Goal: Transaction & Acquisition: Purchase product/service

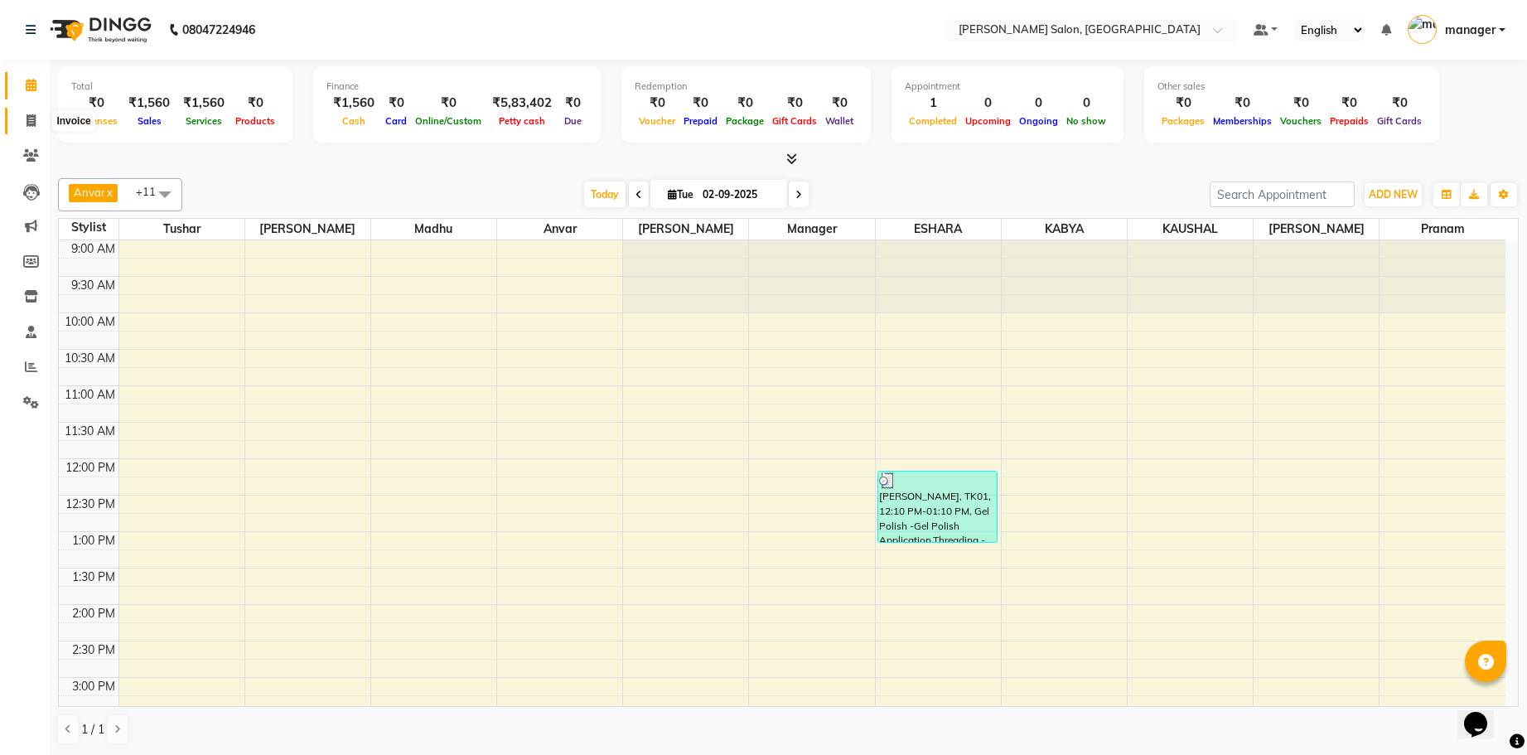
click at [29, 125] on icon at bounding box center [31, 120] width 9 height 12
select select "service"
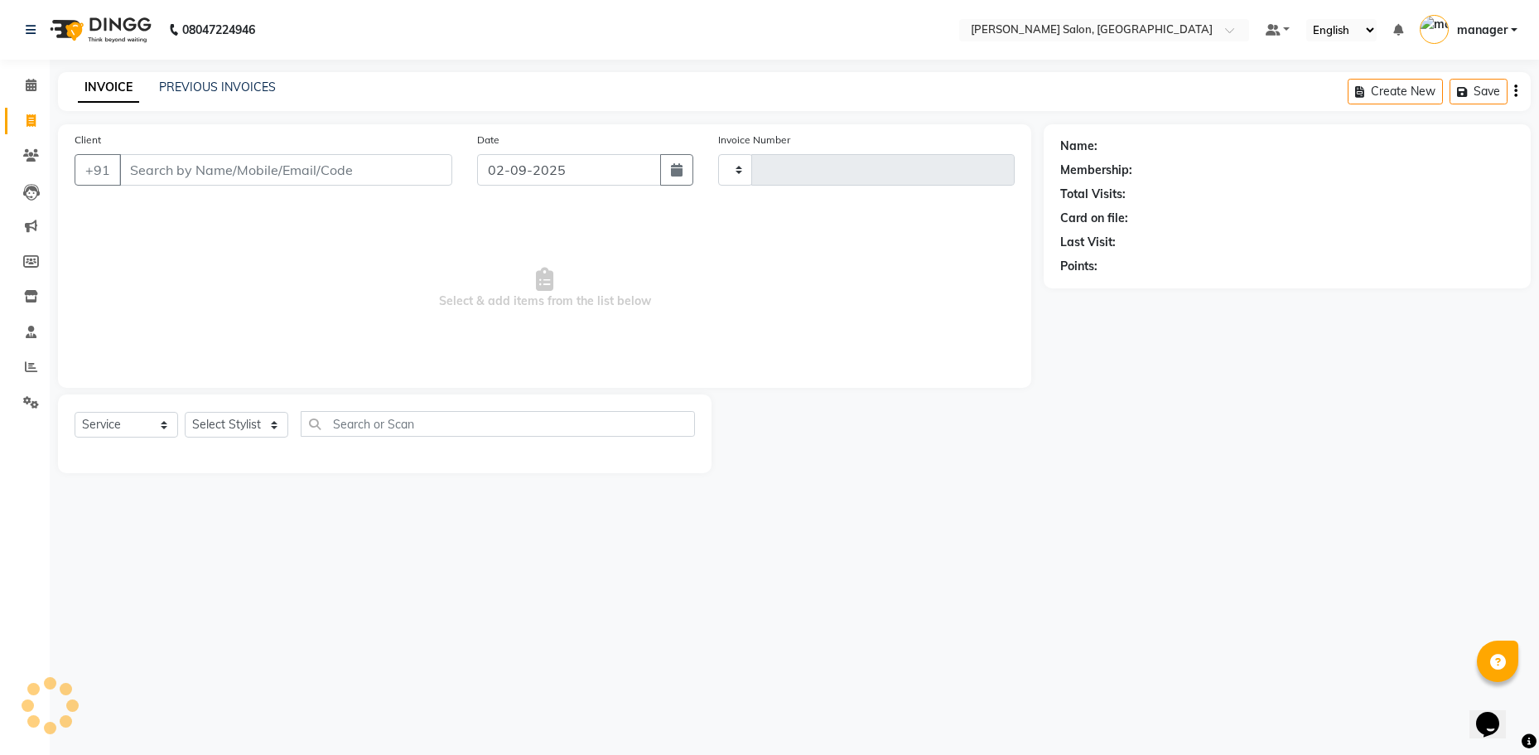
type input "0315"
select select "7119"
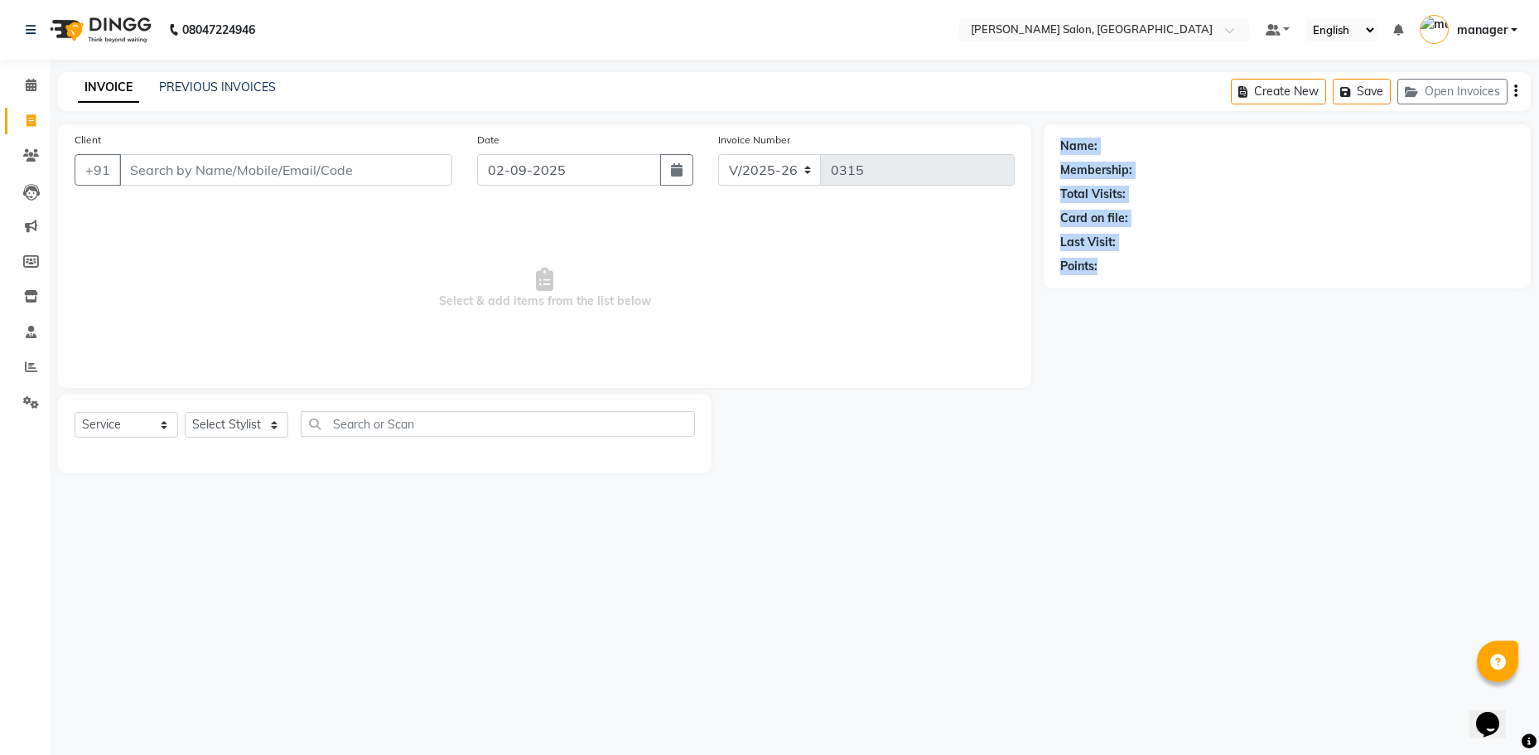
drag, startPoint x: 1105, startPoint y: 268, endPoint x: 829, endPoint y: 617, distance: 445.3
click at [829, 617] on div "08047224946 Select Location × [PERSON_NAME] Salon, Alapakkam Main Road Default …" at bounding box center [769, 377] width 1539 height 755
click at [1165, 228] on div "Name: Membership: Total Visits: Card on file: Last Visit: Points:" at bounding box center [1287, 203] width 454 height 144
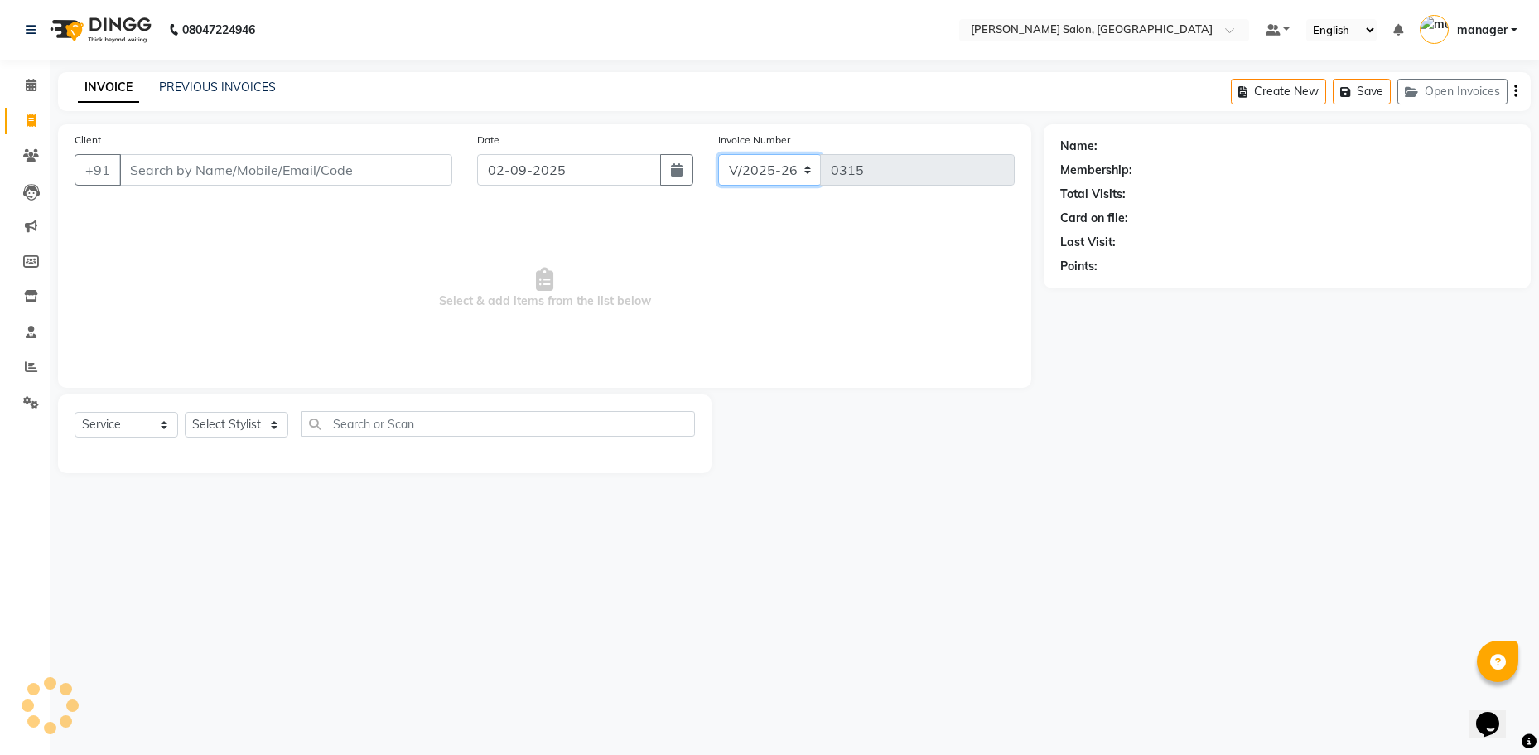
click at [803, 170] on select "V/2025 V/2025-26" at bounding box center [770, 169] width 104 height 31
drag, startPoint x: 1099, startPoint y: 258, endPoint x: 1141, endPoint y: 256, distance: 42.3
click at [1127, 254] on div "Name: Membership: Total Visits: Card on file: Last Visit: Points:" at bounding box center [1287, 203] width 454 height 144
click at [270, 176] on input "Client" at bounding box center [285, 169] width 333 height 31
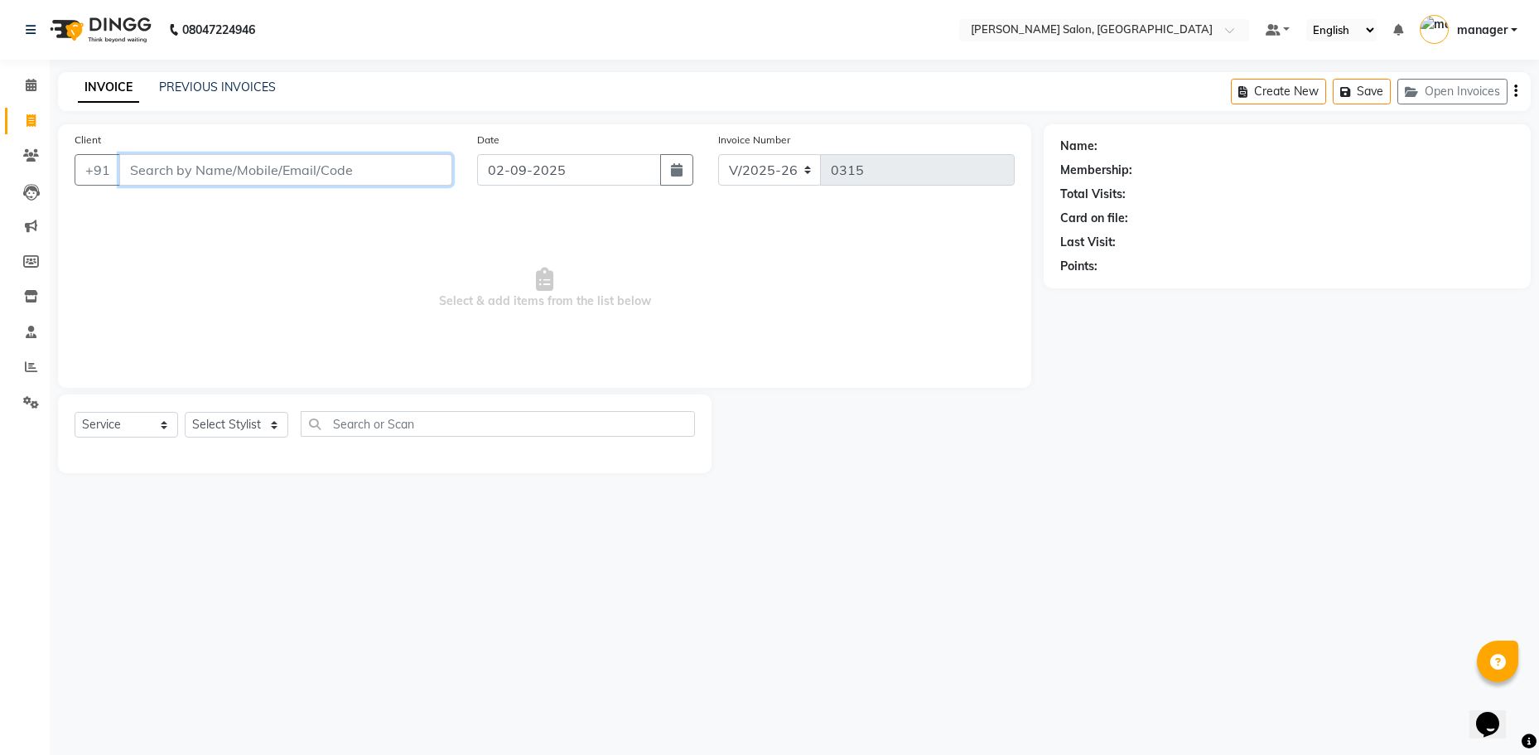
click at [159, 166] on input "Client" at bounding box center [285, 169] width 333 height 31
click at [229, 397] on div "Select Service Product Membership Package Voucher Prepaid Gift Card Select Styl…" at bounding box center [385, 433] width 654 height 79
click at [273, 418] on select "Select Stylist [PERSON_NAME] ESHARA [PERSON_NAME] [PERSON_NAME] Madhu manager […" at bounding box center [237, 425] width 104 height 26
click at [323, 479] on main "INVOICE PREVIOUS INVOICES Create New Save Open Invoices Client +91 Date [DATE] …" at bounding box center [794, 285] width 1489 height 426
click at [166, 165] on input "Client" at bounding box center [285, 169] width 333 height 31
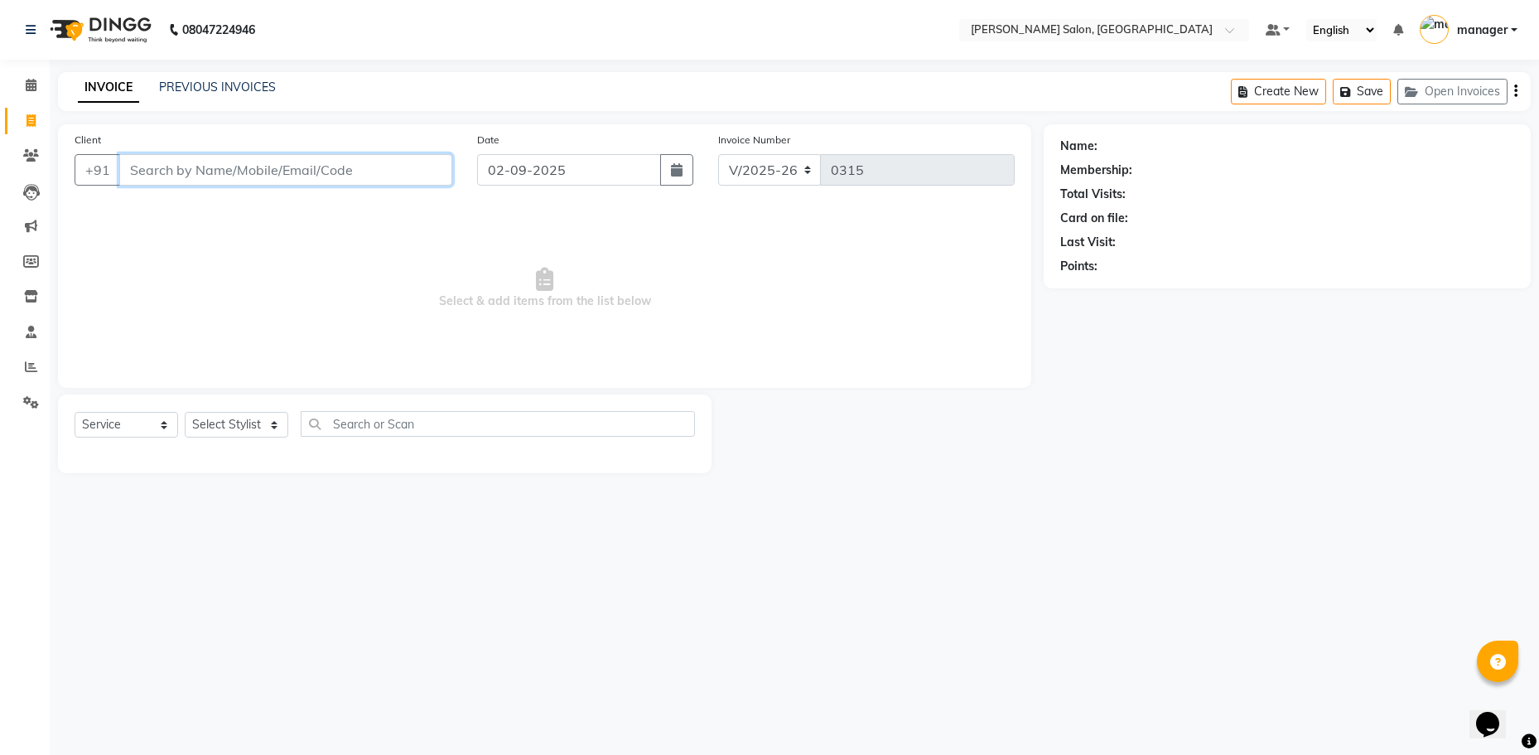
drag, startPoint x: 347, startPoint y: 169, endPoint x: 183, endPoint y: 165, distance: 164.1
click at [183, 165] on input "Client" at bounding box center [285, 169] width 333 height 31
drag, startPoint x: 131, startPoint y: 171, endPoint x: 340, endPoint y: 171, distance: 208.7
click at [333, 171] on input "Client" at bounding box center [285, 169] width 333 height 31
drag, startPoint x: 350, startPoint y: 169, endPoint x: 240, endPoint y: 177, distance: 109.7
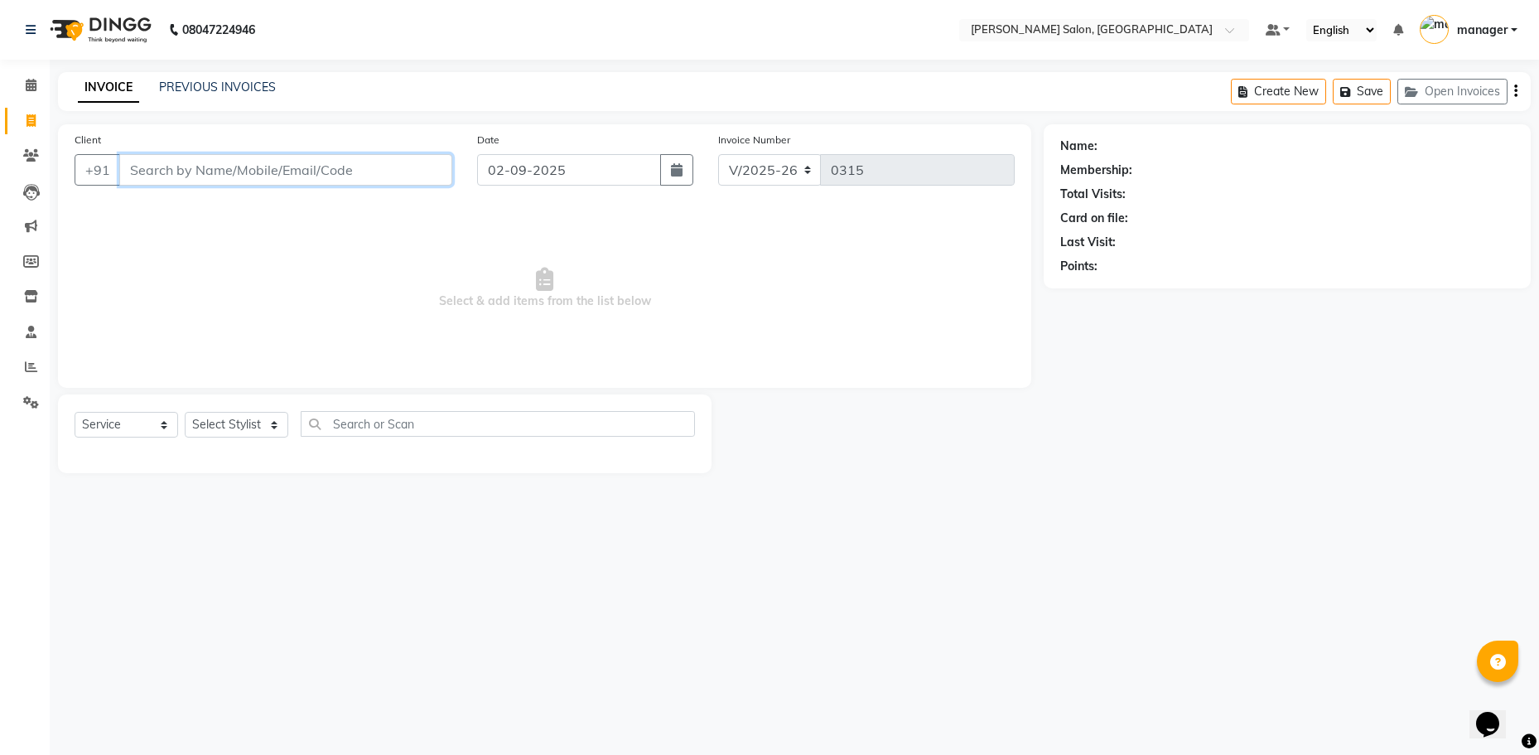
click at [240, 177] on input "Client" at bounding box center [285, 169] width 333 height 31
click at [251, 166] on input "Client" at bounding box center [285, 169] width 333 height 31
drag, startPoint x: 138, startPoint y: 171, endPoint x: 230, endPoint y: 175, distance: 92.8
click at [230, 175] on input "Client" at bounding box center [285, 169] width 333 height 31
click at [163, 428] on select "Select Service Product Membership Package Voucher Prepaid Gift Card" at bounding box center [127, 425] width 104 height 26
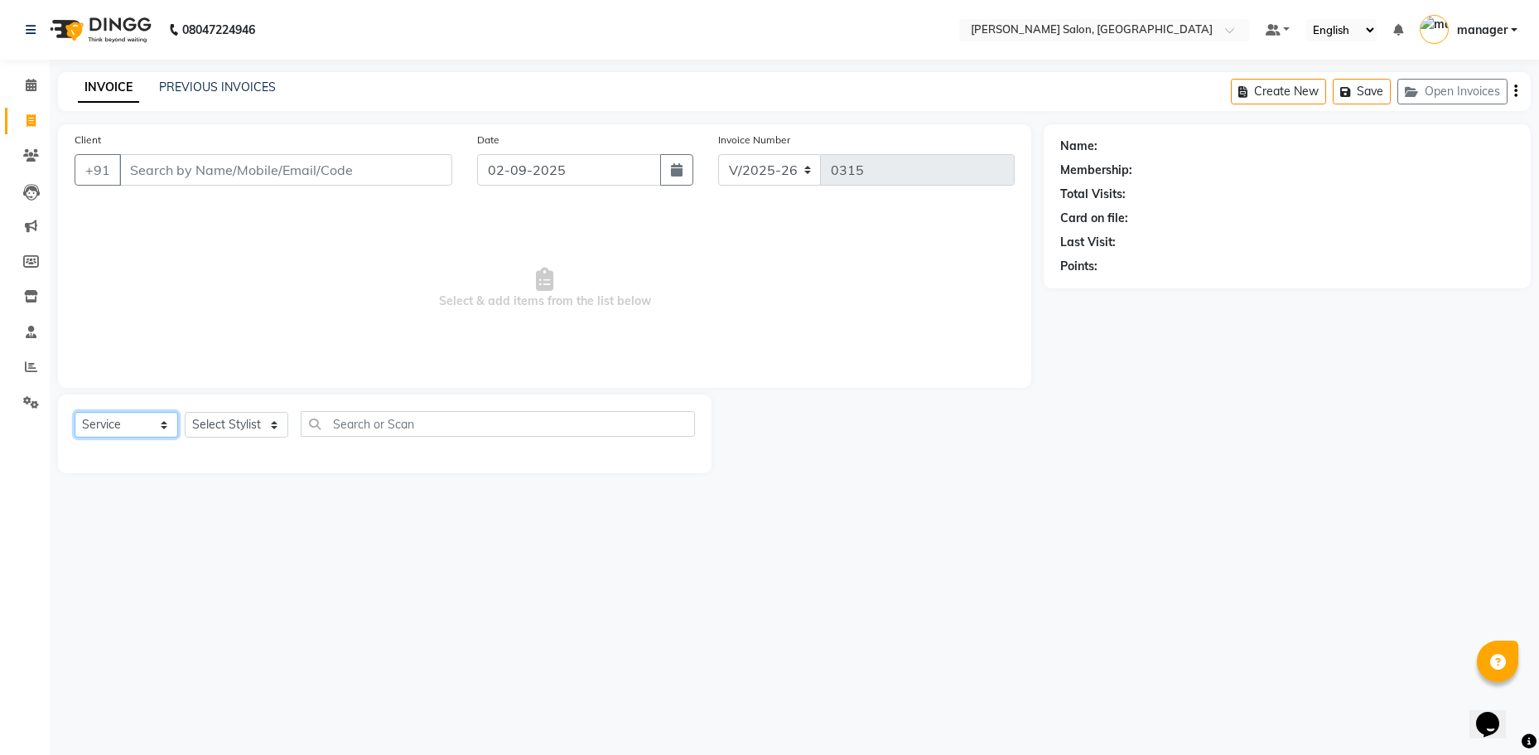
click at [75, 412] on select "Select Service Product Membership Package Voucher Prepaid Gift Card" at bounding box center [127, 425] width 104 height 26
click at [268, 422] on select "Select Stylist [PERSON_NAME] ESHARA [PERSON_NAME] [PERSON_NAME] Madhu manager […" at bounding box center [237, 425] width 104 height 26
select select "59474"
click at [185, 412] on select "Select Stylist [PERSON_NAME] ESHARA [PERSON_NAME] [PERSON_NAME] Madhu manager […" at bounding box center [237, 425] width 104 height 26
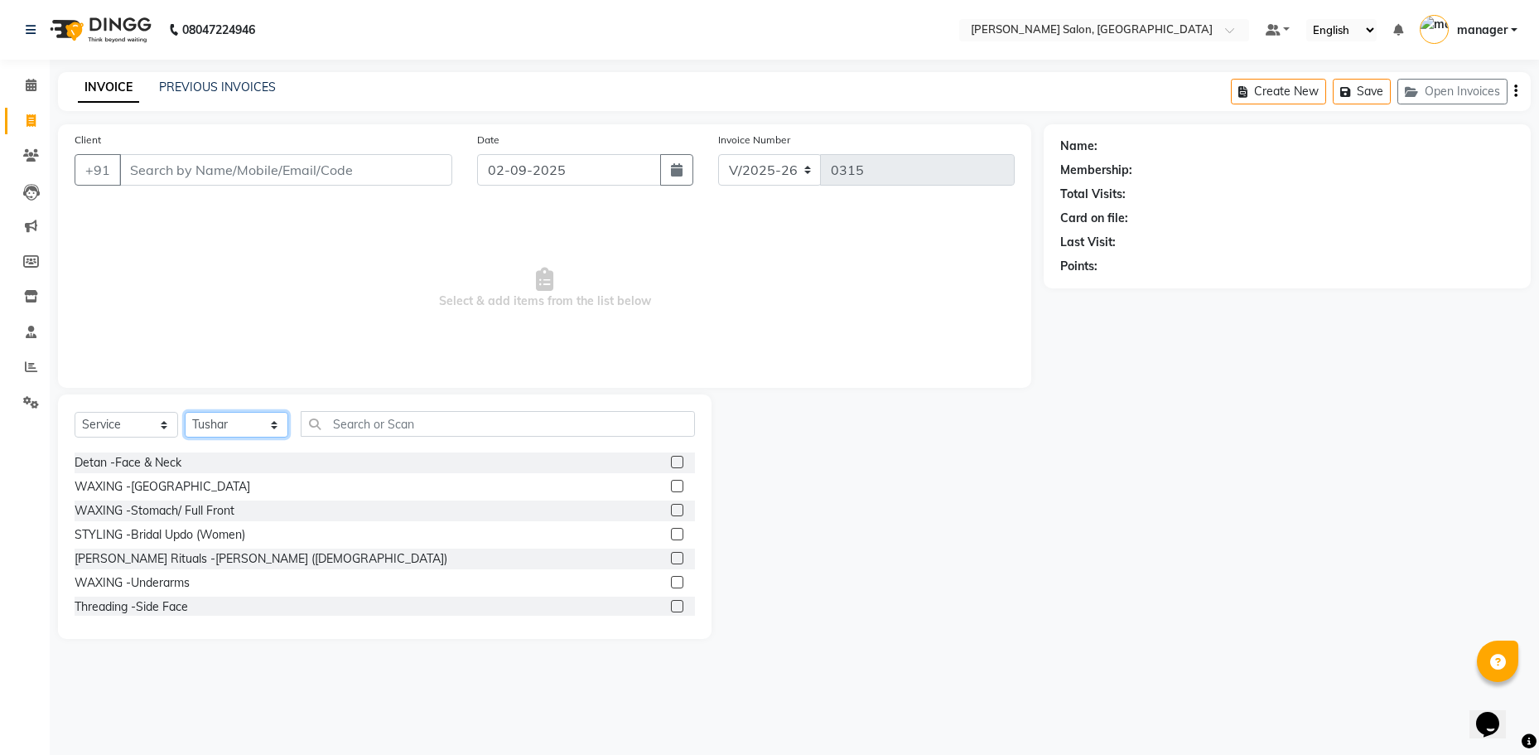
scroll to position [2319, 0]
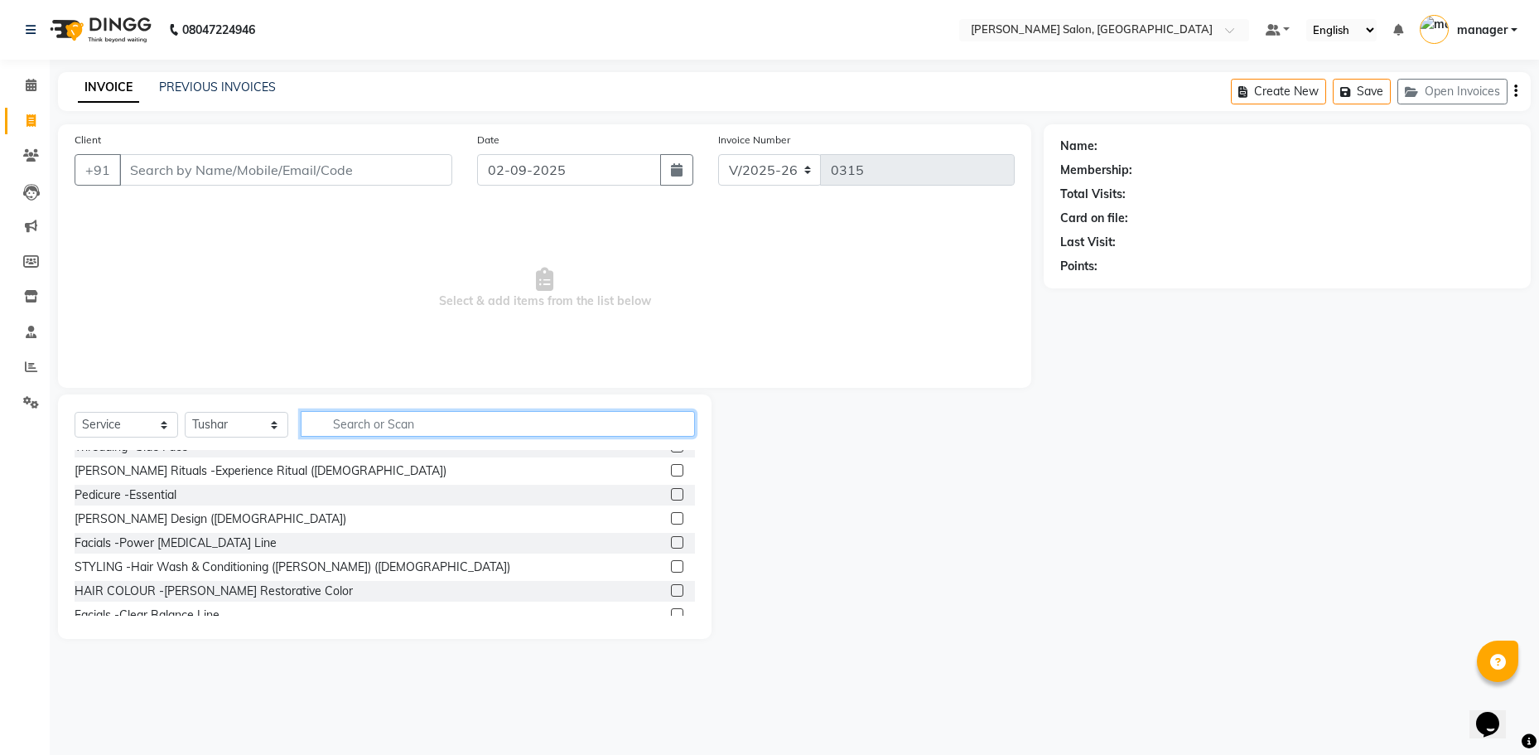
click at [324, 427] on input "text" at bounding box center [498, 424] width 394 height 26
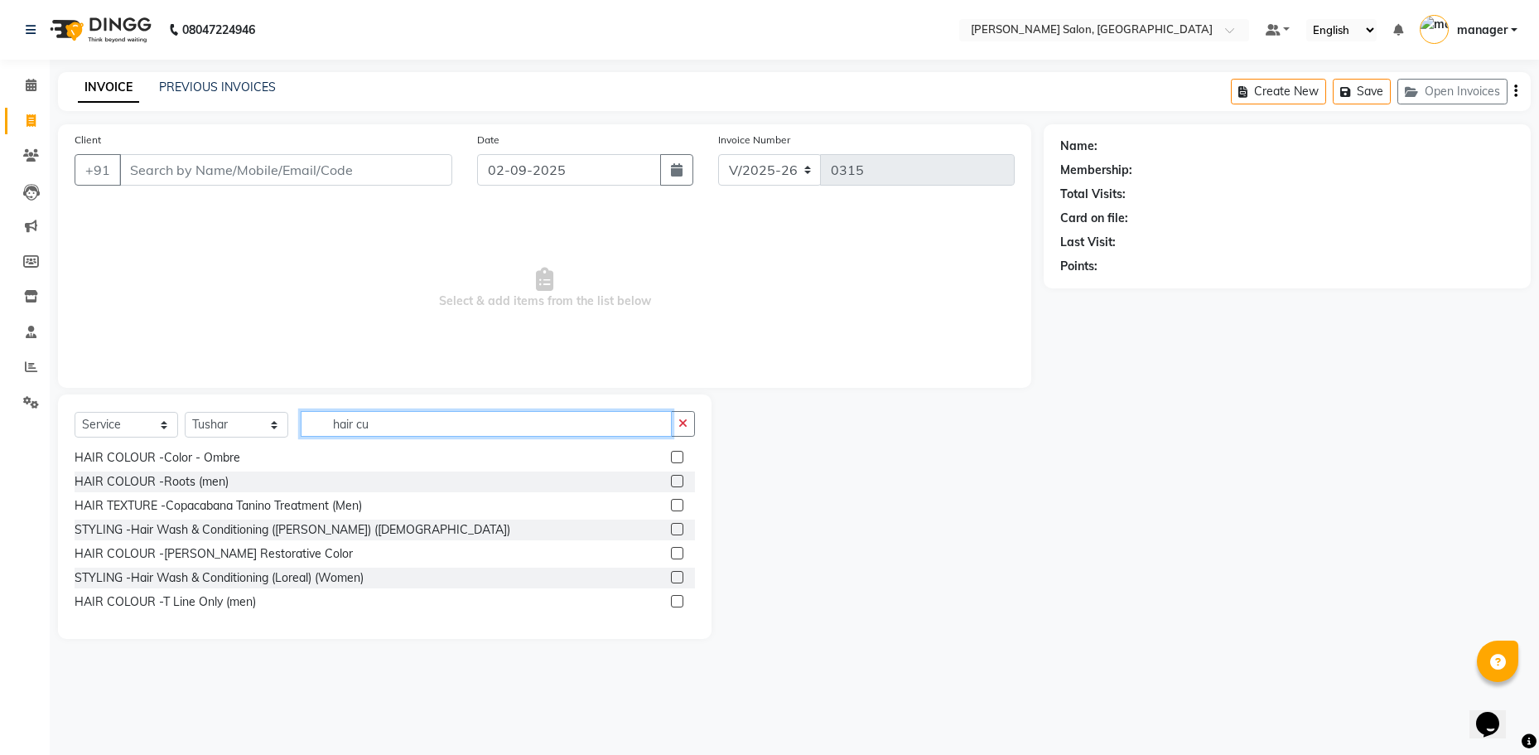
scroll to position [51, 0]
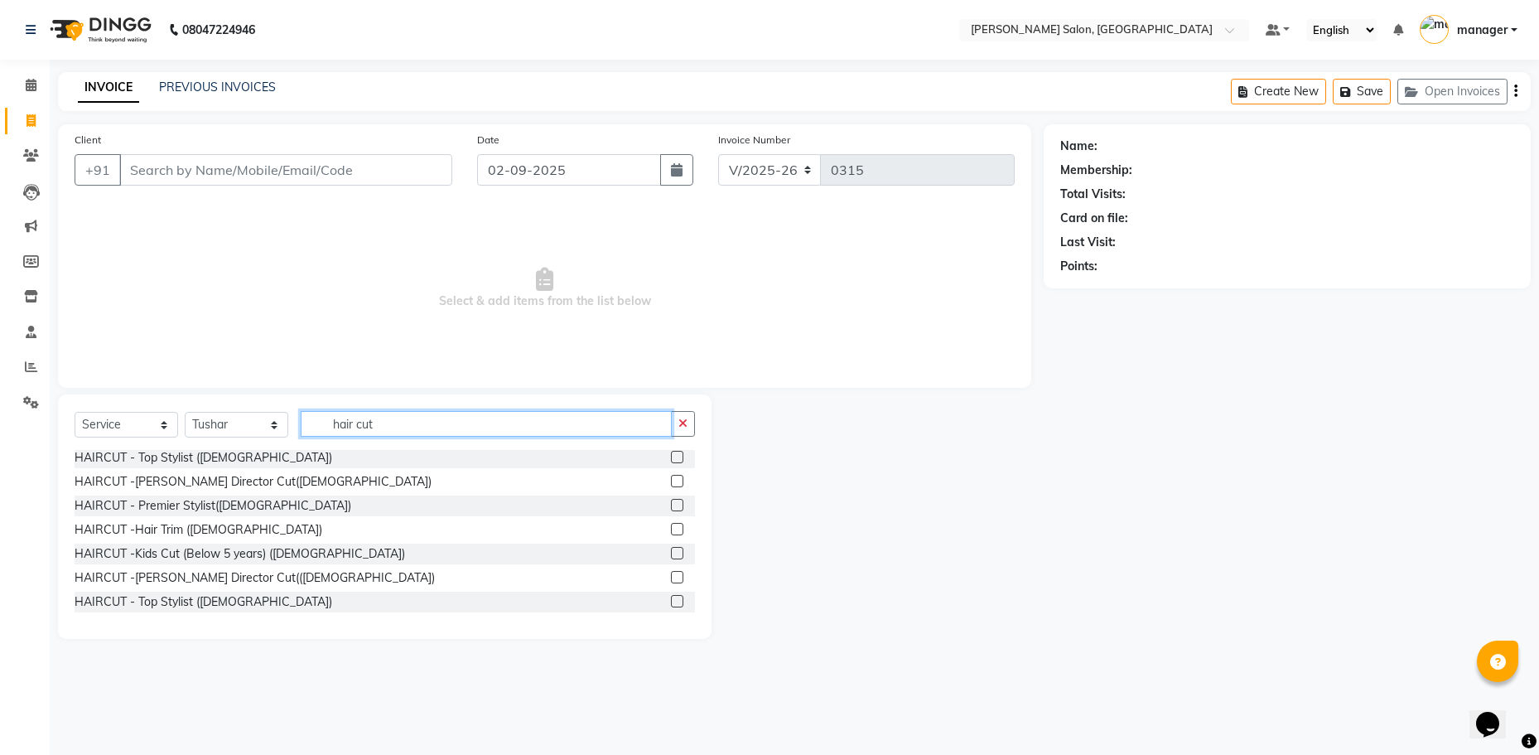
type input "hair cut"
click at [671, 482] on label at bounding box center [677, 481] width 12 height 12
click at [671, 482] on input "checkbox" at bounding box center [676, 481] width 11 height 11
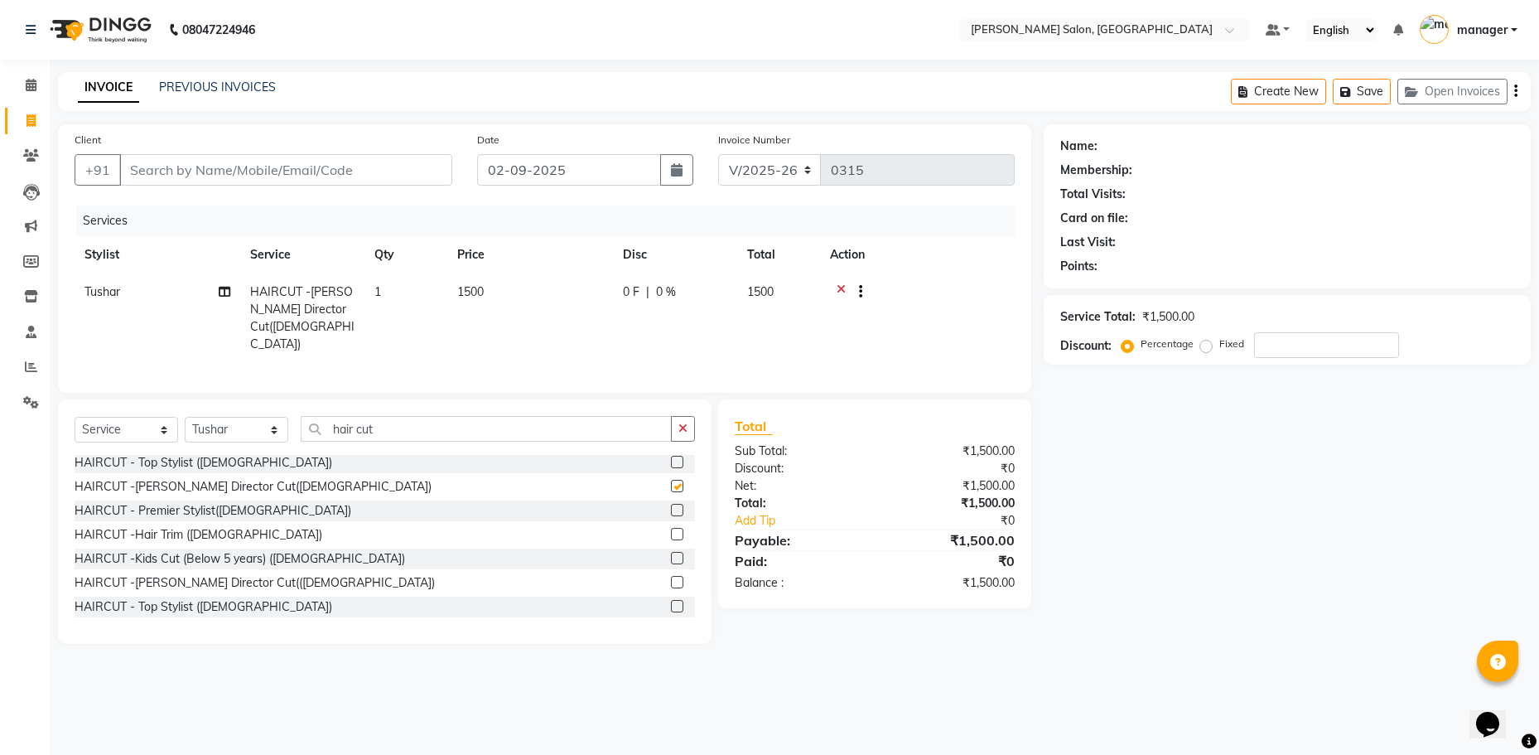
checkbox input "false"
click at [839, 292] on icon at bounding box center [841, 293] width 9 height 21
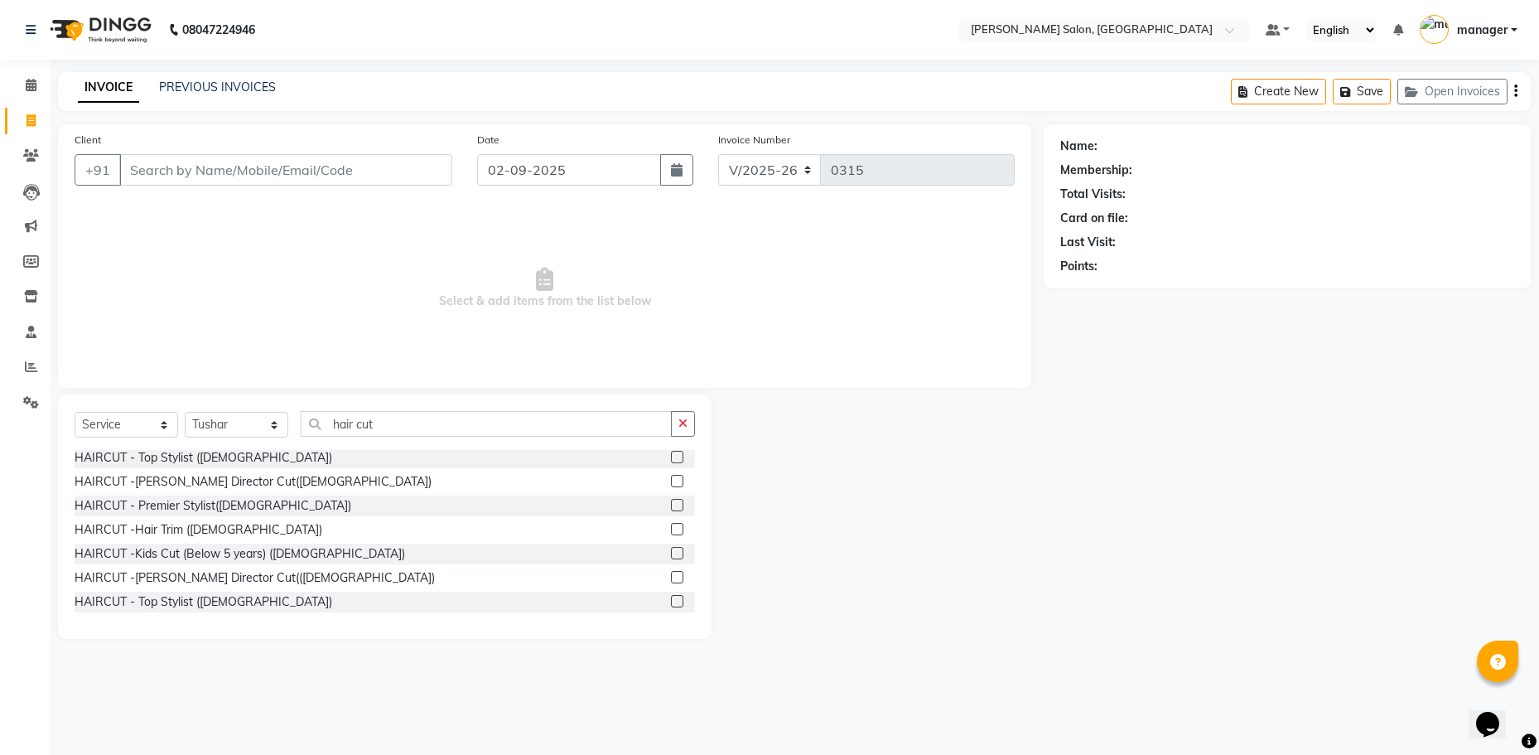
click at [671, 504] on label at bounding box center [677, 505] width 12 height 12
click at [671, 504] on input "checkbox" at bounding box center [676, 505] width 11 height 11
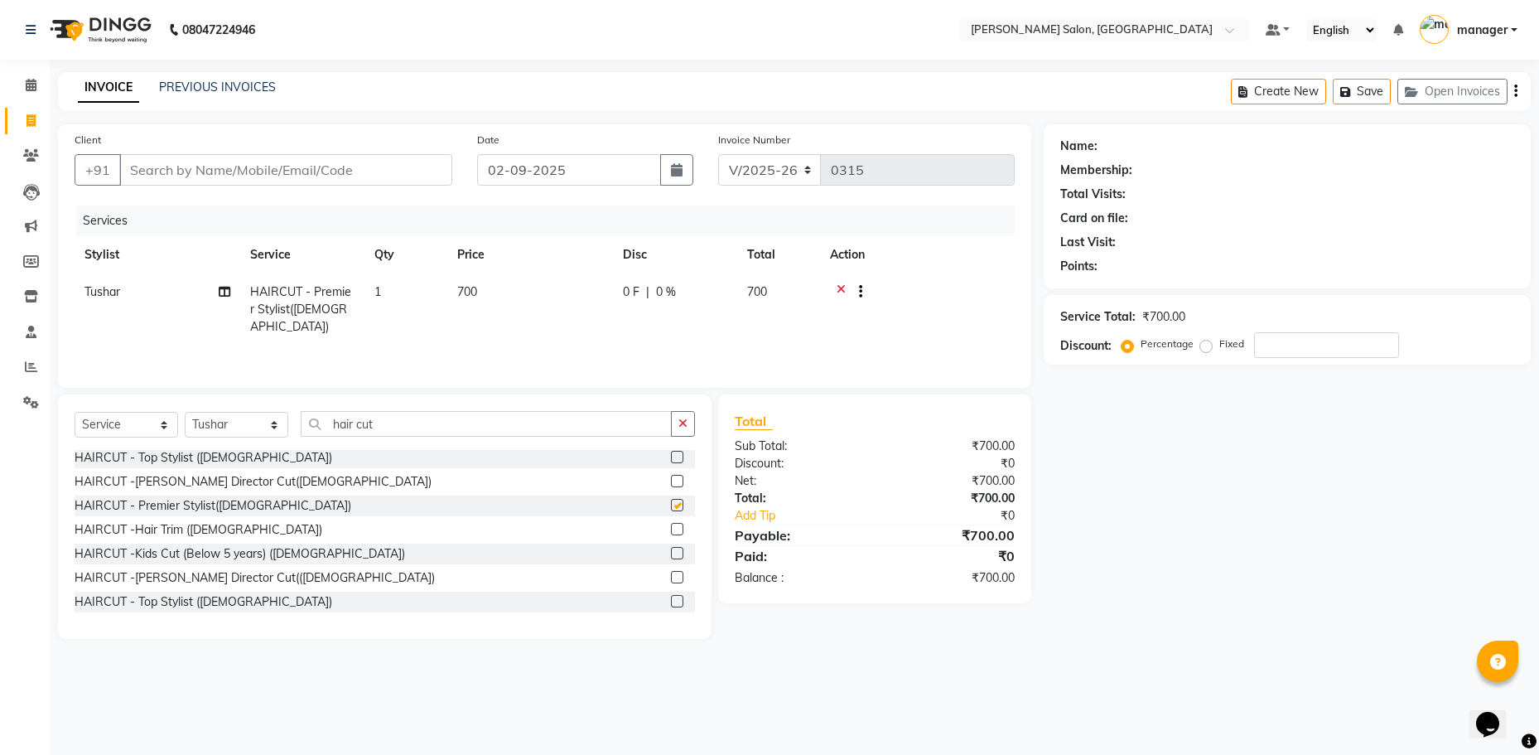
checkbox input "false"
click at [671, 596] on label at bounding box center [677, 601] width 12 height 12
click at [671, 596] on input "checkbox" at bounding box center [676, 601] width 11 height 11
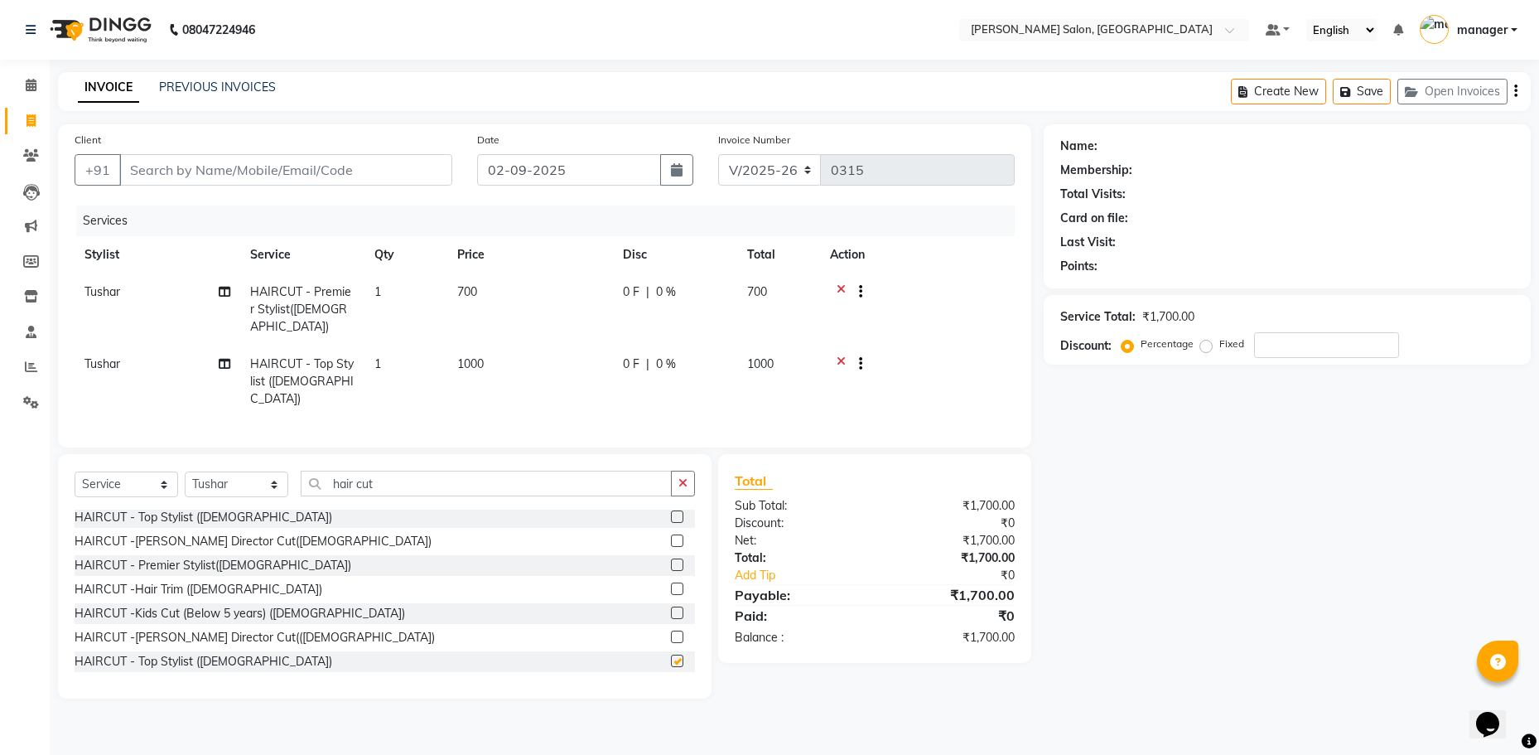
checkbox input "false"
click at [837, 289] on icon at bounding box center [841, 293] width 9 height 21
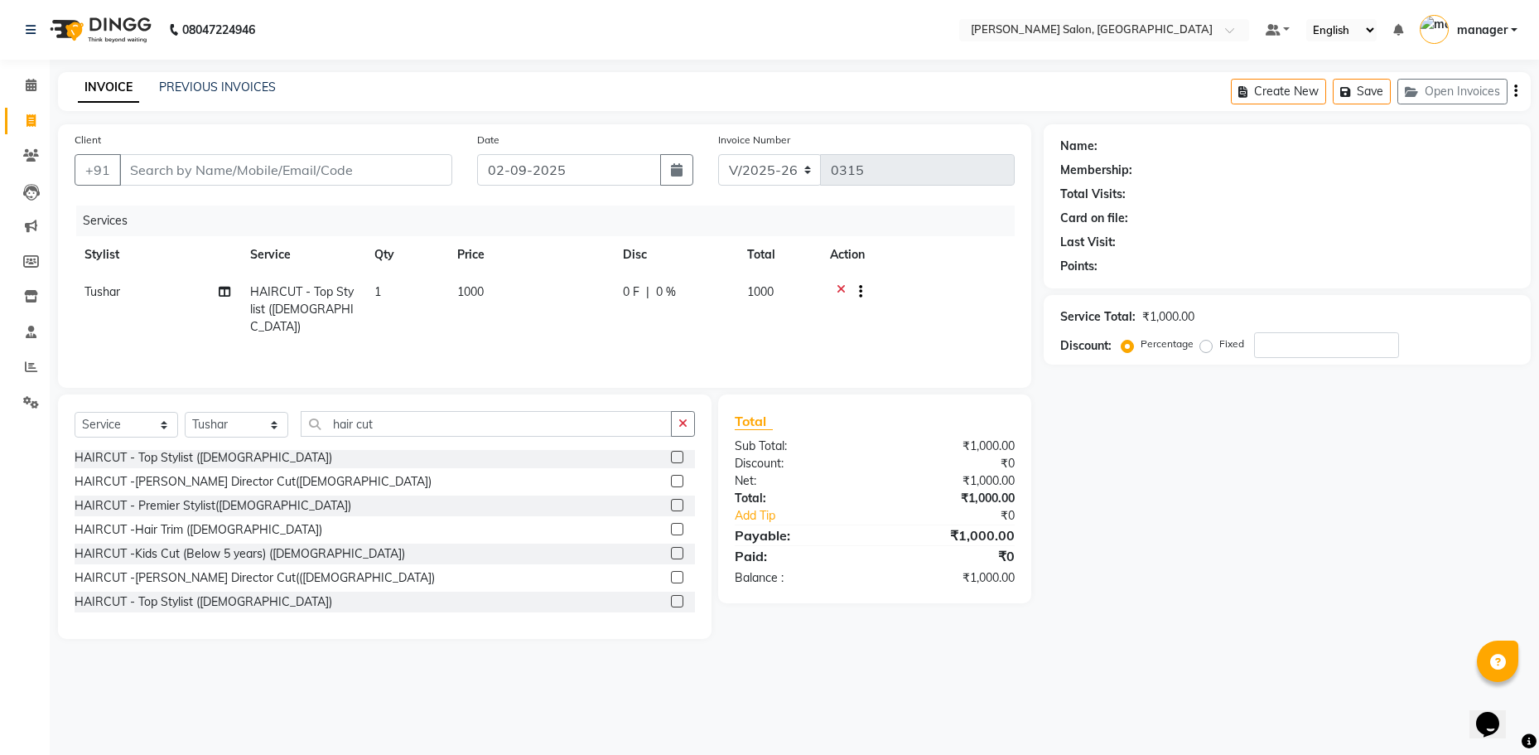
click at [842, 288] on icon at bounding box center [841, 293] width 9 height 21
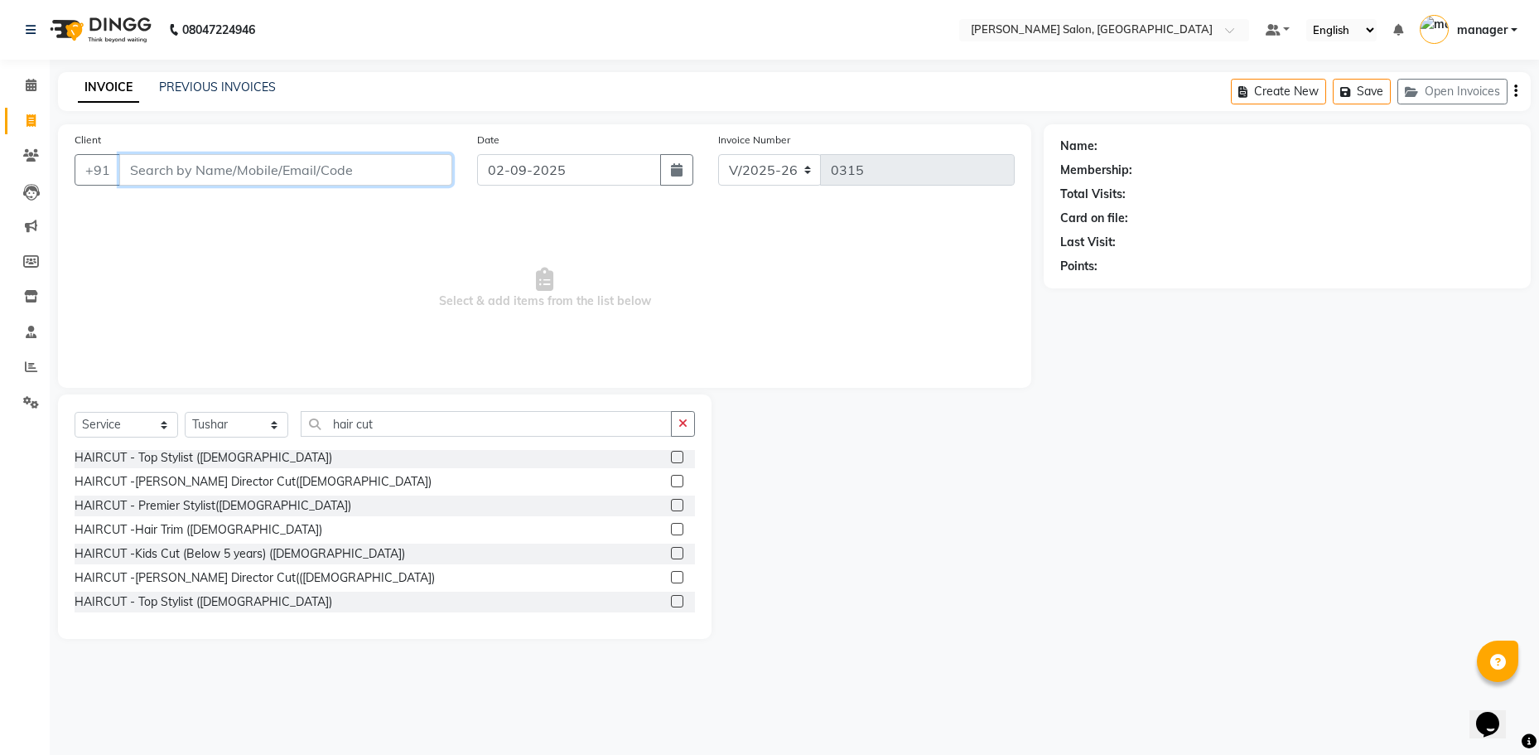
click at [301, 175] on input "Client" at bounding box center [285, 169] width 333 height 31
click at [148, 165] on input "Client" at bounding box center [285, 169] width 333 height 31
drag, startPoint x: 123, startPoint y: 171, endPoint x: 360, endPoint y: 176, distance: 236.1
click at [360, 176] on input "Client" at bounding box center [285, 169] width 333 height 31
drag, startPoint x: 374, startPoint y: 171, endPoint x: 49, endPoint y: 176, distance: 325.6
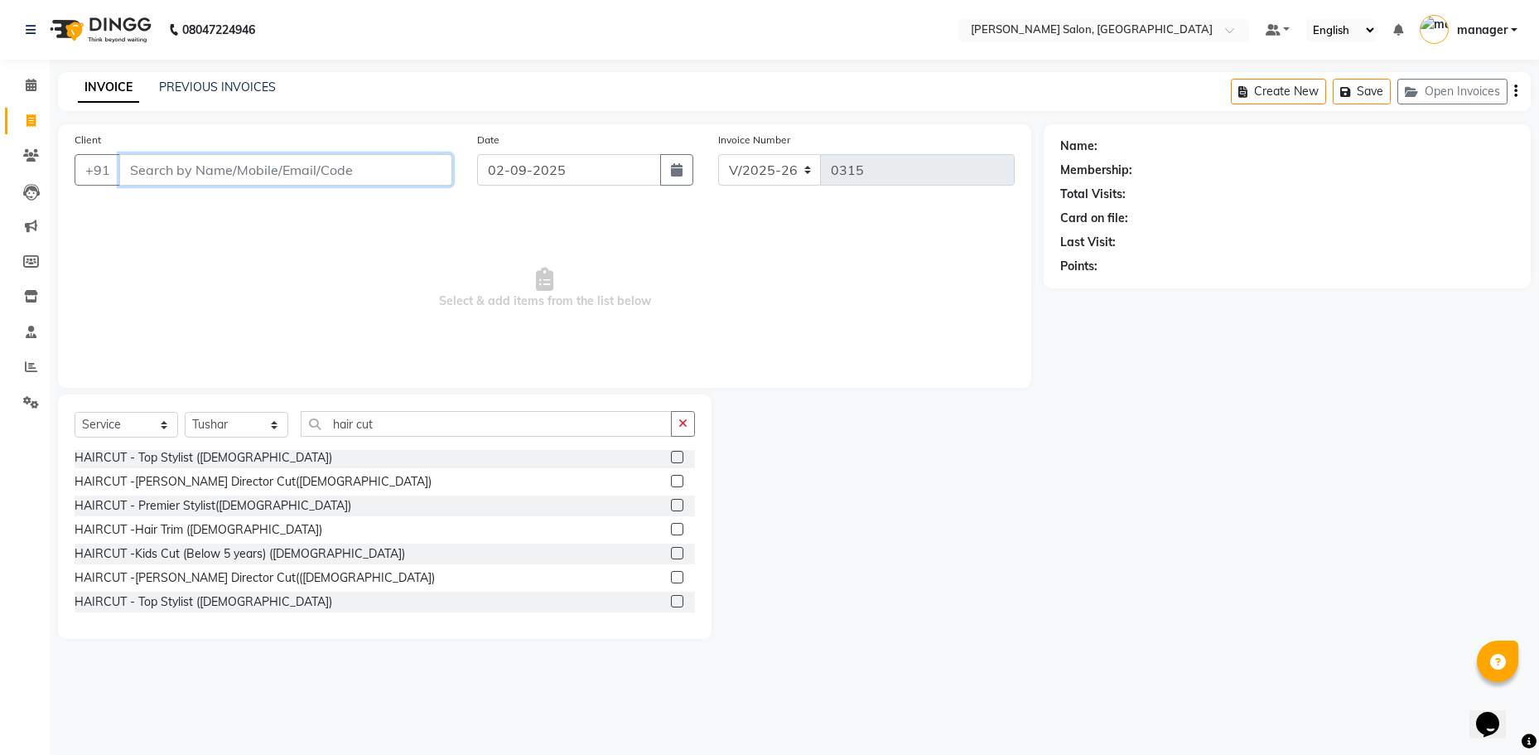
click at [49, 176] on div "Client +91 Date [DATE] Invoice Number V/2025 V/[PHONE_NUMBER] Select & add item…" at bounding box center [545, 381] width 998 height 514
drag, startPoint x: 354, startPoint y: 164, endPoint x: 172, endPoint y: 180, distance: 182.1
click at [172, 180] on input "Client" at bounding box center [285, 169] width 333 height 31
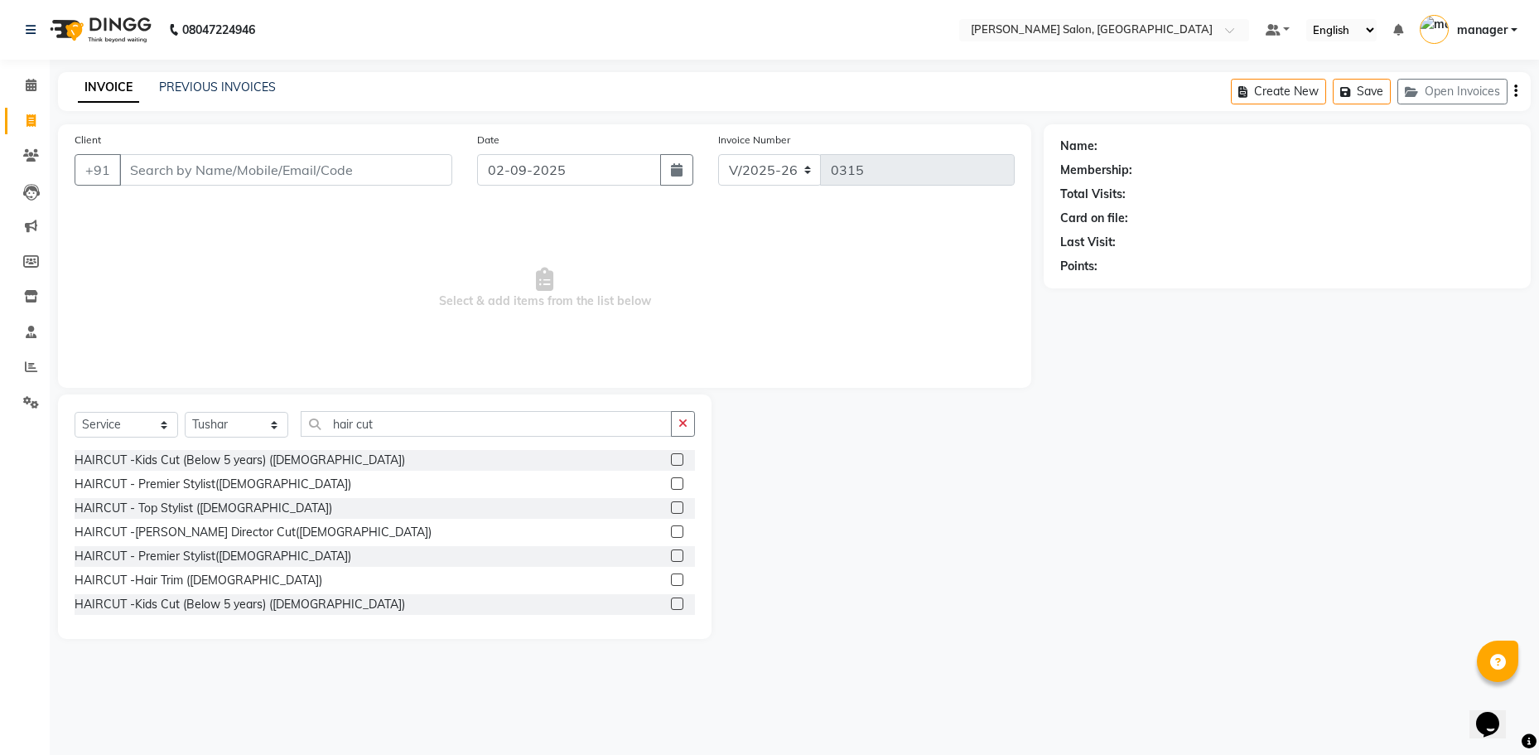
click at [1506, 31] on span "manager" at bounding box center [1482, 30] width 51 height 17
click at [1265, 557] on div "Name: Membership: Total Visits: Card on file: Last Visit: Points:" at bounding box center [1293, 381] width 499 height 514
click at [202, 166] on input "Client" at bounding box center [285, 169] width 333 height 31
click at [671, 456] on div at bounding box center [683, 460] width 24 height 21
click at [671, 456] on label at bounding box center [677, 459] width 12 height 12
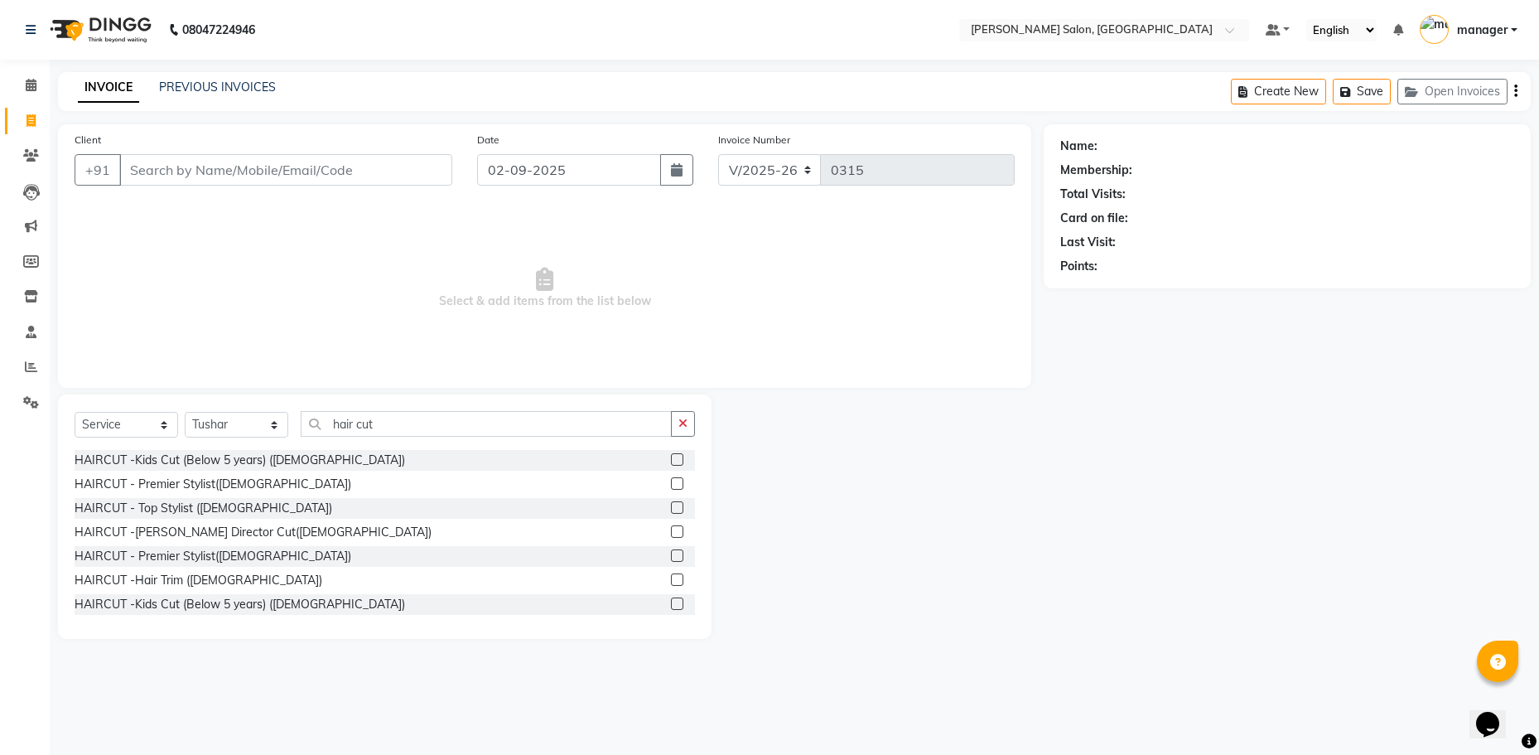
click at [671, 456] on input "checkbox" at bounding box center [676, 460] width 11 height 11
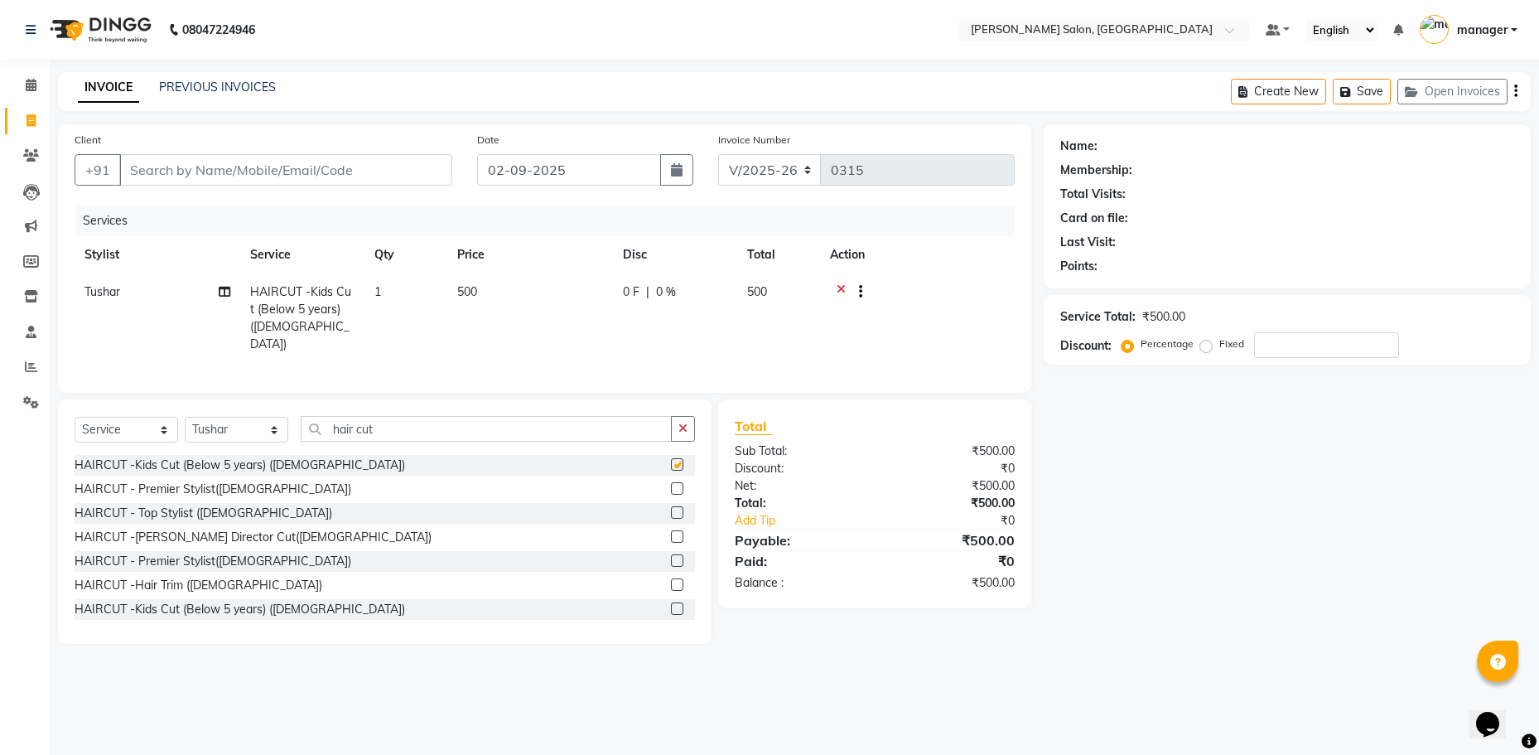
checkbox input "false"
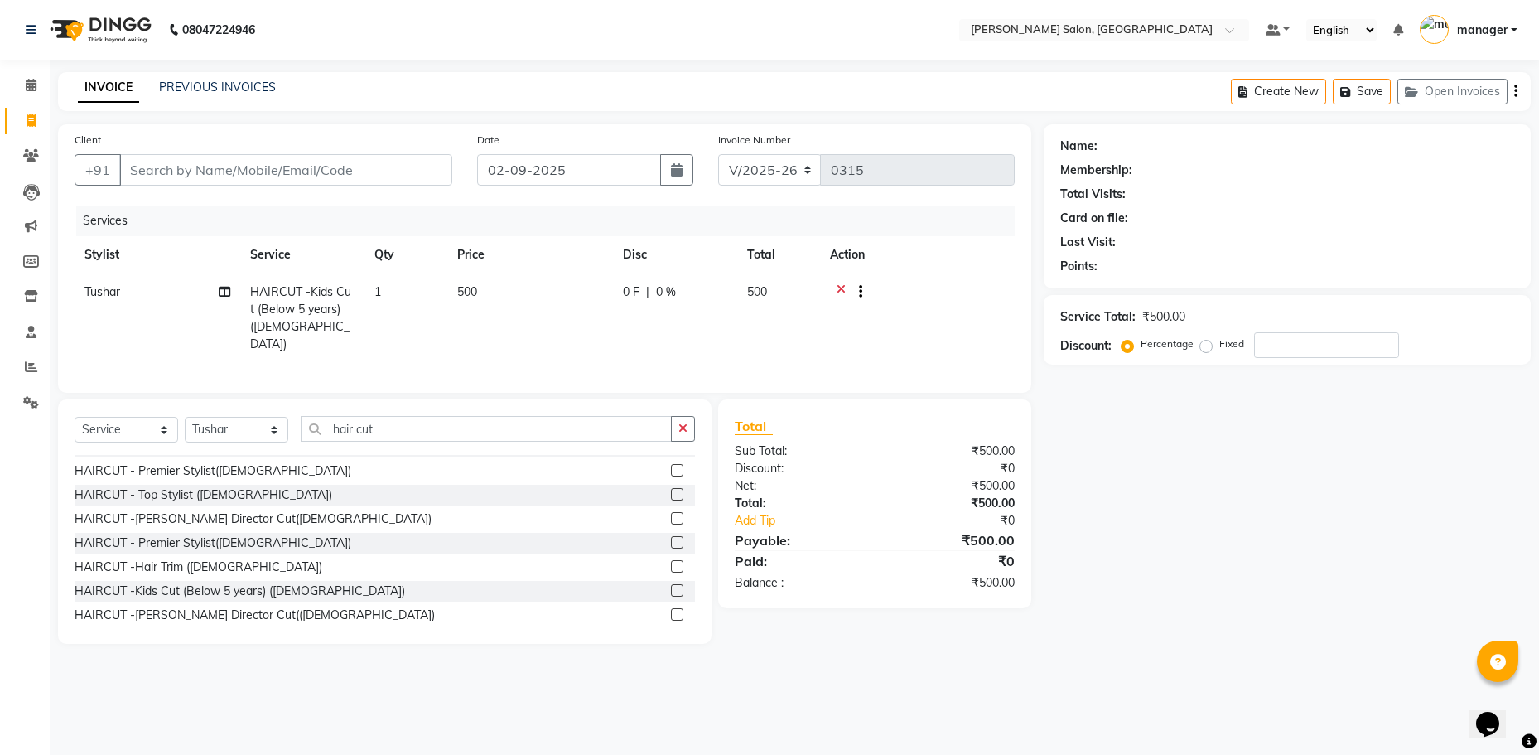
scroll to position [51, 0]
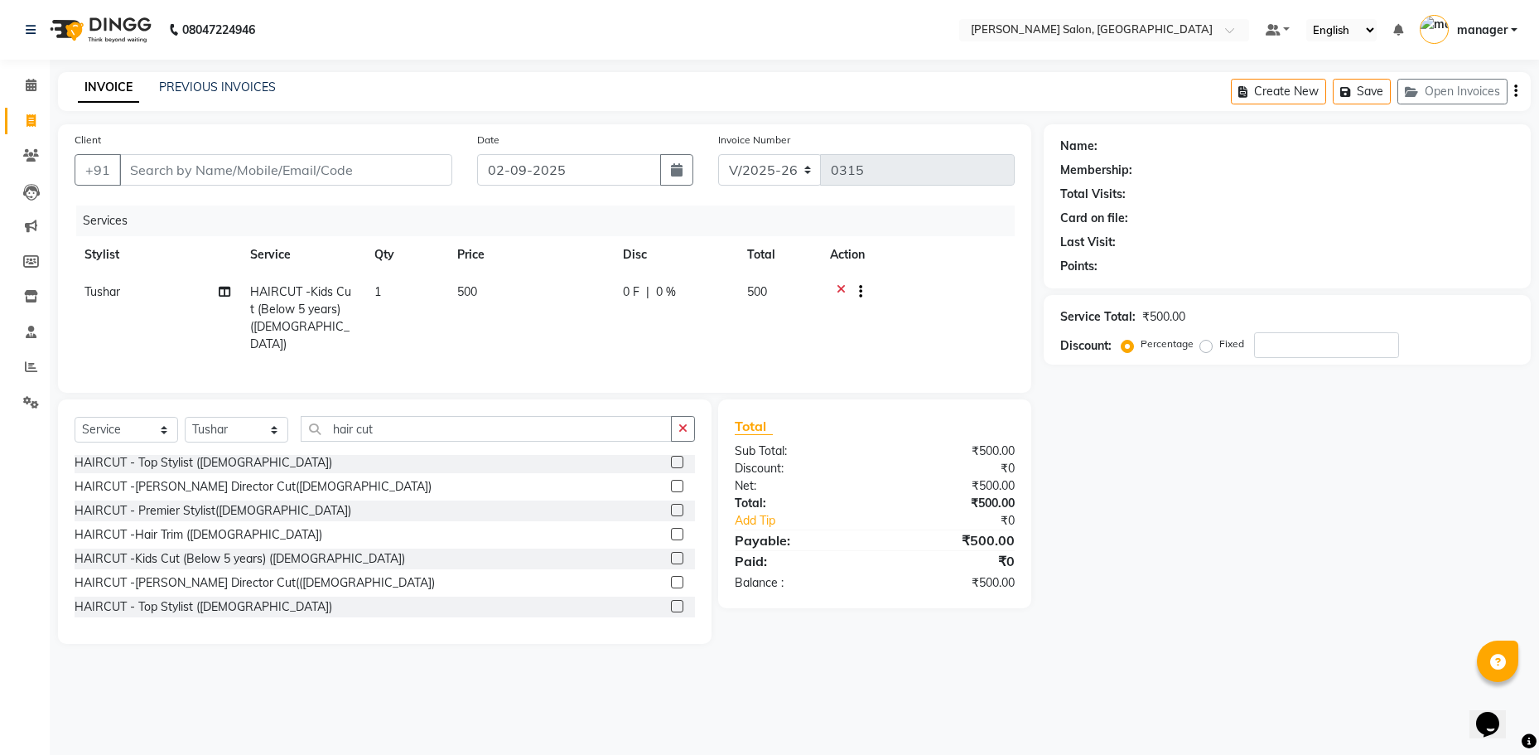
click at [671, 552] on label at bounding box center [677, 558] width 12 height 12
click at [671, 553] on input "checkbox" at bounding box center [676, 558] width 11 height 11
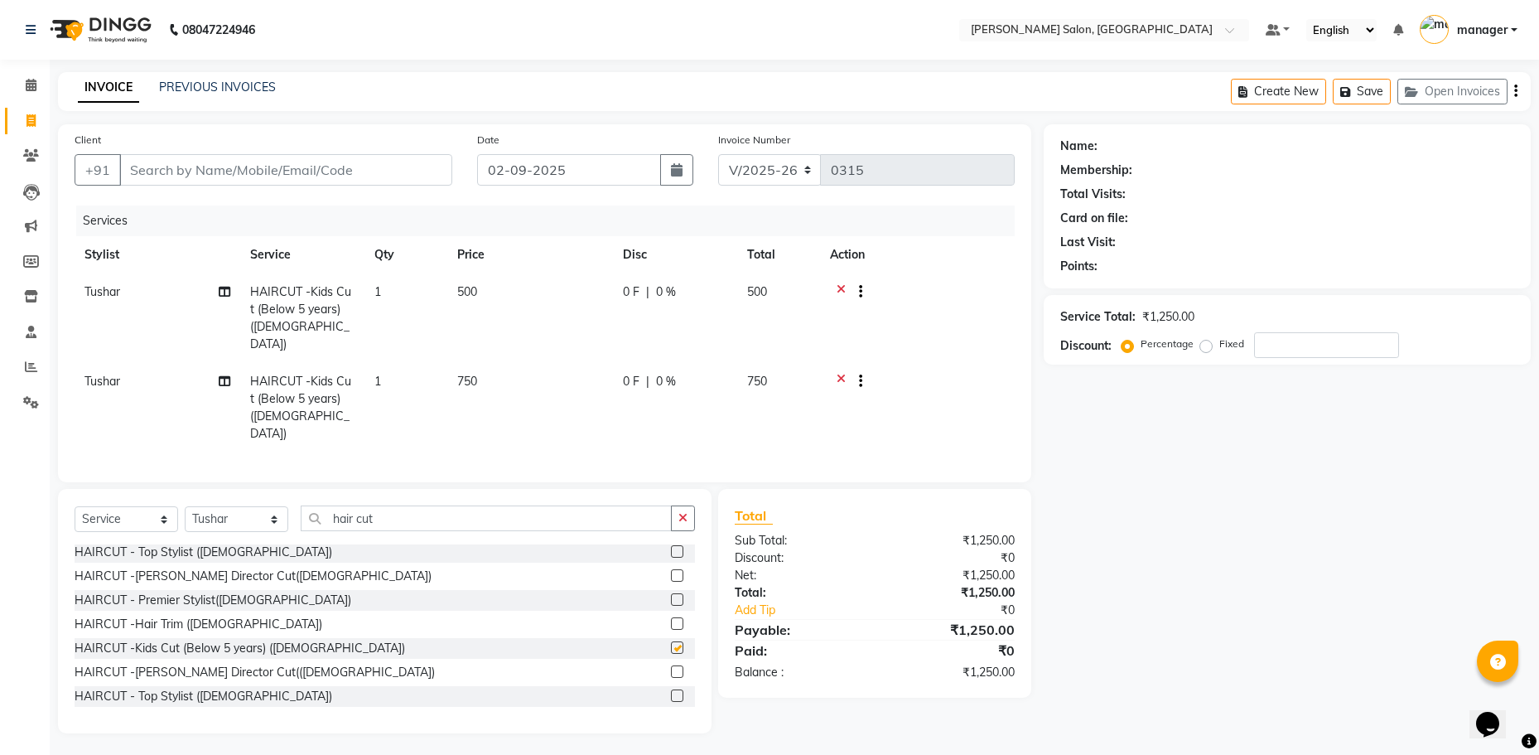
checkbox input "false"
click at [842, 290] on icon at bounding box center [841, 293] width 9 height 21
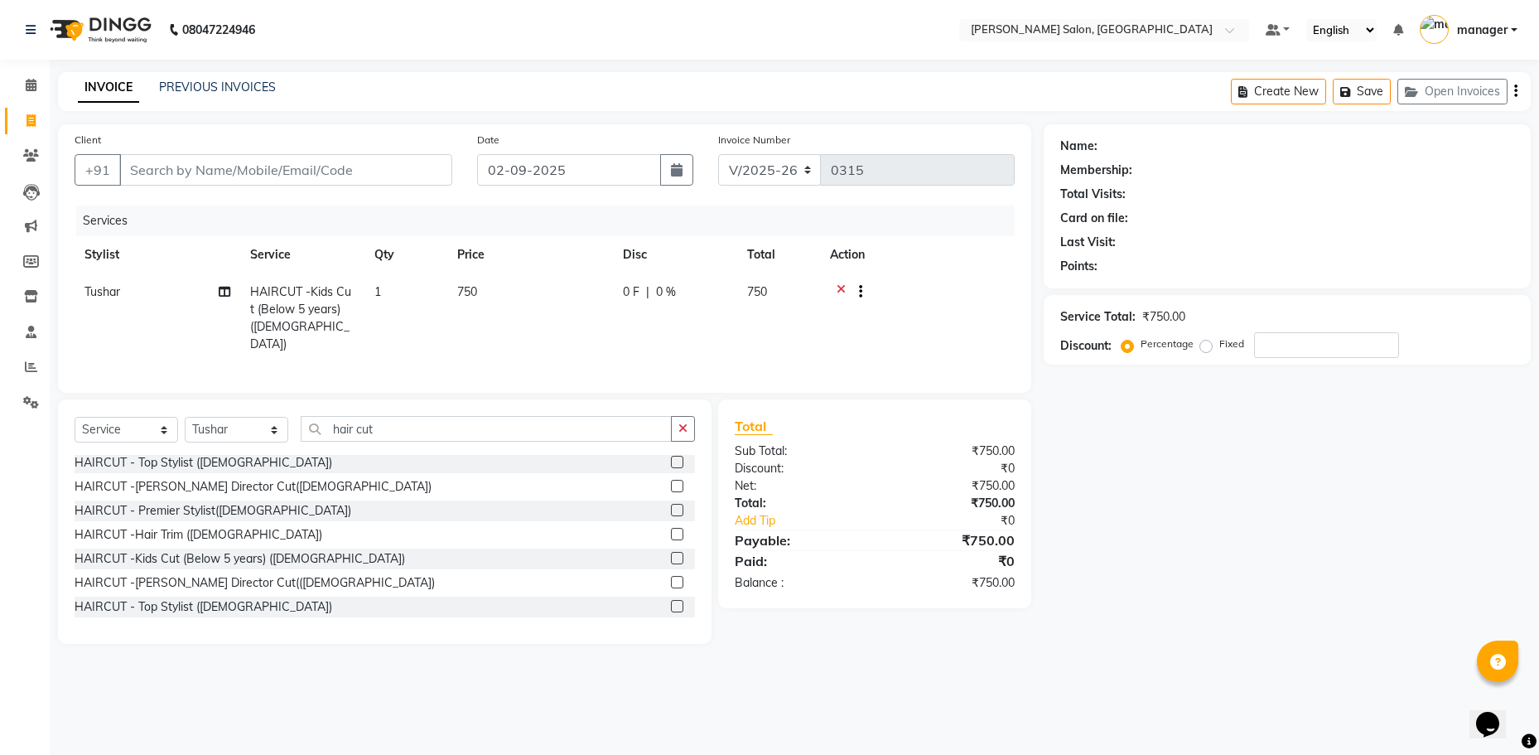
click at [842, 288] on icon at bounding box center [841, 293] width 9 height 21
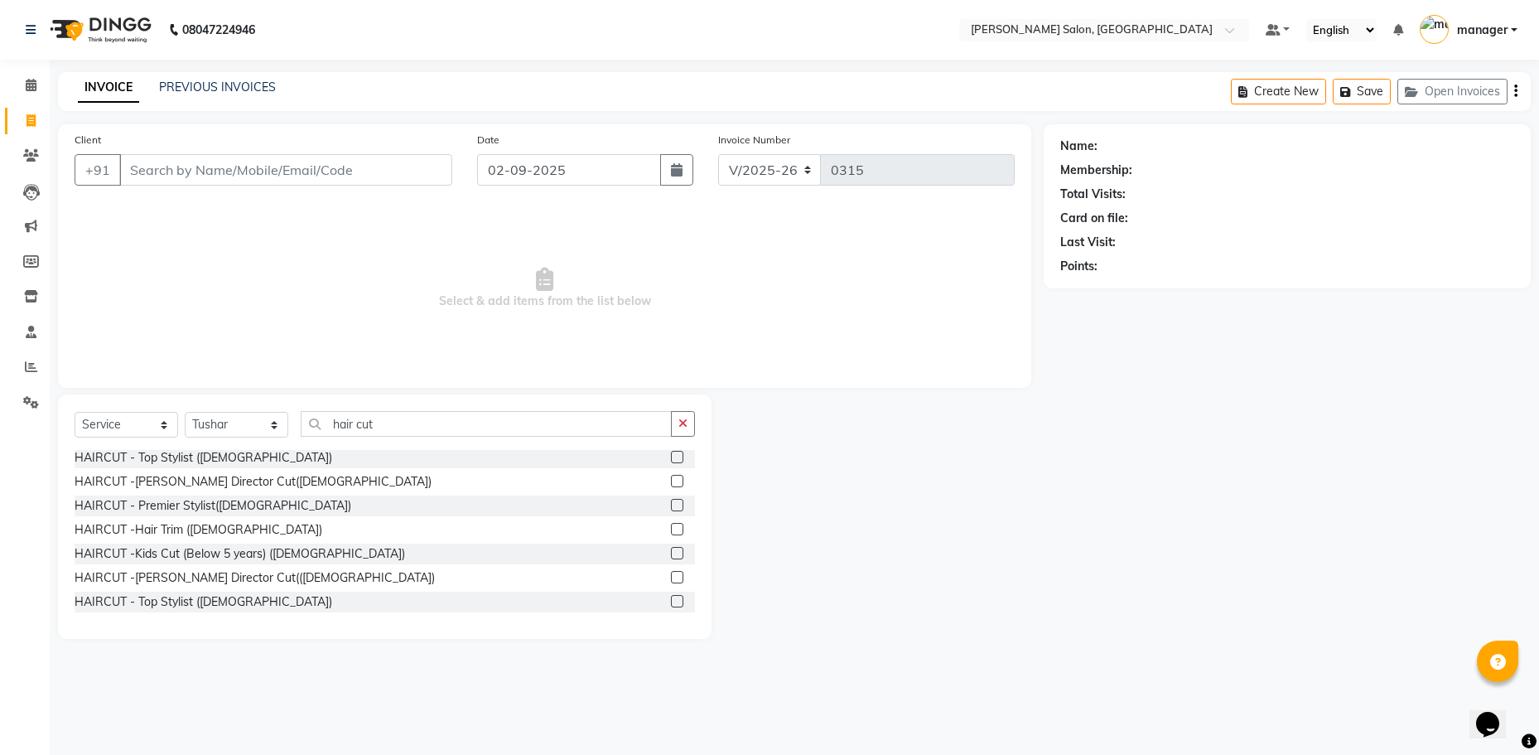
scroll to position [0, 0]
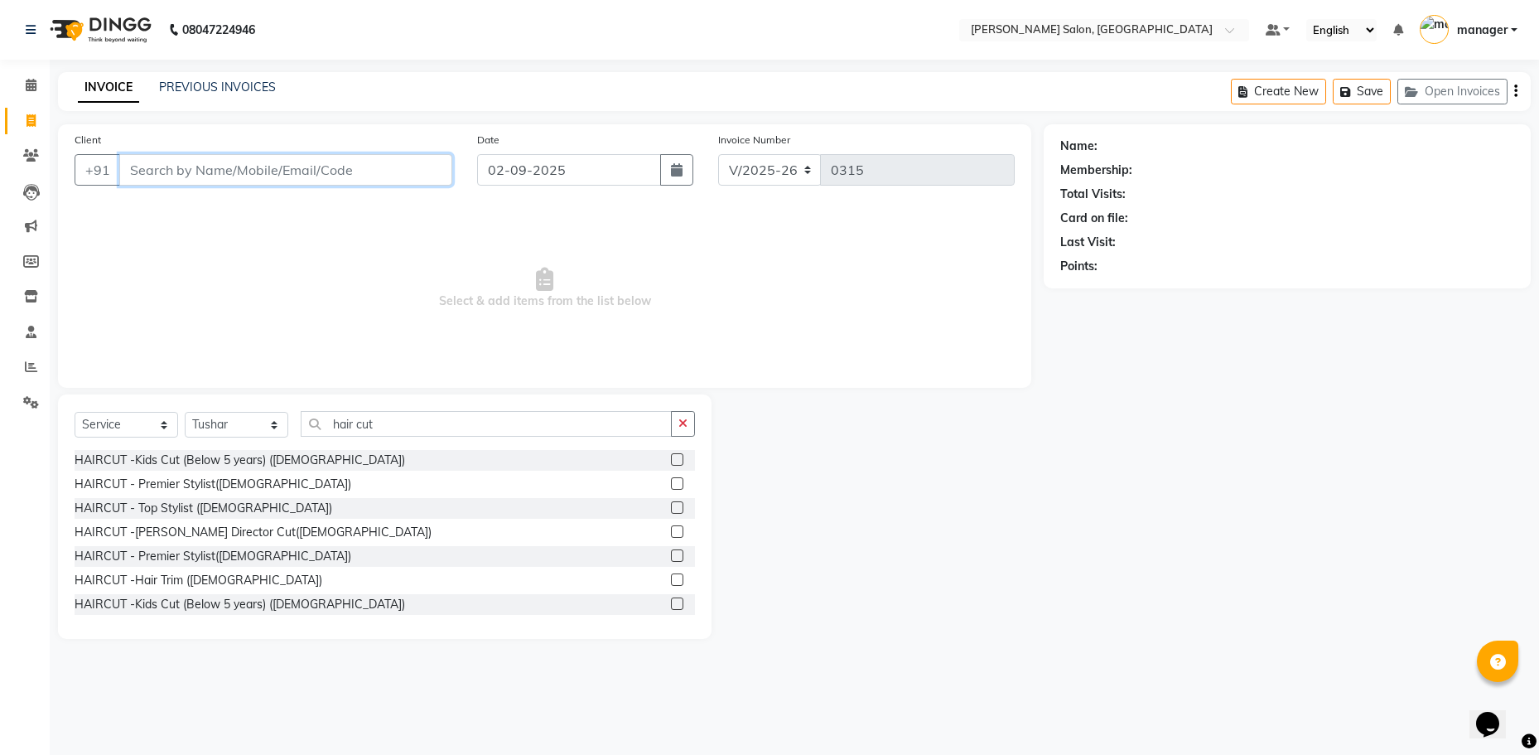
click at [209, 171] on input "Client" at bounding box center [285, 169] width 333 height 31
click at [218, 168] on input "Client" at bounding box center [285, 169] width 333 height 31
click at [550, 166] on input "02-09-2025" at bounding box center [569, 169] width 184 height 31
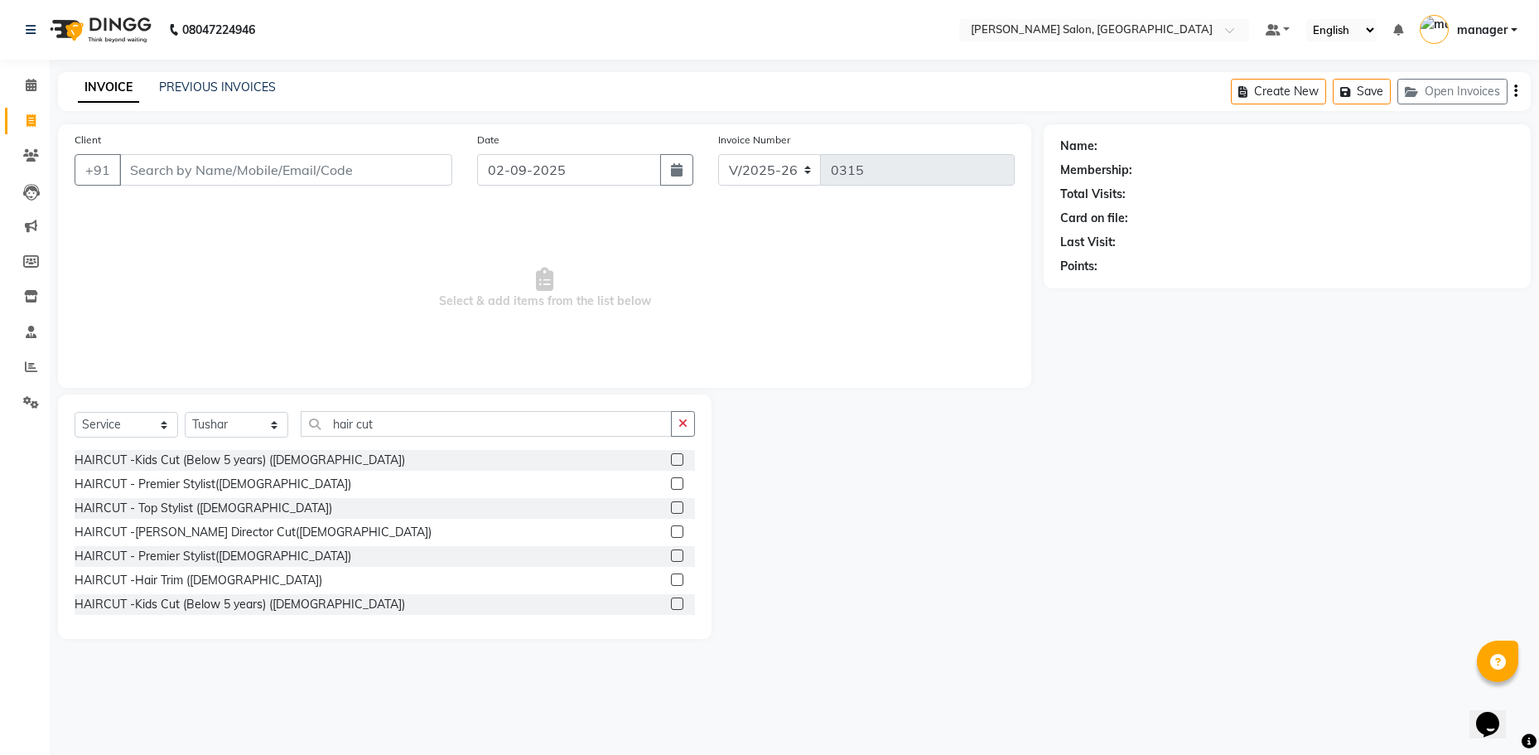
select select "9"
select select "2025"
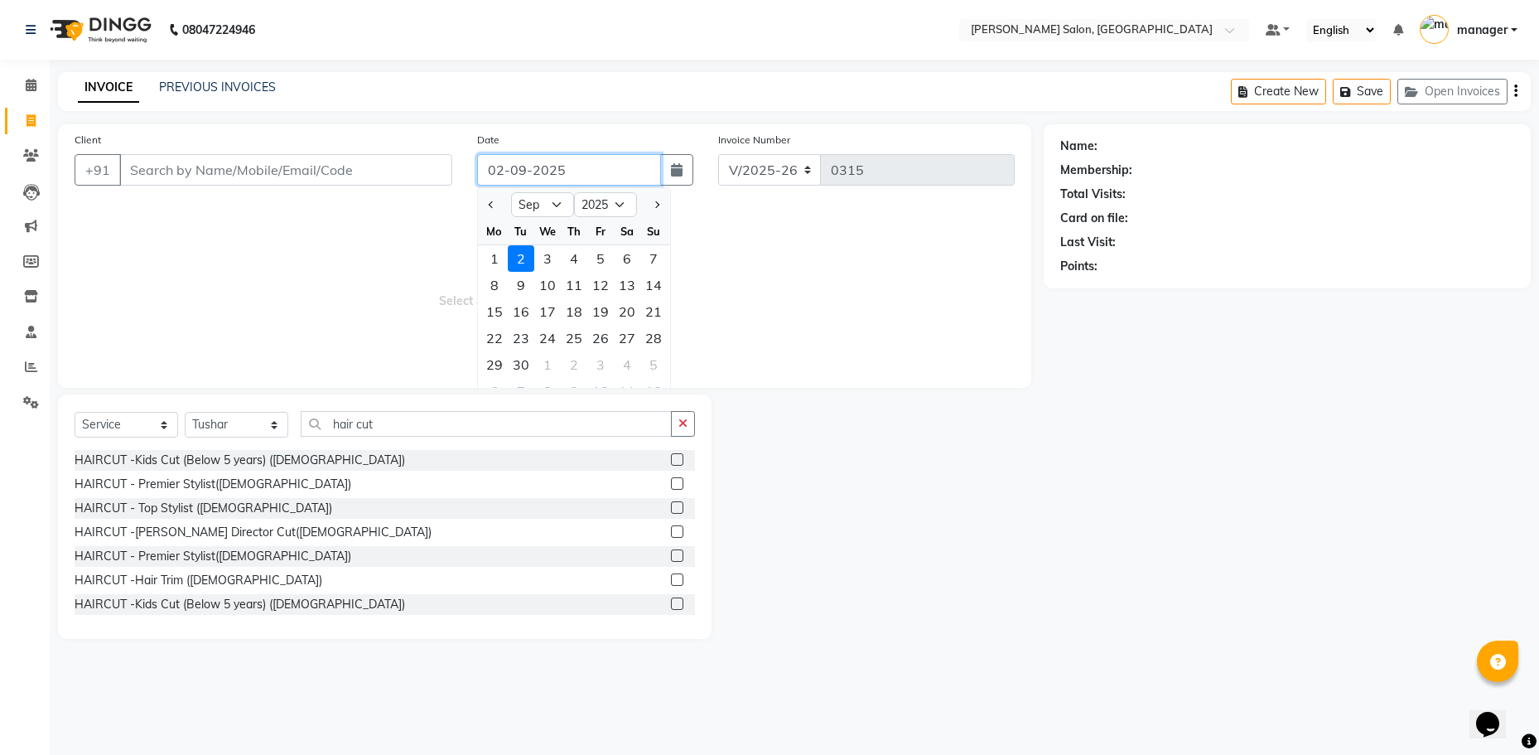
click at [610, 166] on input "02-09-2025" at bounding box center [569, 169] width 184 height 31
click at [315, 166] on input "Client" at bounding box center [285, 169] width 333 height 31
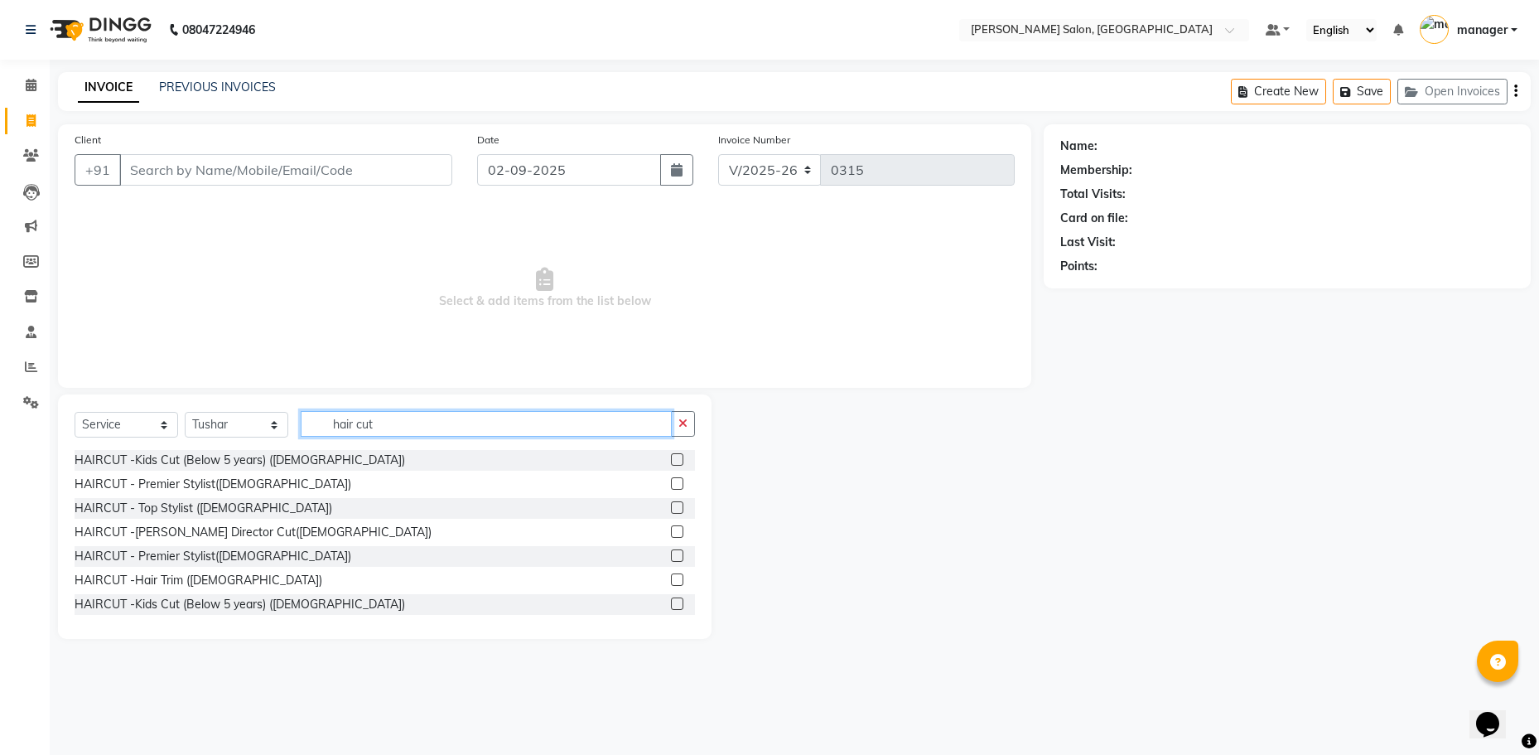
drag, startPoint x: 452, startPoint y: 428, endPoint x: 311, endPoint y: 422, distance: 141.0
click at [311, 422] on input "hair cut" at bounding box center [486, 424] width 371 height 26
click at [420, 427] on input "hair cut" at bounding box center [486, 424] width 371 height 26
click at [379, 423] on input "hair cut" at bounding box center [486, 424] width 371 height 26
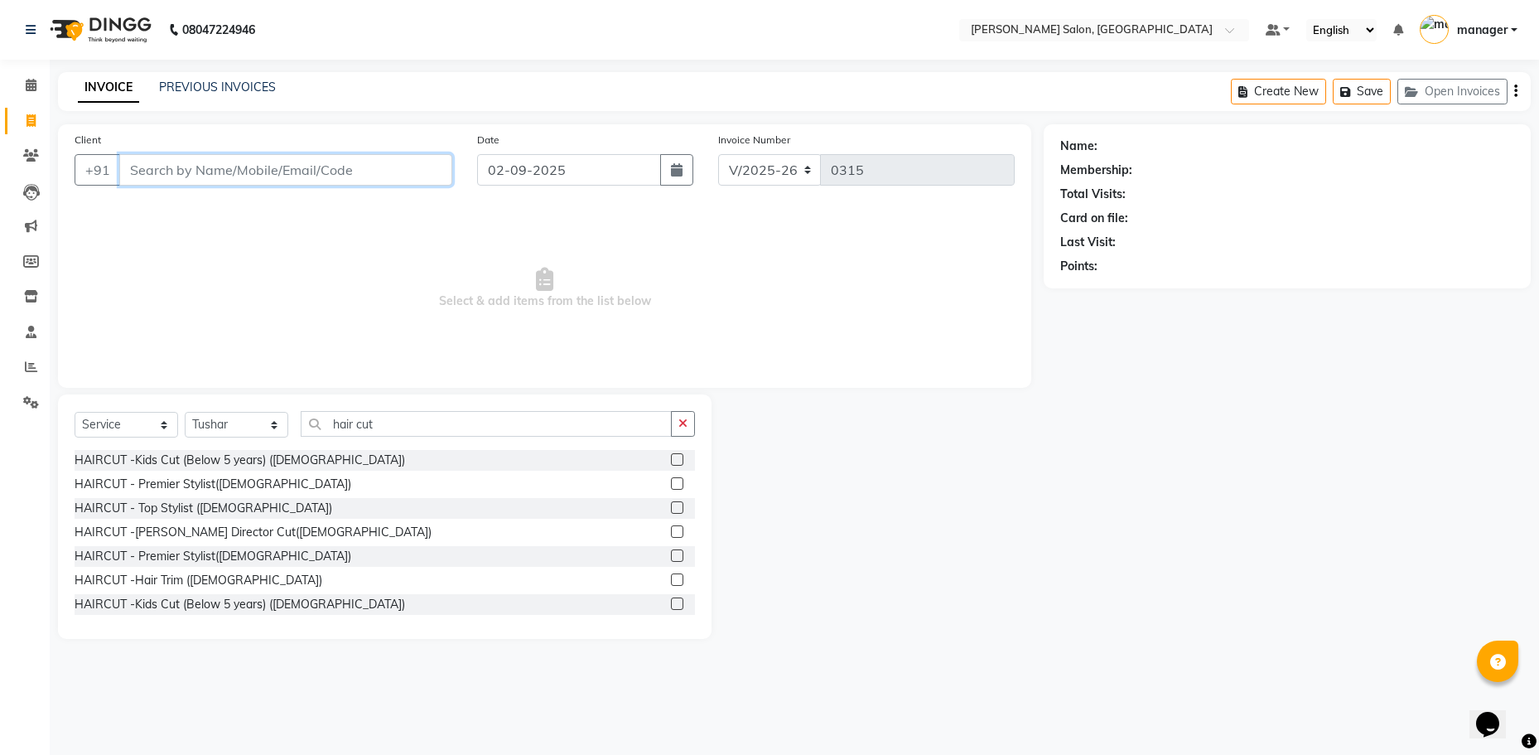
click at [247, 154] on input "Client" at bounding box center [285, 169] width 333 height 31
click at [166, 172] on input "Client" at bounding box center [285, 169] width 333 height 31
type input "8870455970"
click at [421, 162] on span "Add Client" at bounding box center [409, 170] width 65 height 17
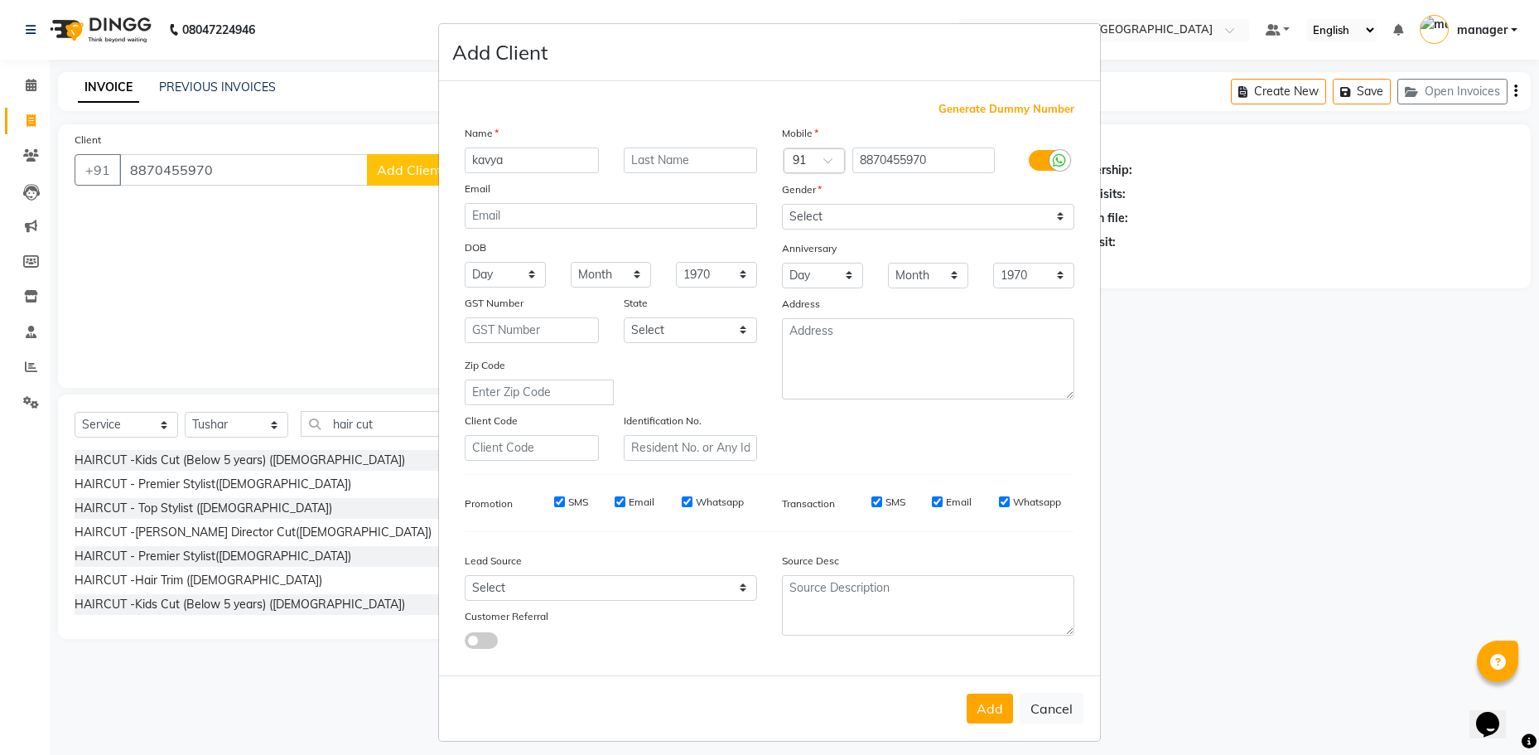
type input "kavya"
click at [943, 225] on select "Select [DEMOGRAPHIC_DATA] [DEMOGRAPHIC_DATA] Other Prefer Not To Say" at bounding box center [928, 217] width 292 height 26
select select "[DEMOGRAPHIC_DATA]"
click at [782, 204] on select "Select [DEMOGRAPHIC_DATA] [DEMOGRAPHIC_DATA] Other Prefer Not To Say" at bounding box center [928, 217] width 292 height 26
click at [480, 450] on input "text" at bounding box center [532, 448] width 134 height 26
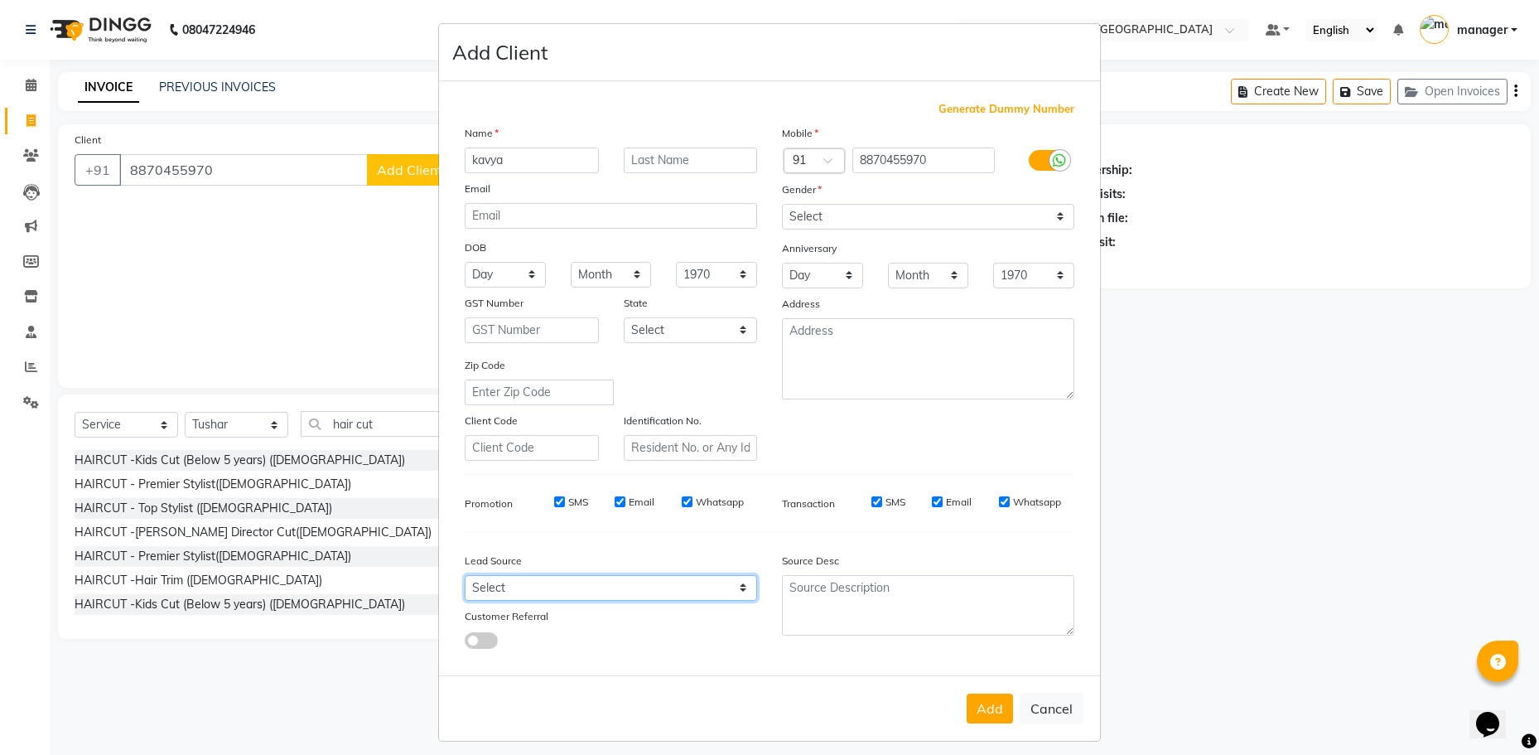
click at [591, 589] on select "Select Walk-in Referral Internet Friend Word of Mouth Advertisement Facebook Ju…" at bounding box center [611, 588] width 292 height 26
select select "49250"
click at [465, 575] on select "Select Walk-in Referral Internet Friend Word of Mouth Advertisement Facebook Ju…" at bounding box center [611, 588] width 292 height 26
click at [985, 704] on button "Add" at bounding box center [990, 708] width 46 height 30
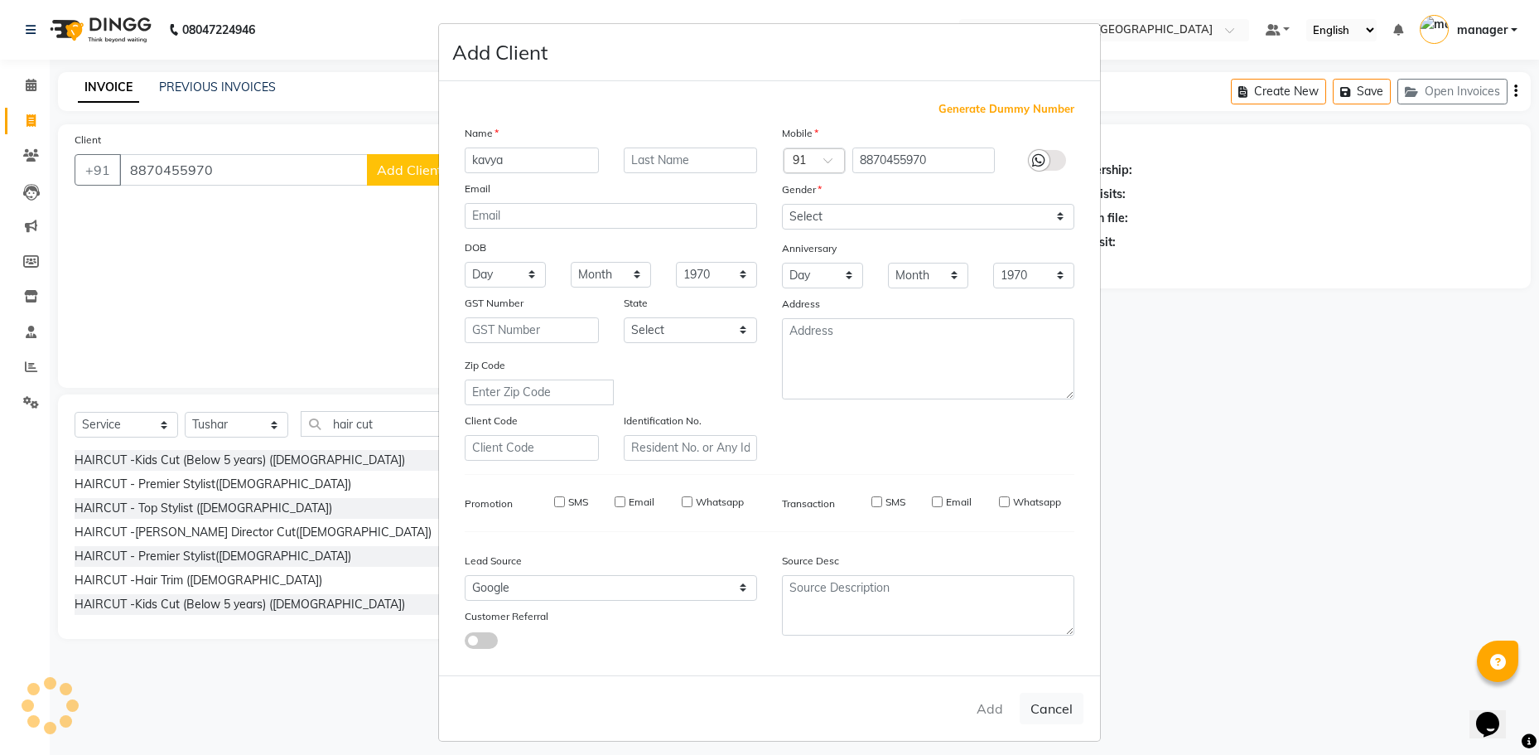
select select
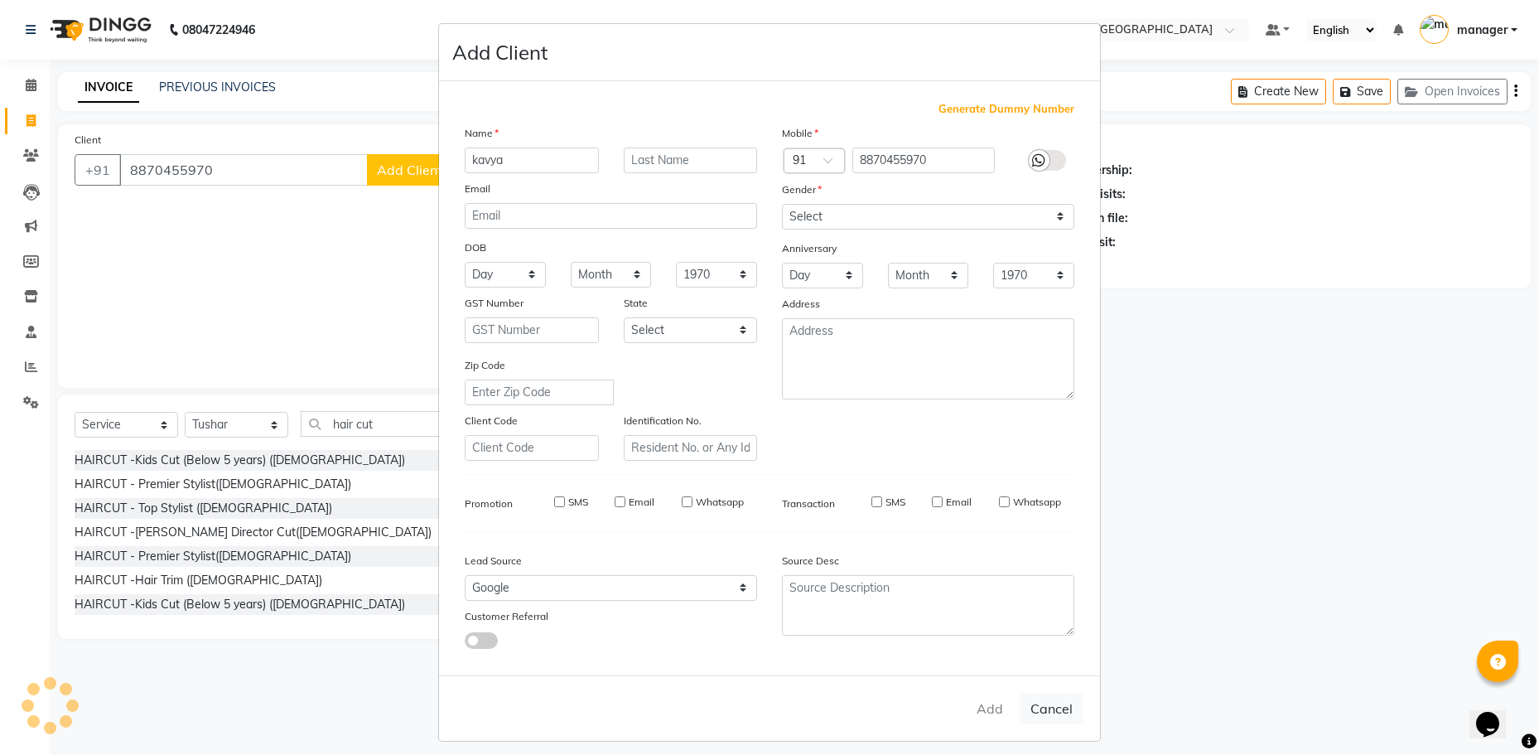
select select
checkbox input "false"
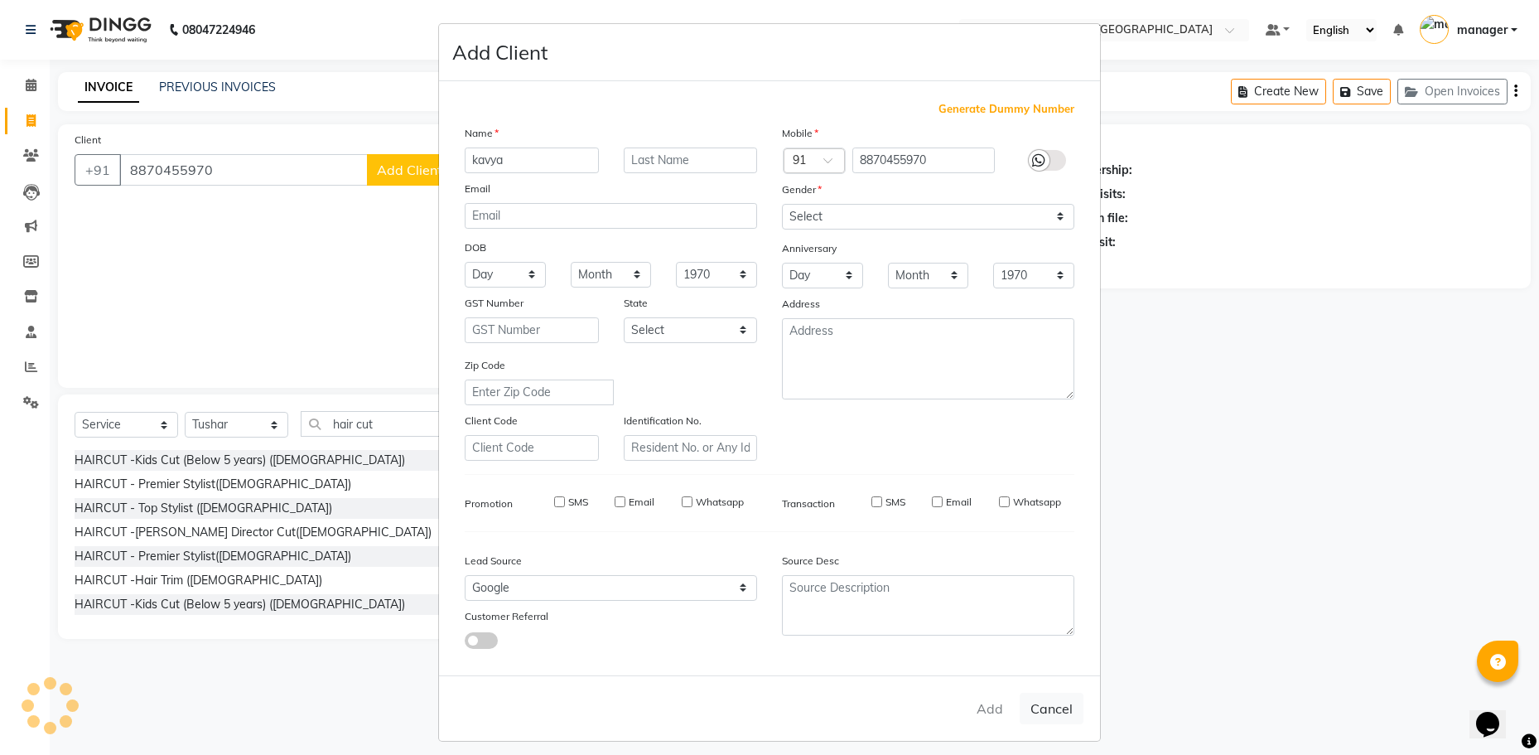
checkbox input "false"
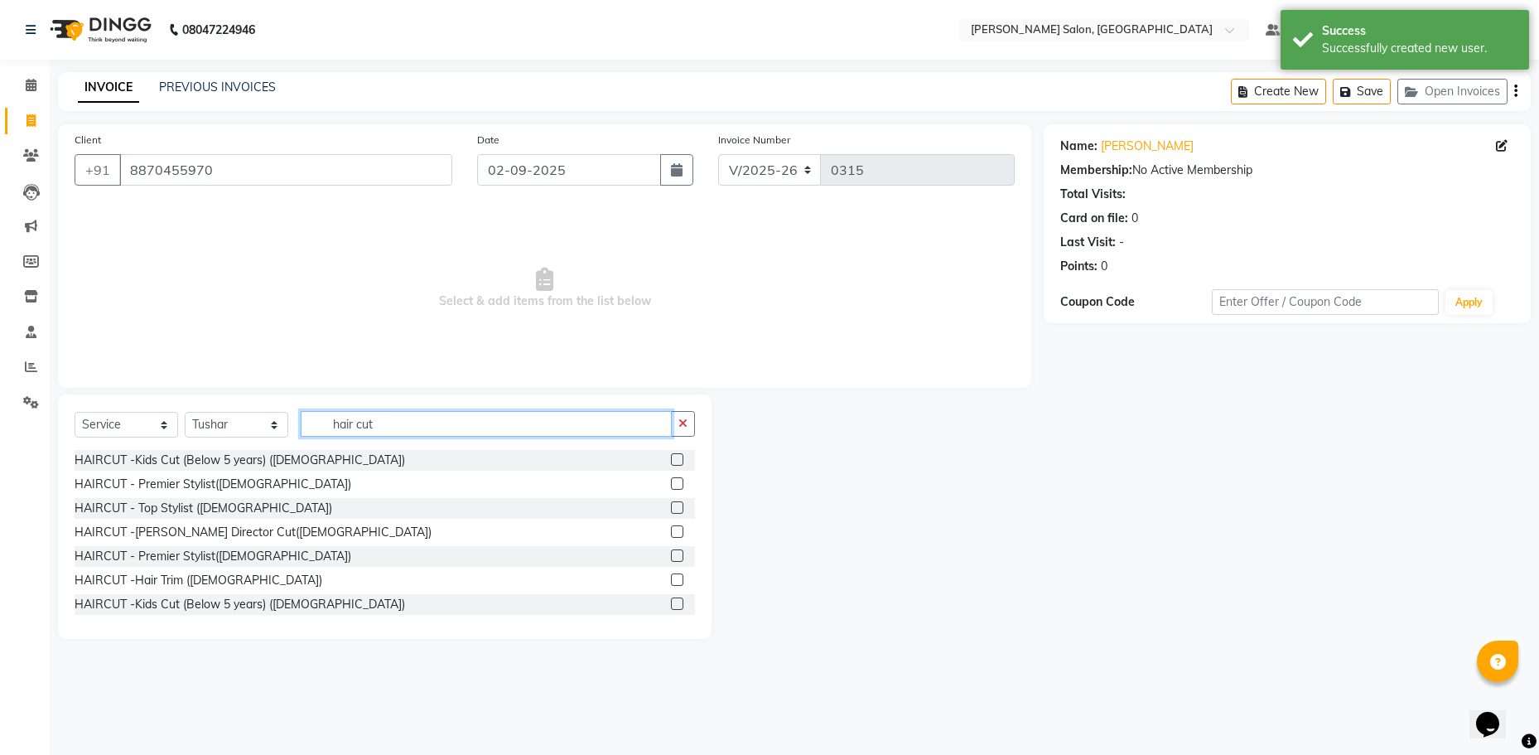
drag, startPoint x: 382, startPoint y: 426, endPoint x: 333, endPoint y: 424, distance: 48.9
click at [333, 424] on input "hair cut" at bounding box center [486, 424] width 371 height 26
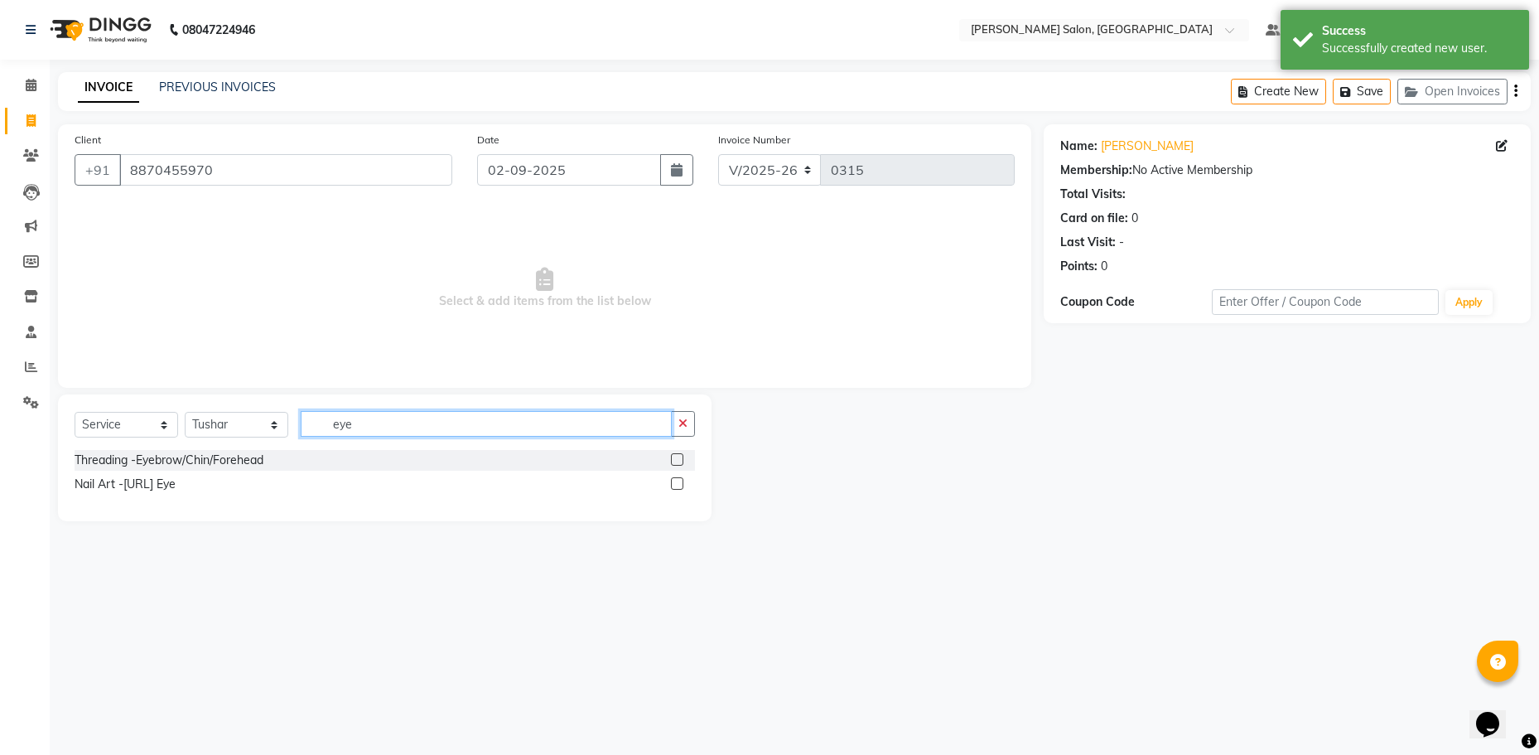
type input "eye"
click at [360, 456] on div "Threading -Eyebrow/Chin/Forehead" at bounding box center [385, 460] width 620 height 21
click at [683, 456] on div at bounding box center [683, 460] width 24 height 21
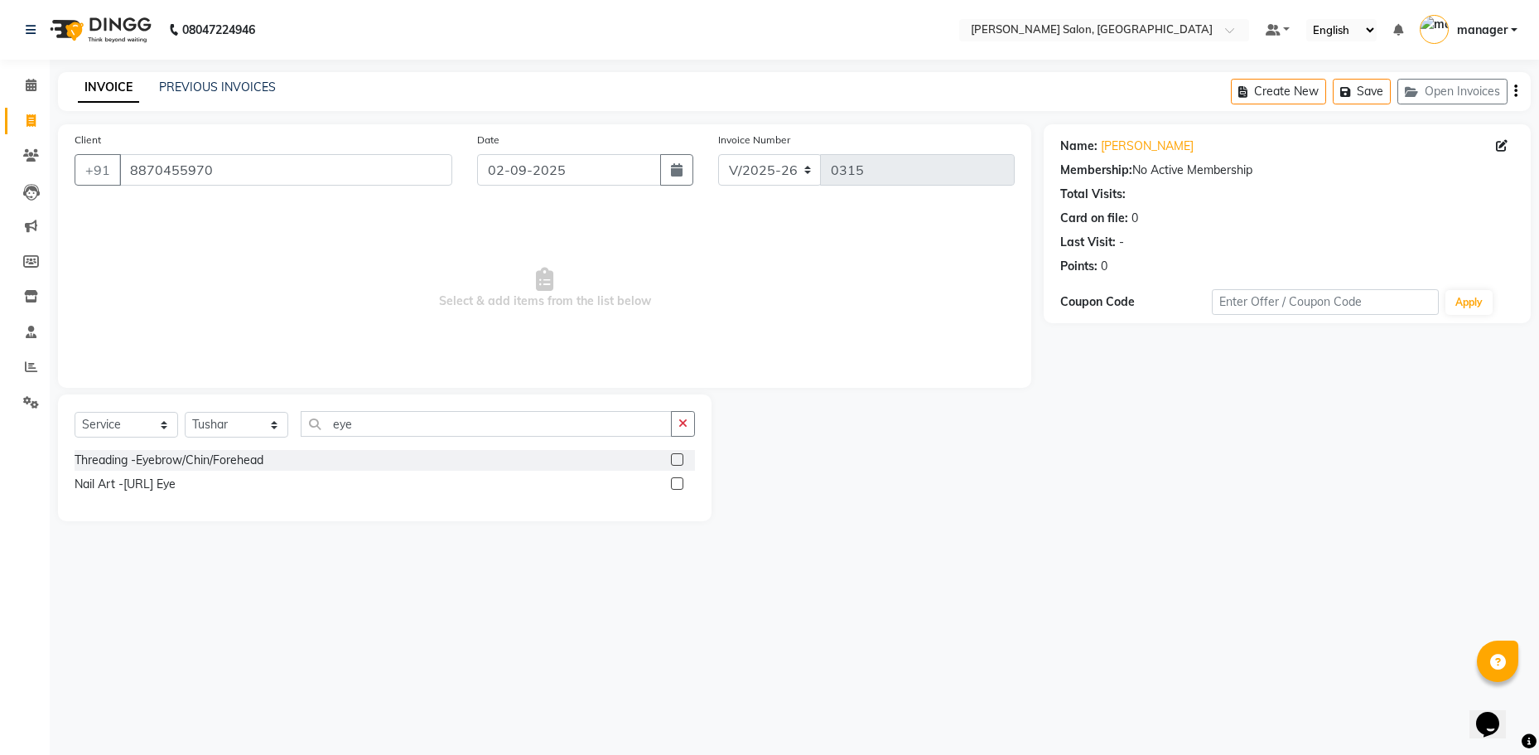
click at [674, 456] on label at bounding box center [677, 459] width 12 height 12
click at [674, 456] on input "checkbox" at bounding box center [676, 460] width 11 height 11
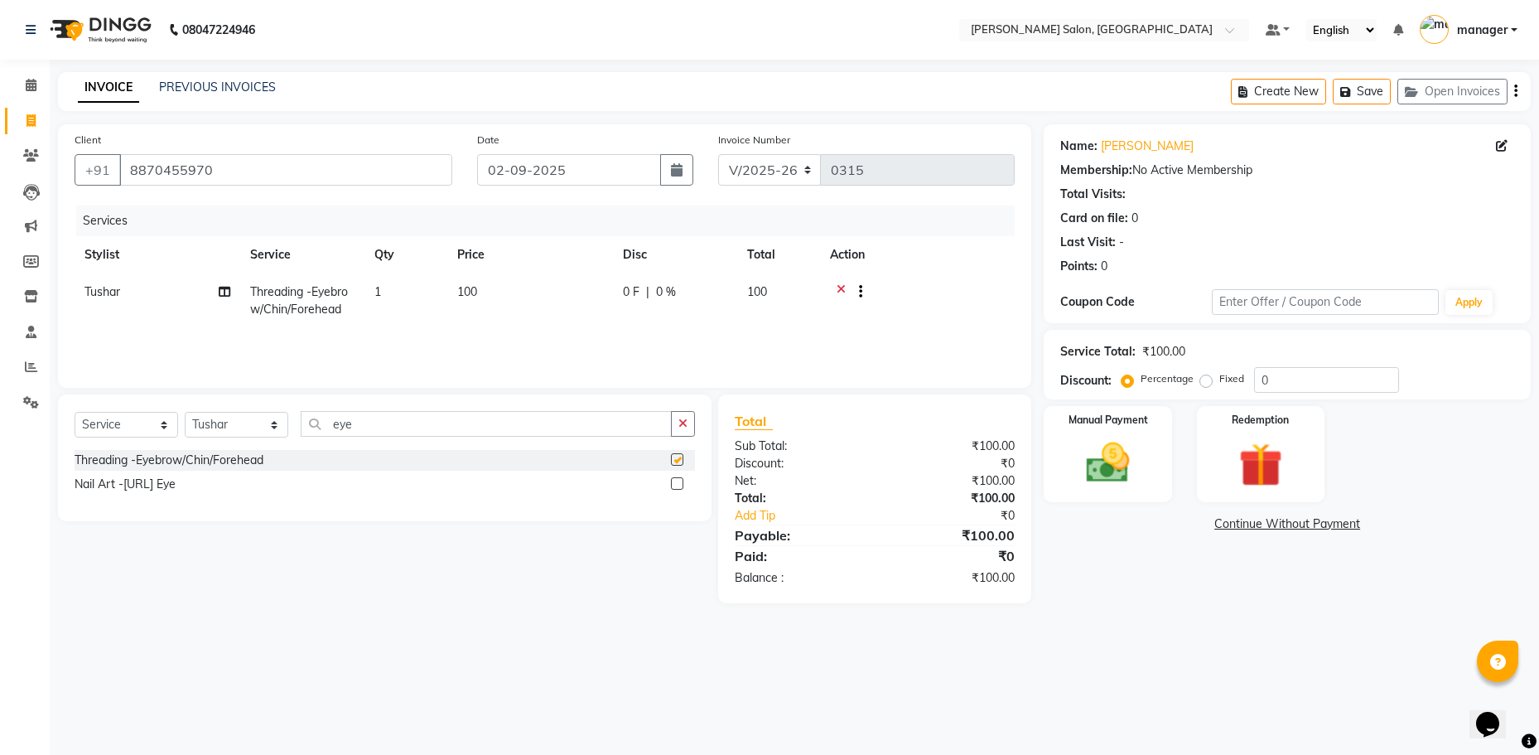
checkbox input "false"
click at [862, 297] on div at bounding box center [917, 293] width 175 height 21
click at [464, 292] on span "100" at bounding box center [467, 291] width 20 height 15
select select "59474"
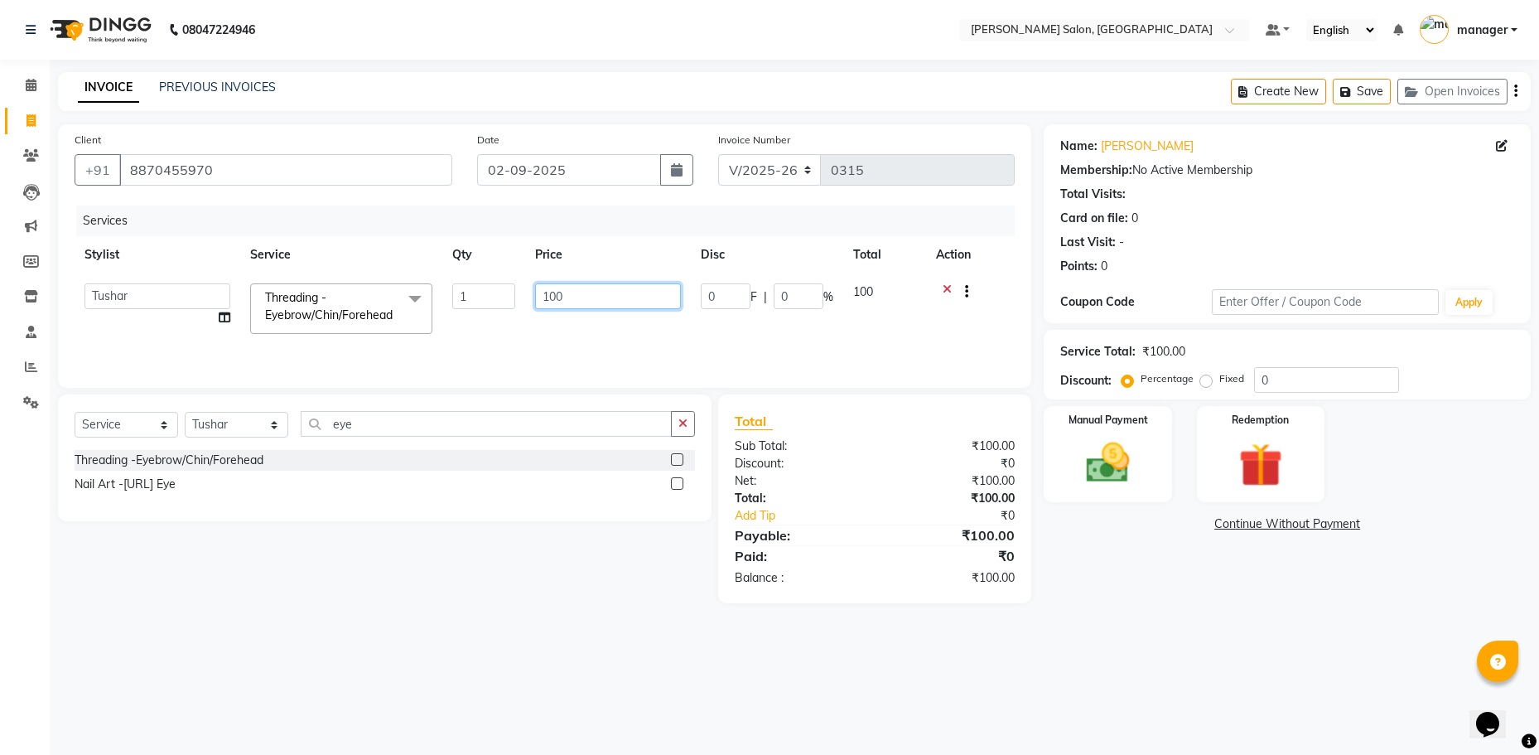
click at [569, 291] on input "100" at bounding box center [608, 296] width 146 height 26
type input "1"
type input "60"
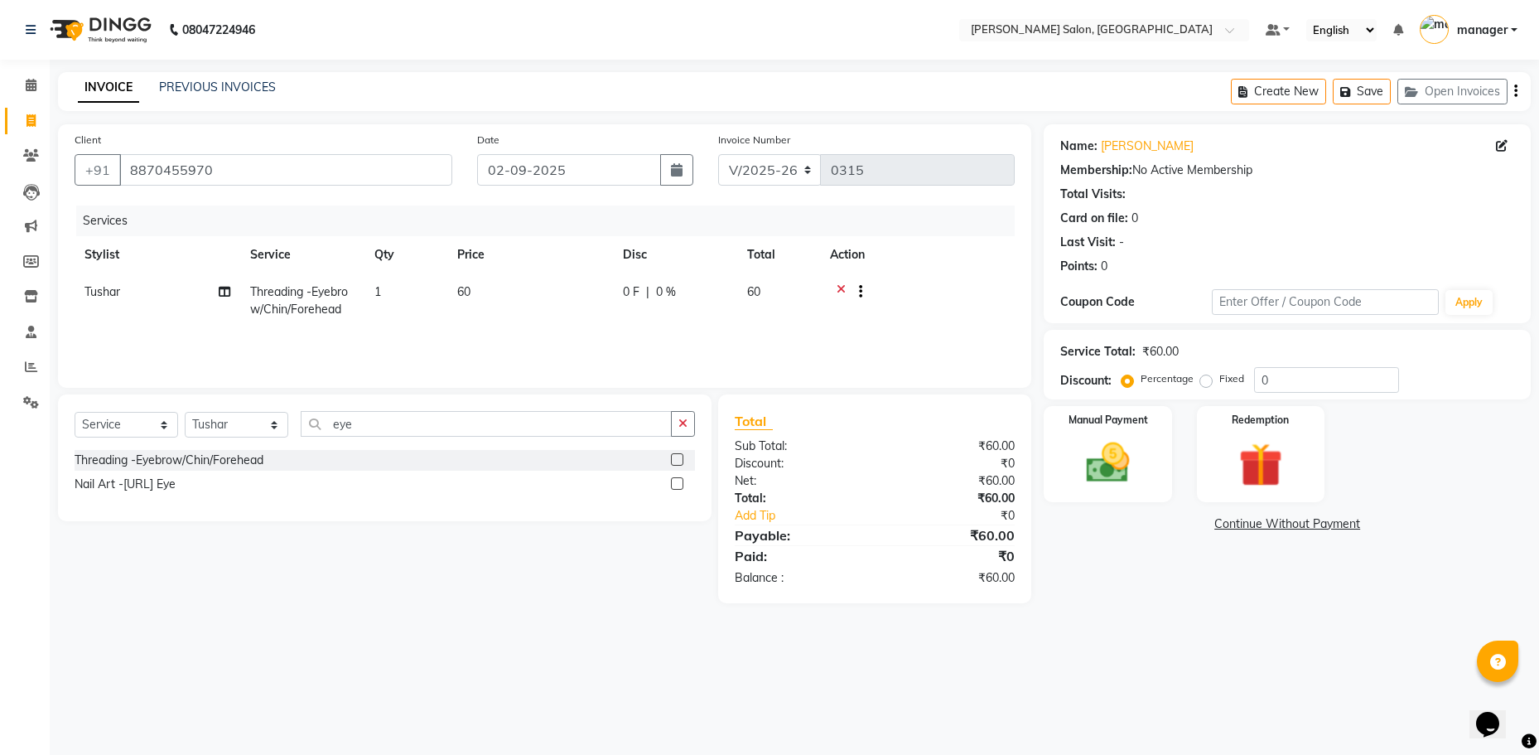
click at [799, 319] on tr "Tushar Threading -Eyebrow/Chin/Forehead 1 60 0 F | 0 % 60" at bounding box center [545, 300] width 940 height 55
click at [1121, 455] on img at bounding box center [1108, 463] width 74 height 52
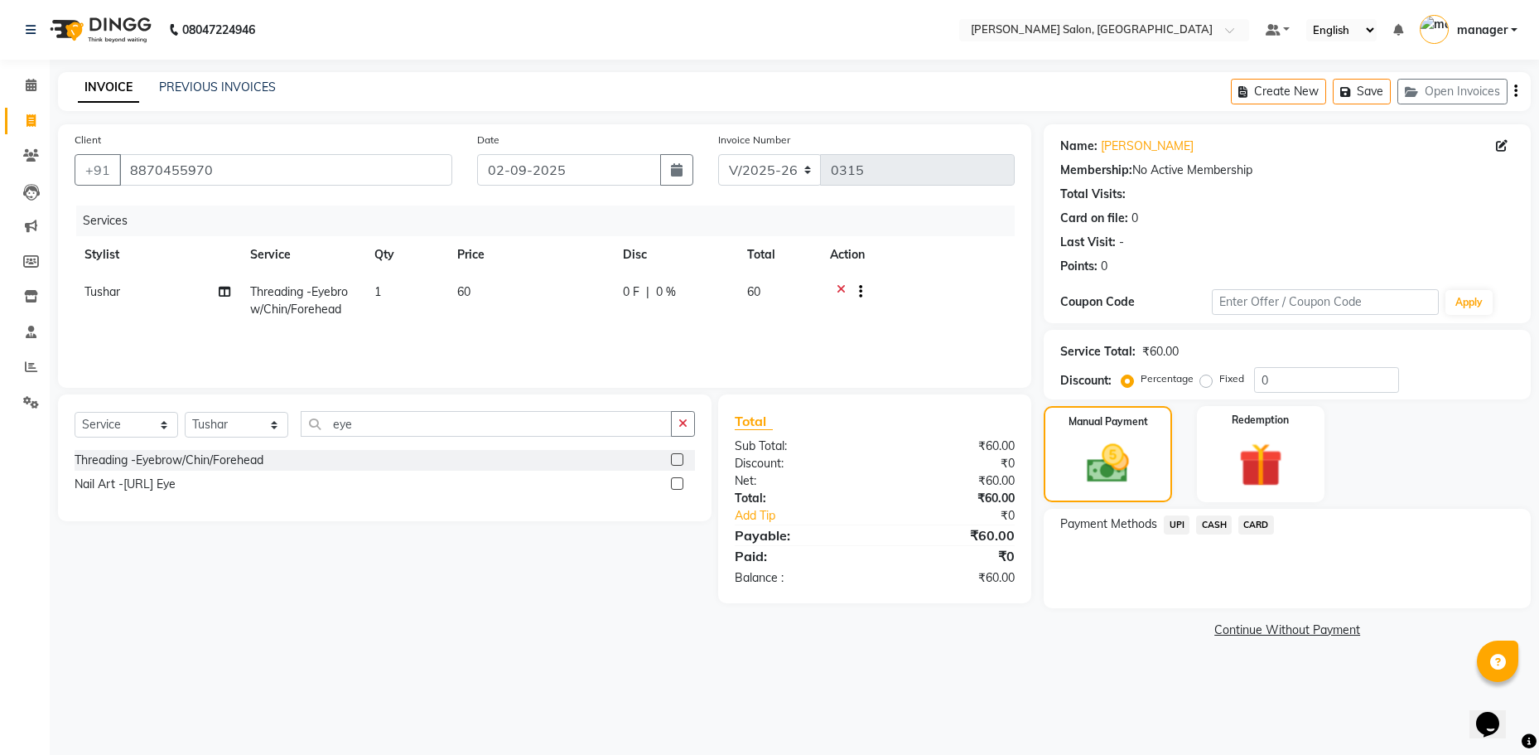
click at [1206, 528] on span "CASH" at bounding box center [1214, 524] width 36 height 19
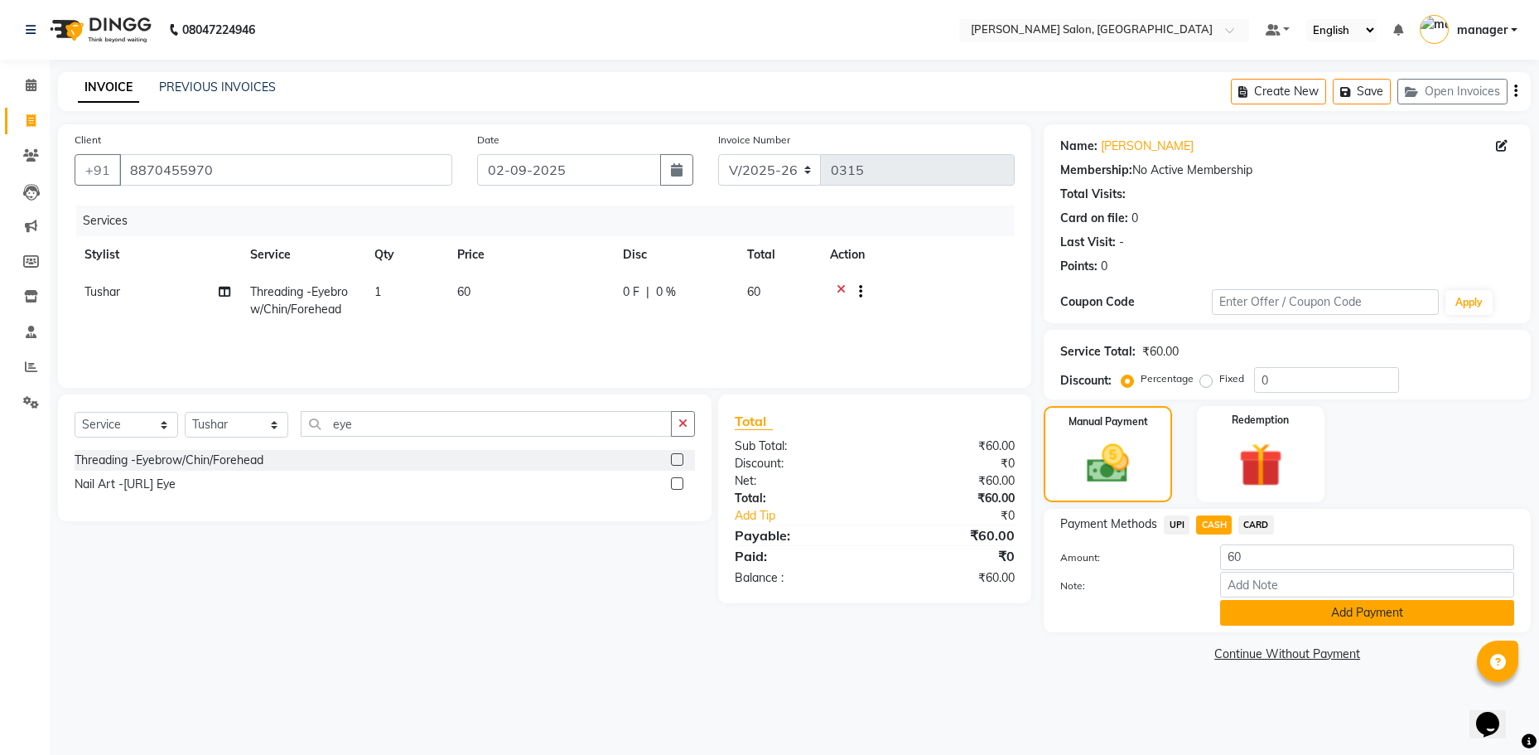
click at [1262, 616] on button "Add Payment" at bounding box center [1367, 613] width 294 height 26
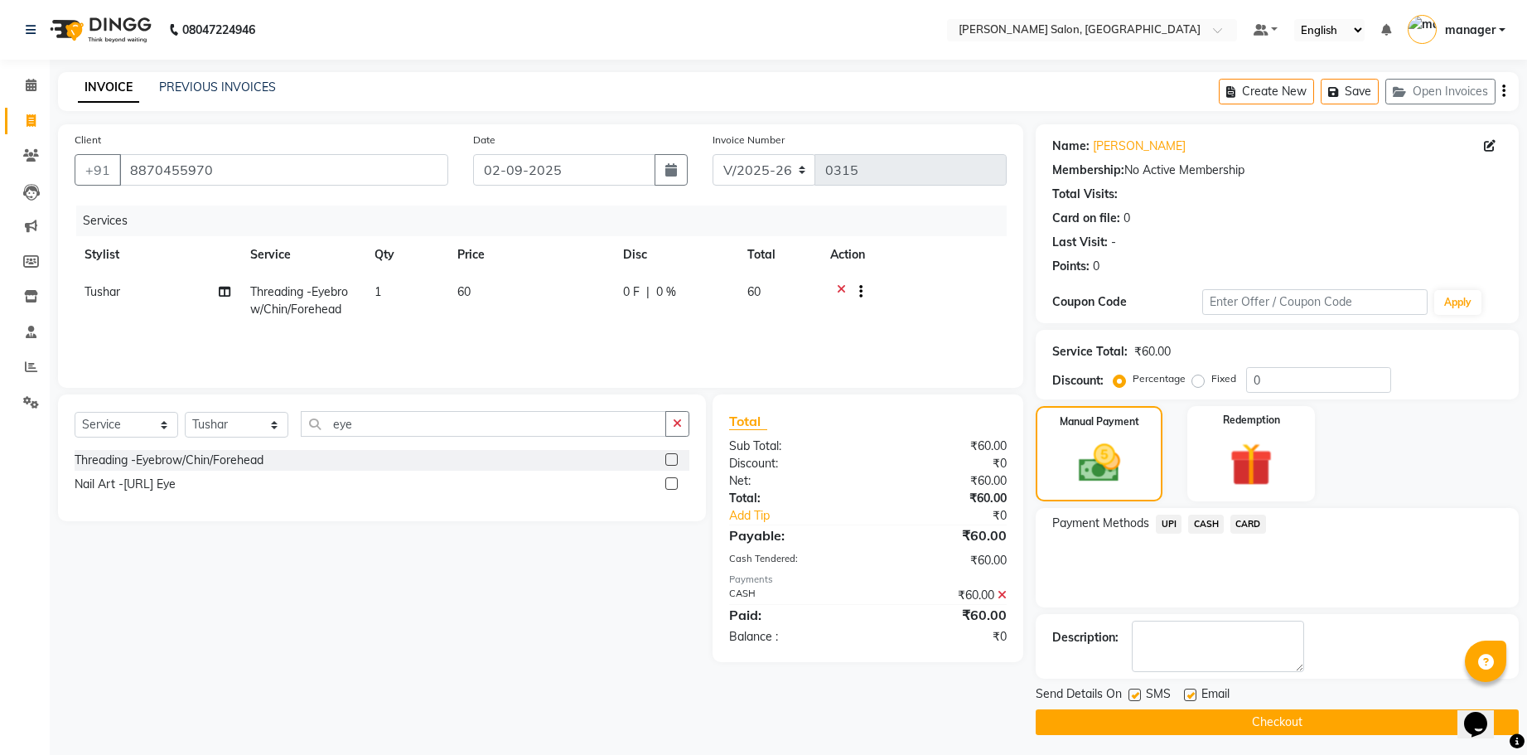
click at [1275, 726] on button "Checkout" at bounding box center [1276, 722] width 483 height 26
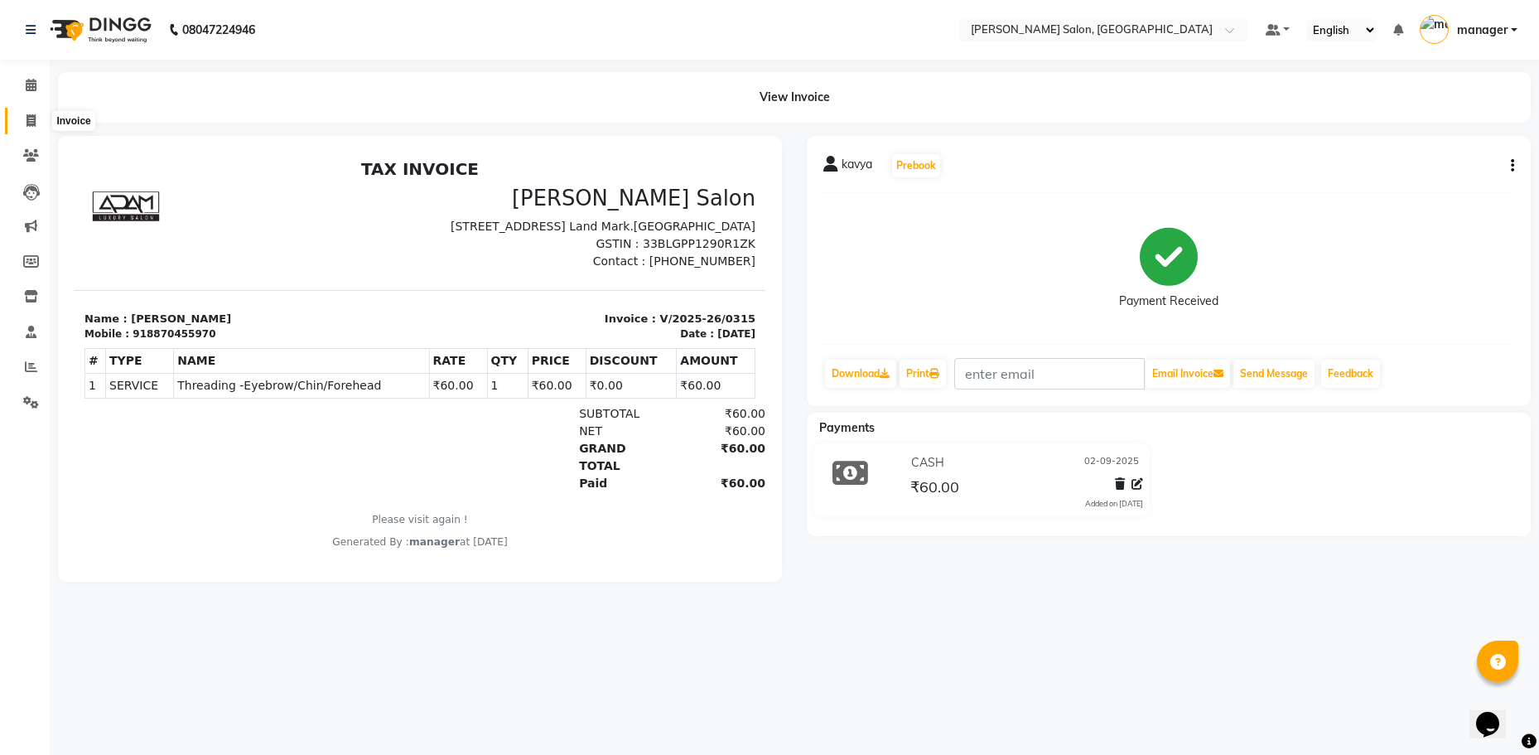
click at [25, 120] on span at bounding box center [31, 121] width 29 height 19
select select "service"
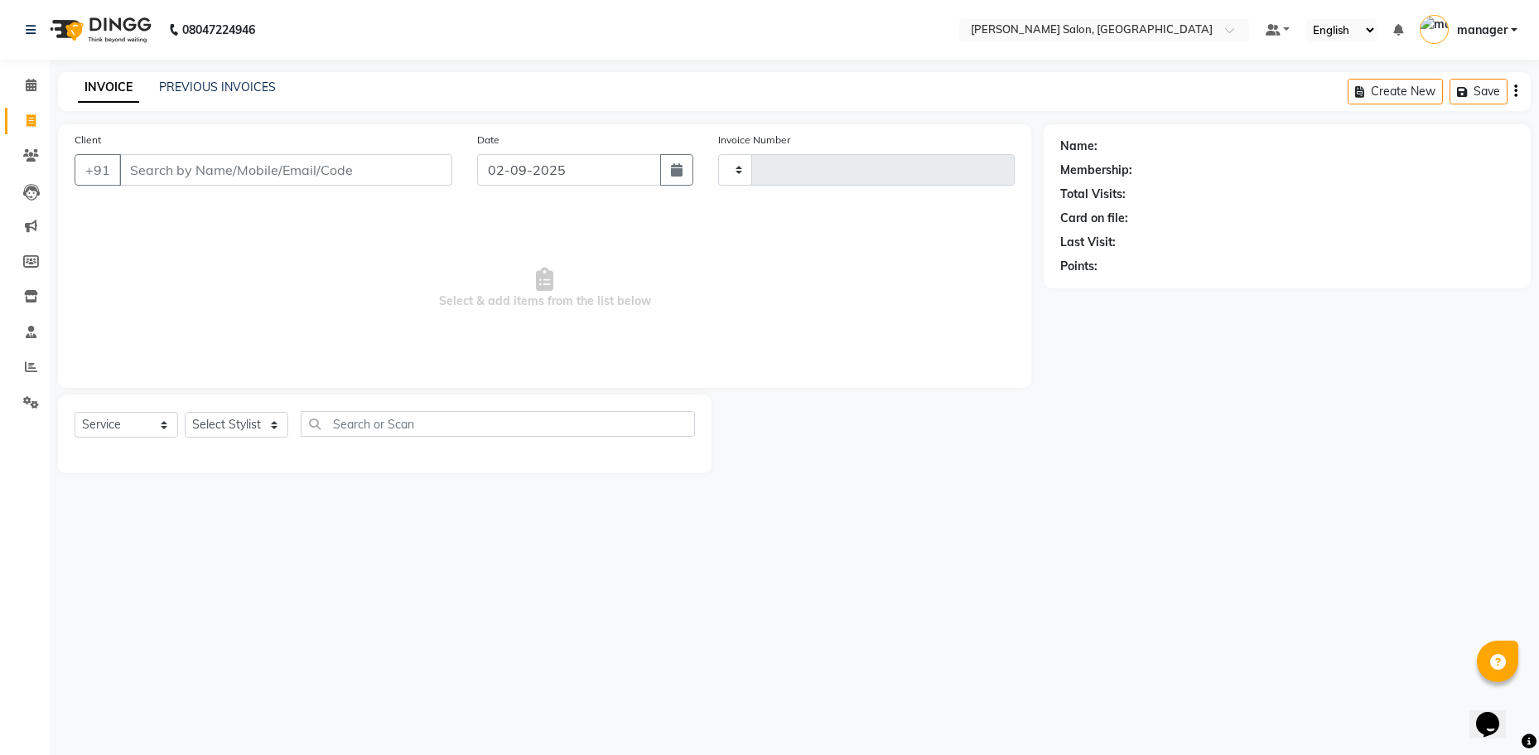
type input "0316"
select select "7119"
click at [137, 166] on input "Client" at bounding box center [285, 169] width 333 height 31
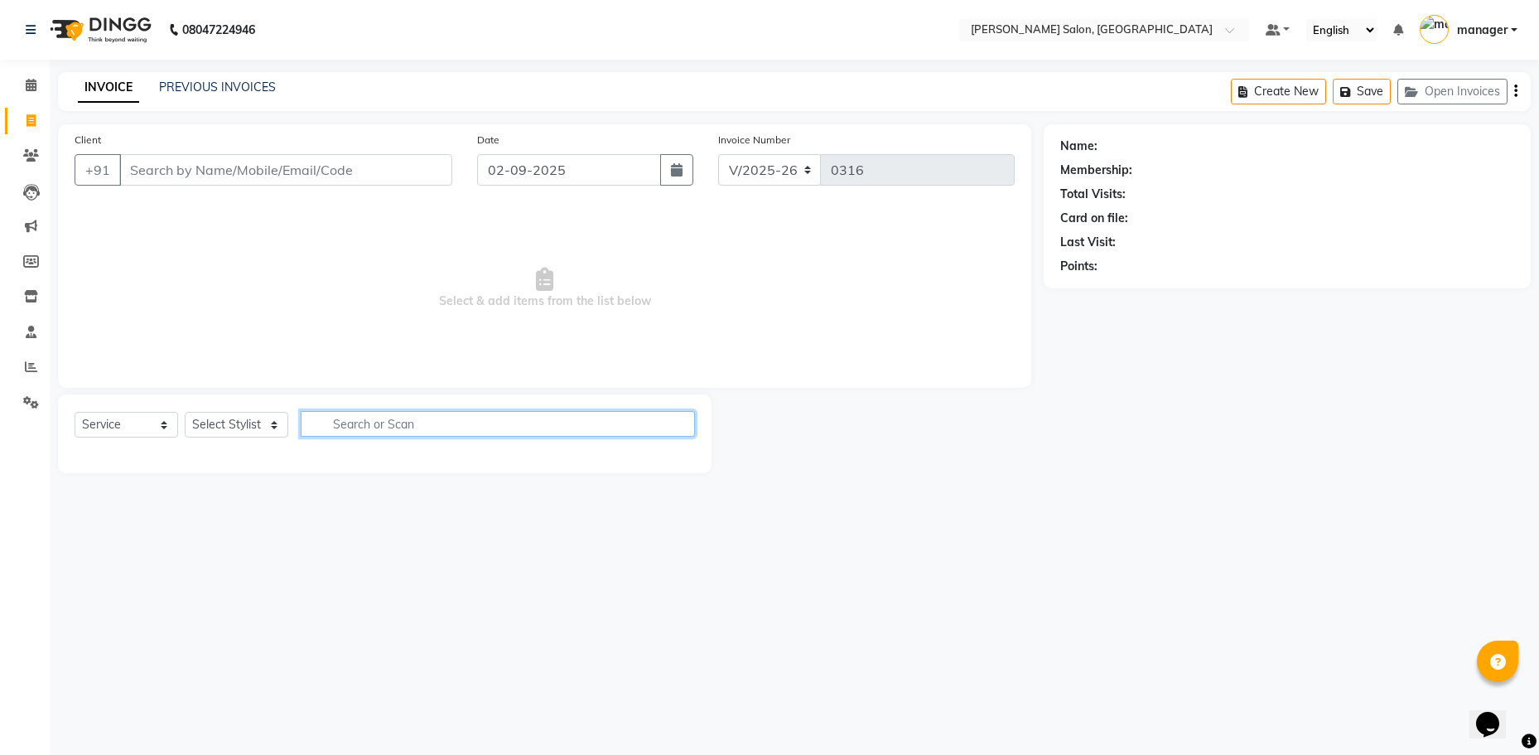
click at [347, 422] on input "text" at bounding box center [498, 424] width 394 height 26
type input "hair cut"
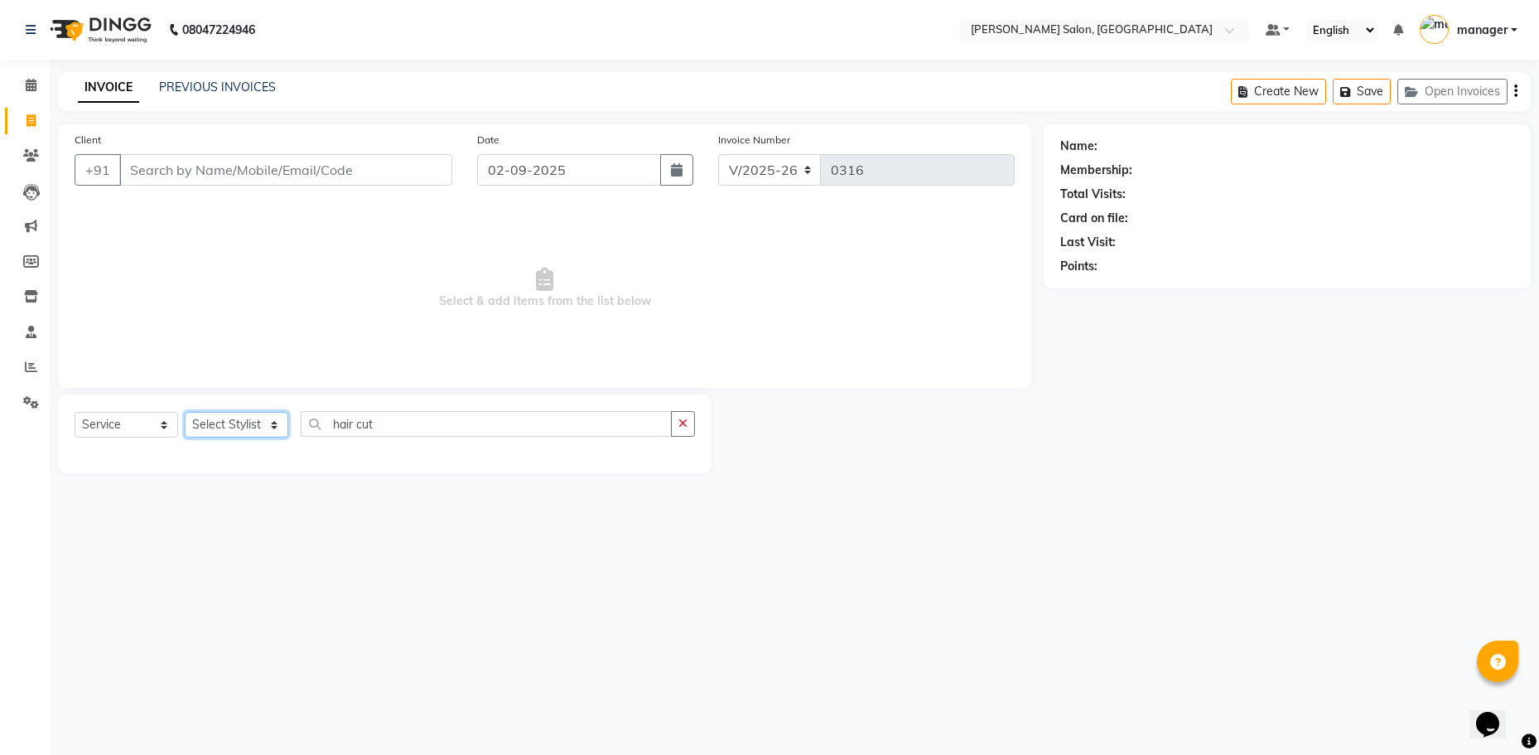
click at [284, 434] on select "Select Stylist [PERSON_NAME] ESHARA [PERSON_NAME] [PERSON_NAME] Madhu manager […" at bounding box center [237, 425] width 104 height 26
select select "59474"
click at [185, 412] on select "Select Stylist [PERSON_NAME] ESHARA [PERSON_NAME] [PERSON_NAME] Madhu manager […" at bounding box center [237, 425] width 104 height 26
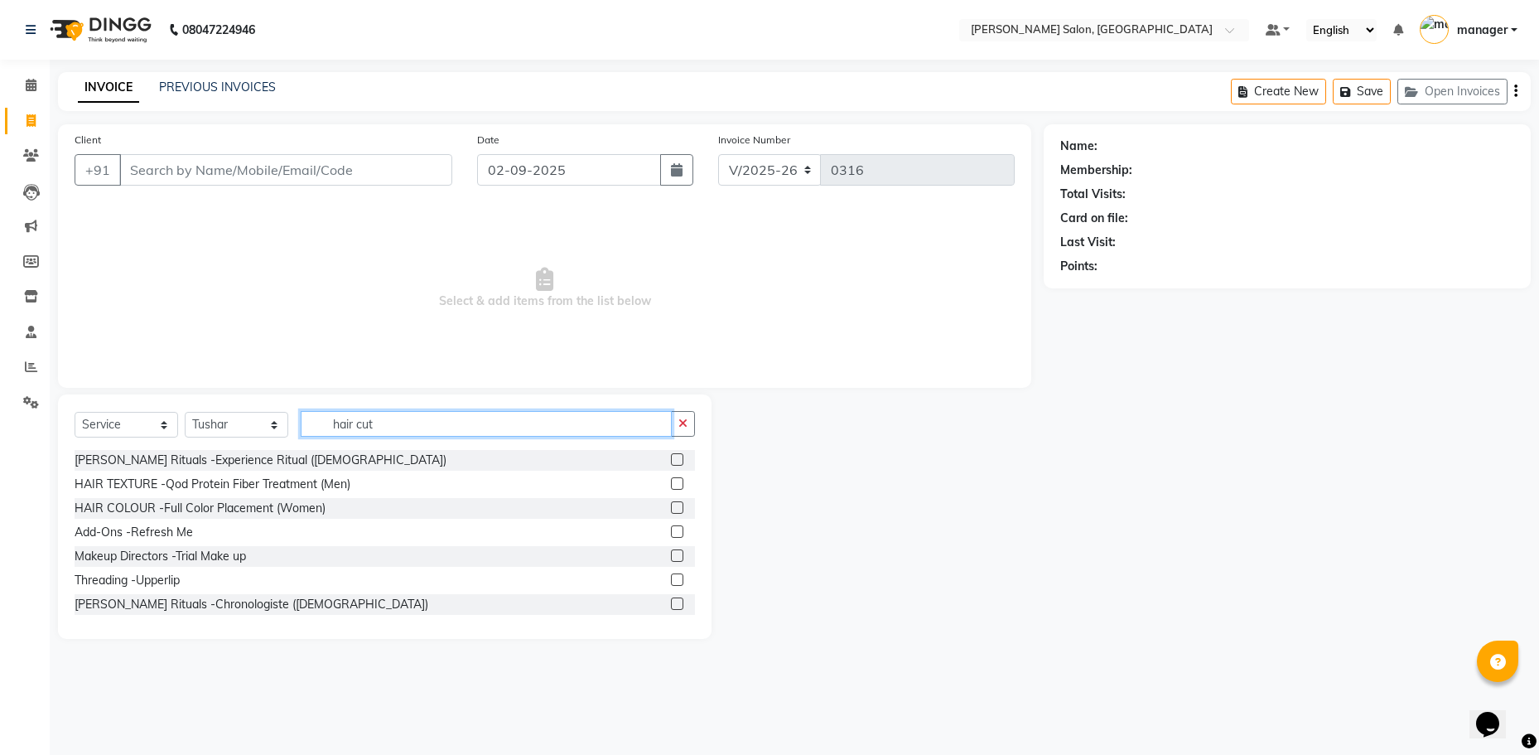
click at [393, 423] on input "hair cut" at bounding box center [486, 424] width 371 height 26
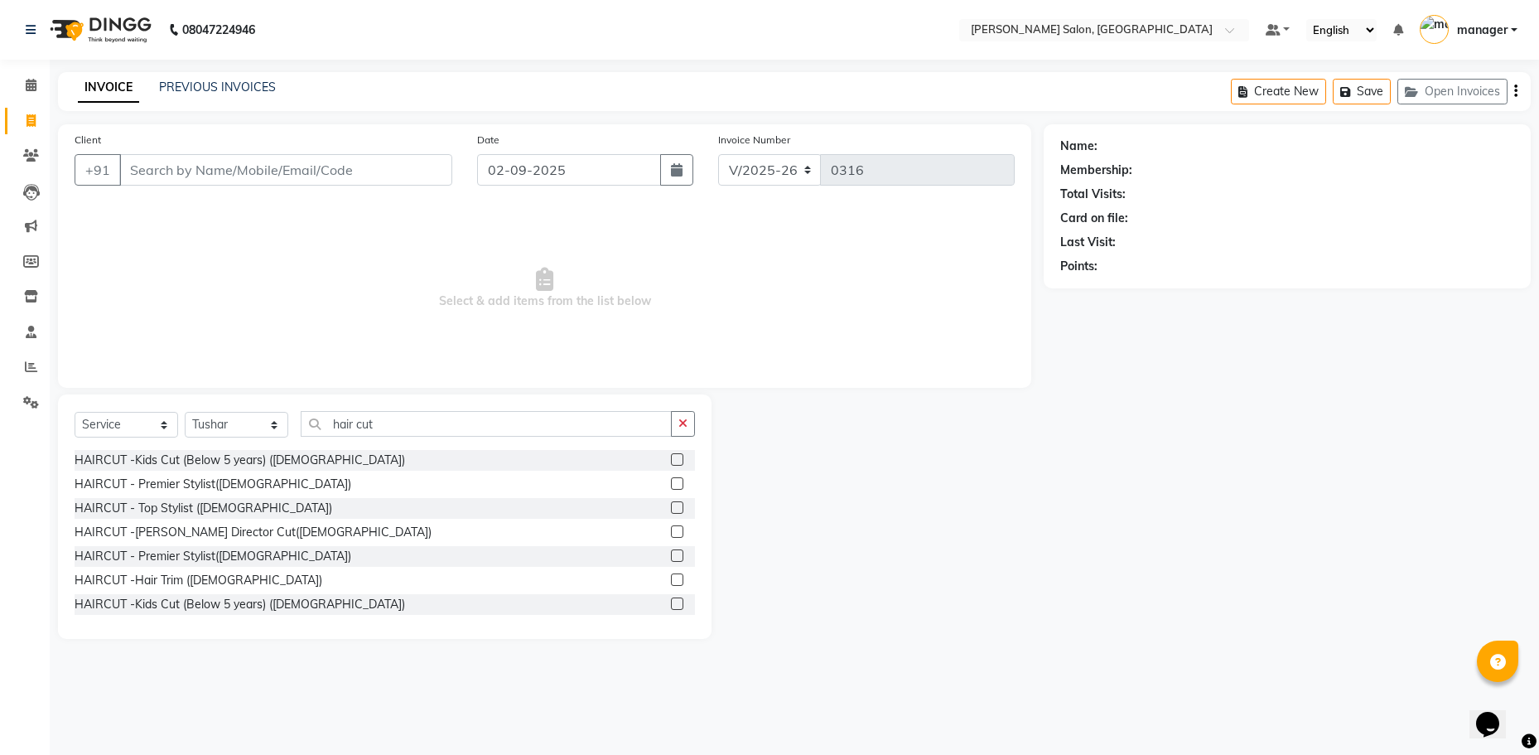
click at [252, 541] on div "HAIRCUT -[PERSON_NAME] Director Cut([DEMOGRAPHIC_DATA])" at bounding box center [385, 532] width 620 height 21
click at [282, 535] on div "HAIRCUT -[PERSON_NAME] Director Cut([DEMOGRAPHIC_DATA])" at bounding box center [385, 532] width 620 height 21
click at [671, 527] on label at bounding box center [677, 531] width 12 height 12
click at [671, 527] on input "checkbox" at bounding box center [676, 532] width 11 height 11
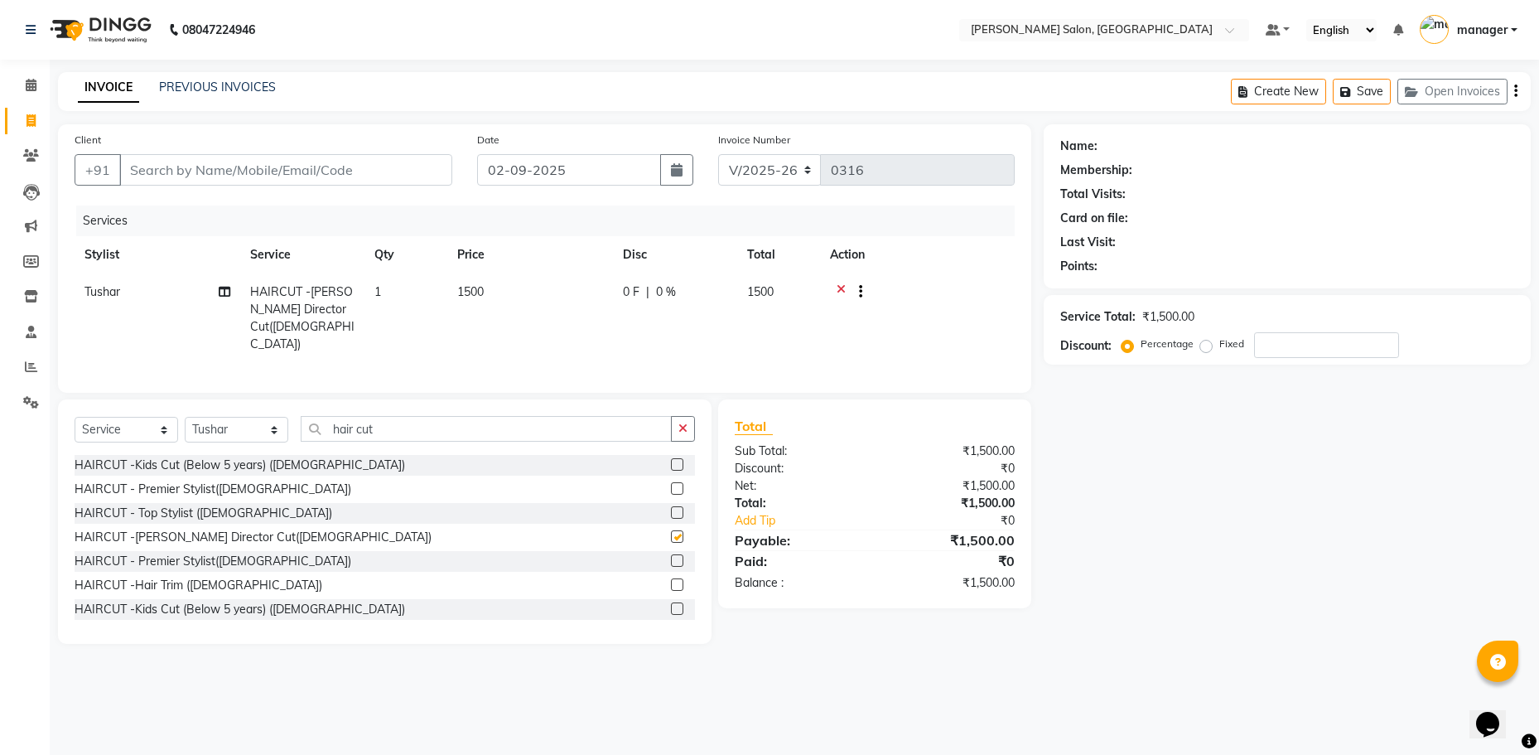
checkbox input "false"
click at [485, 285] on td "1500" at bounding box center [530, 317] width 166 height 89
select select "59474"
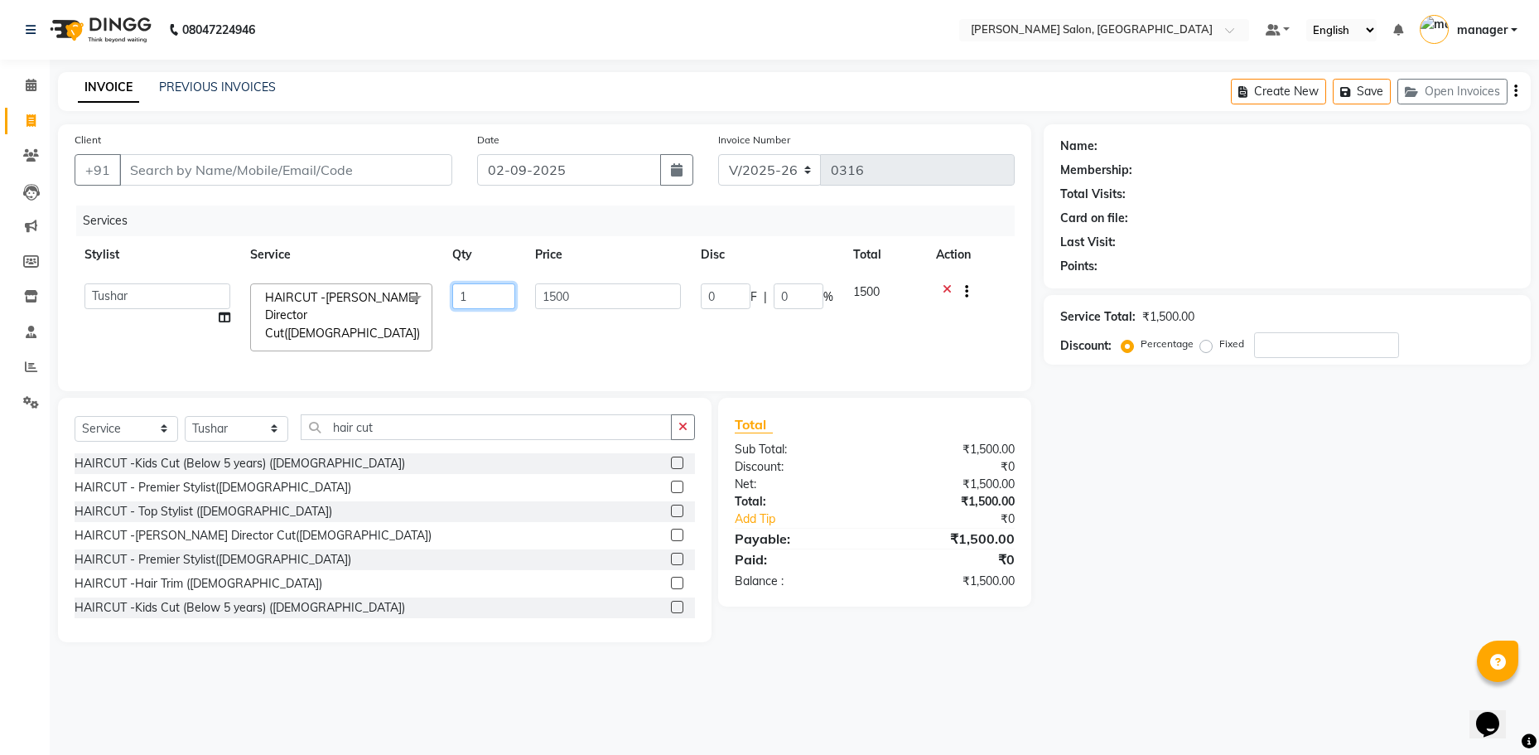
click at [485, 285] on input "1" at bounding box center [483, 296] width 63 height 26
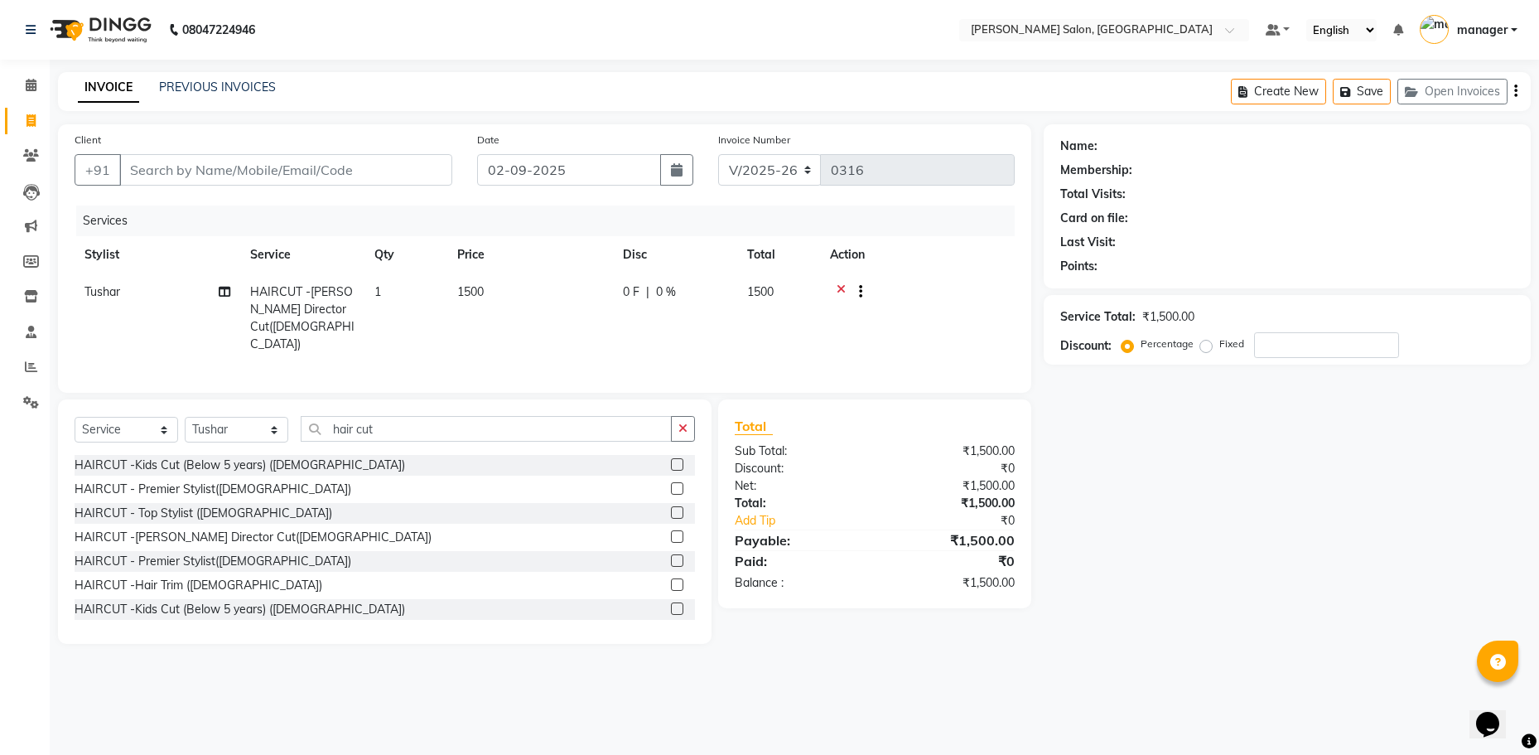
click at [463, 286] on span "1500" at bounding box center [470, 291] width 27 height 15
select select "59474"
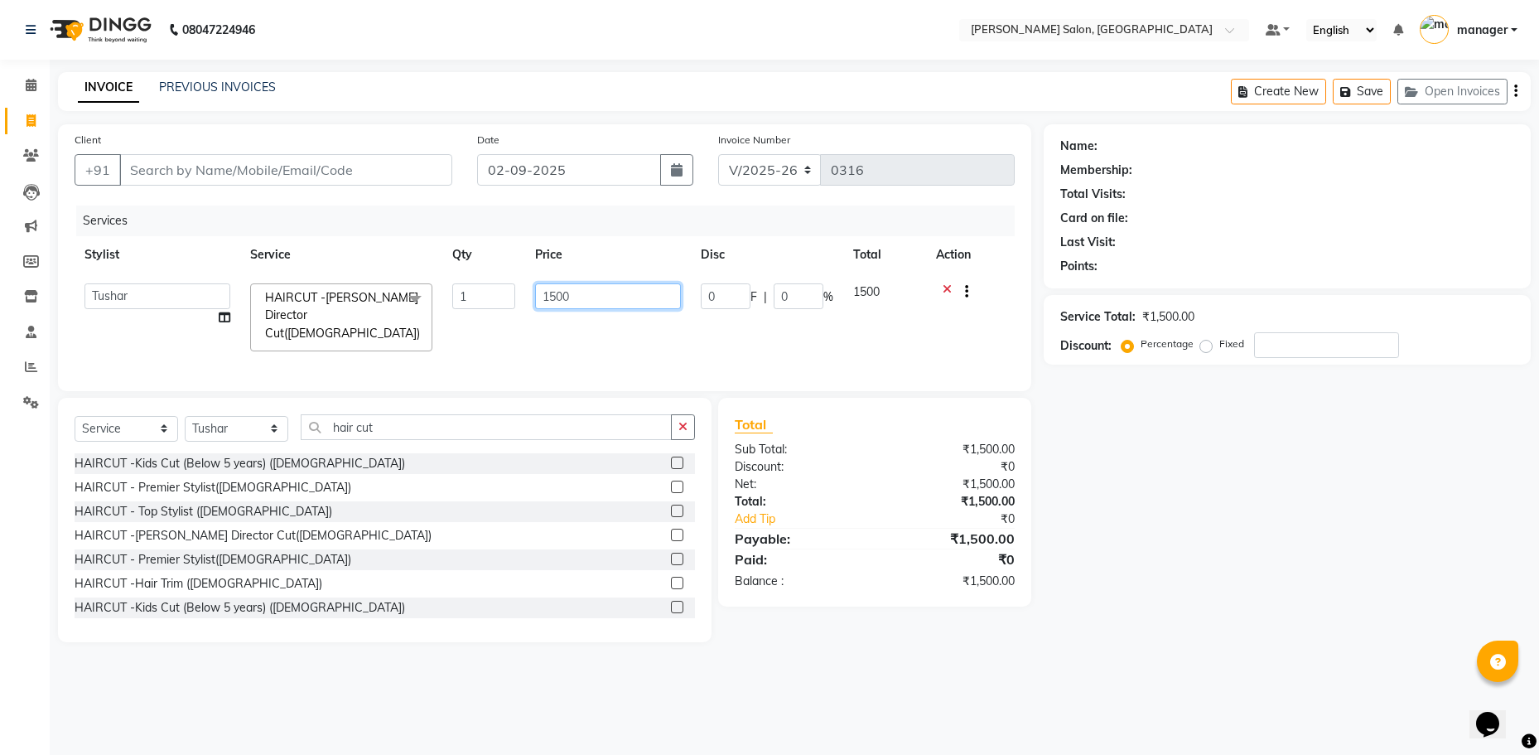
click at [615, 302] on input "1500" at bounding box center [608, 296] width 146 height 26
type input "1"
type input "750"
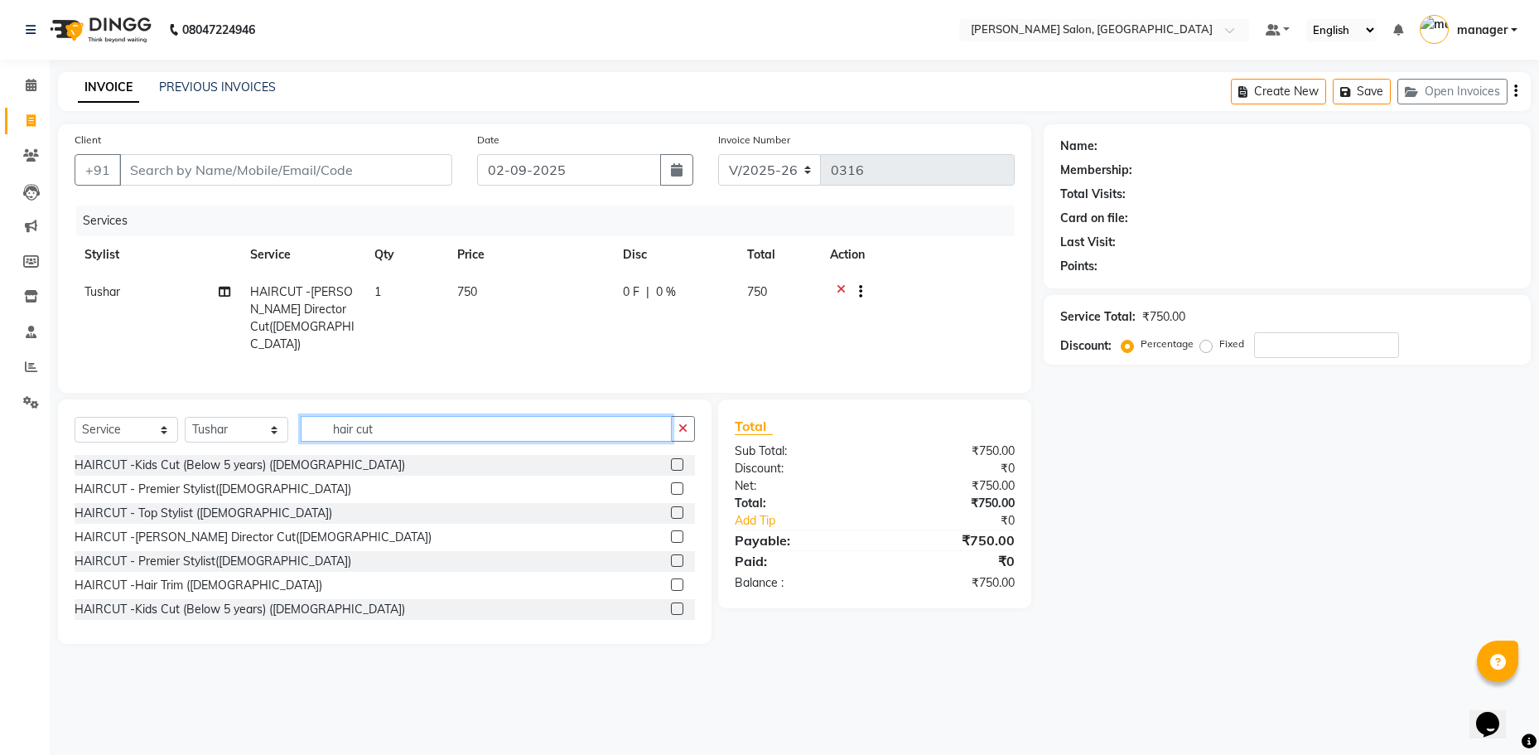
drag, startPoint x: 414, startPoint y: 426, endPoint x: 327, endPoint y: 433, distance: 87.3
click at [327, 433] on input "hair cut" at bounding box center [486, 429] width 371 height 26
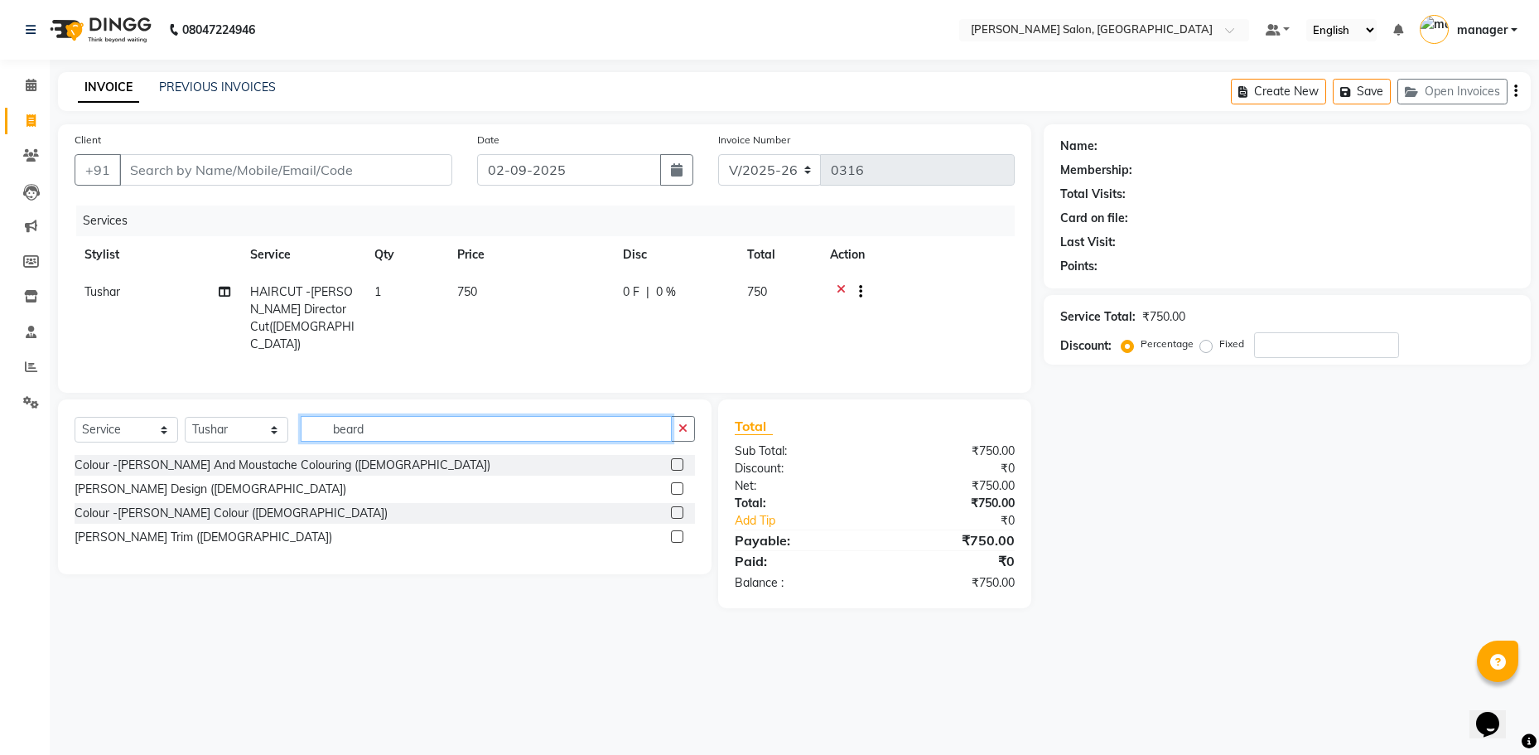
type input "beard"
click at [256, 483] on div "[PERSON_NAME] Design ([DEMOGRAPHIC_DATA])" at bounding box center [385, 489] width 620 height 21
click at [674, 462] on label at bounding box center [677, 464] width 12 height 12
click at [674, 462] on input "checkbox" at bounding box center [676, 465] width 11 height 11
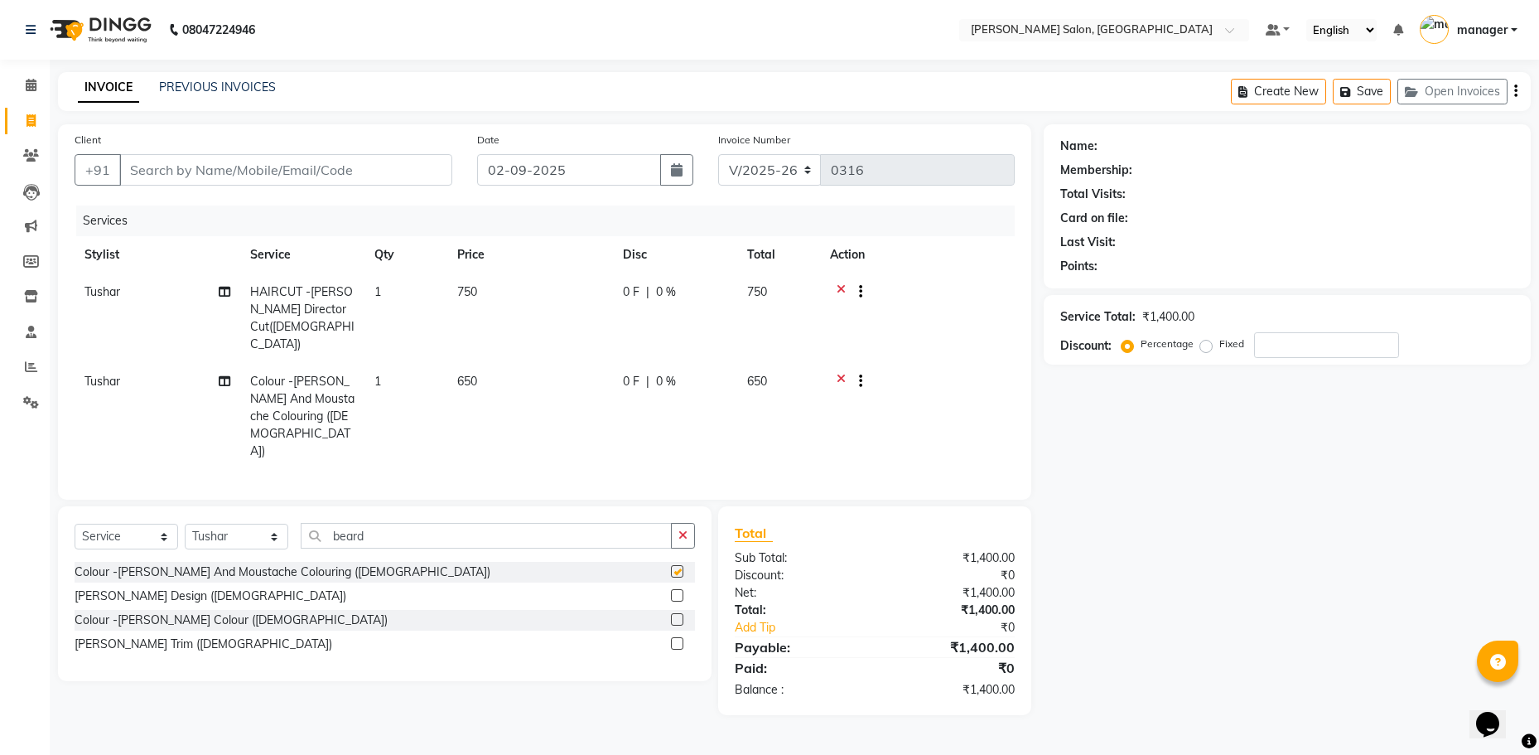
checkbox input "false"
click at [471, 374] on span "650" at bounding box center [467, 381] width 20 height 15
select select "59474"
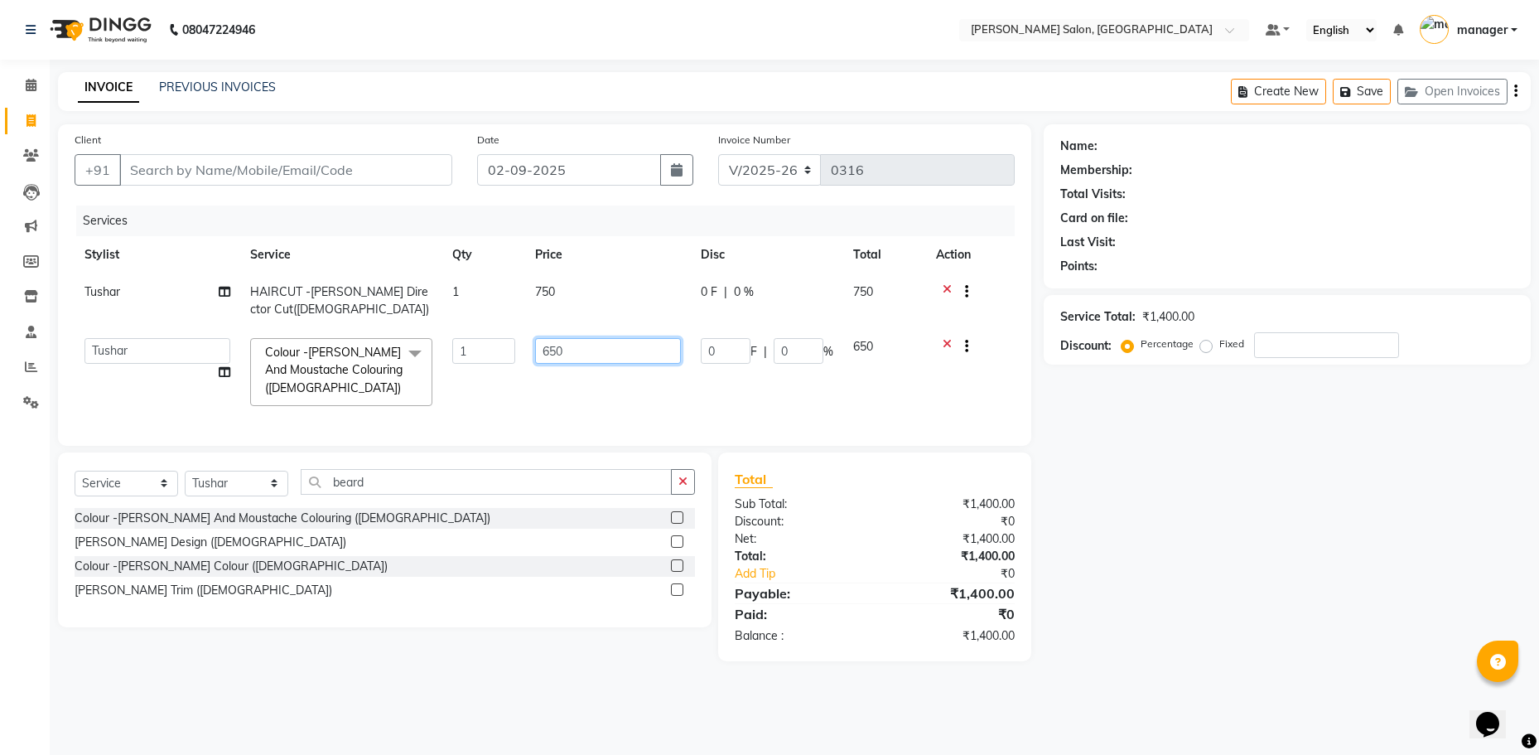
click at [546, 350] on input "650" at bounding box center [608, 351] width 146 height 26
click at [548, 350] on input "650" at bounding box center [608, 351] width 146 height 26
type input "250"
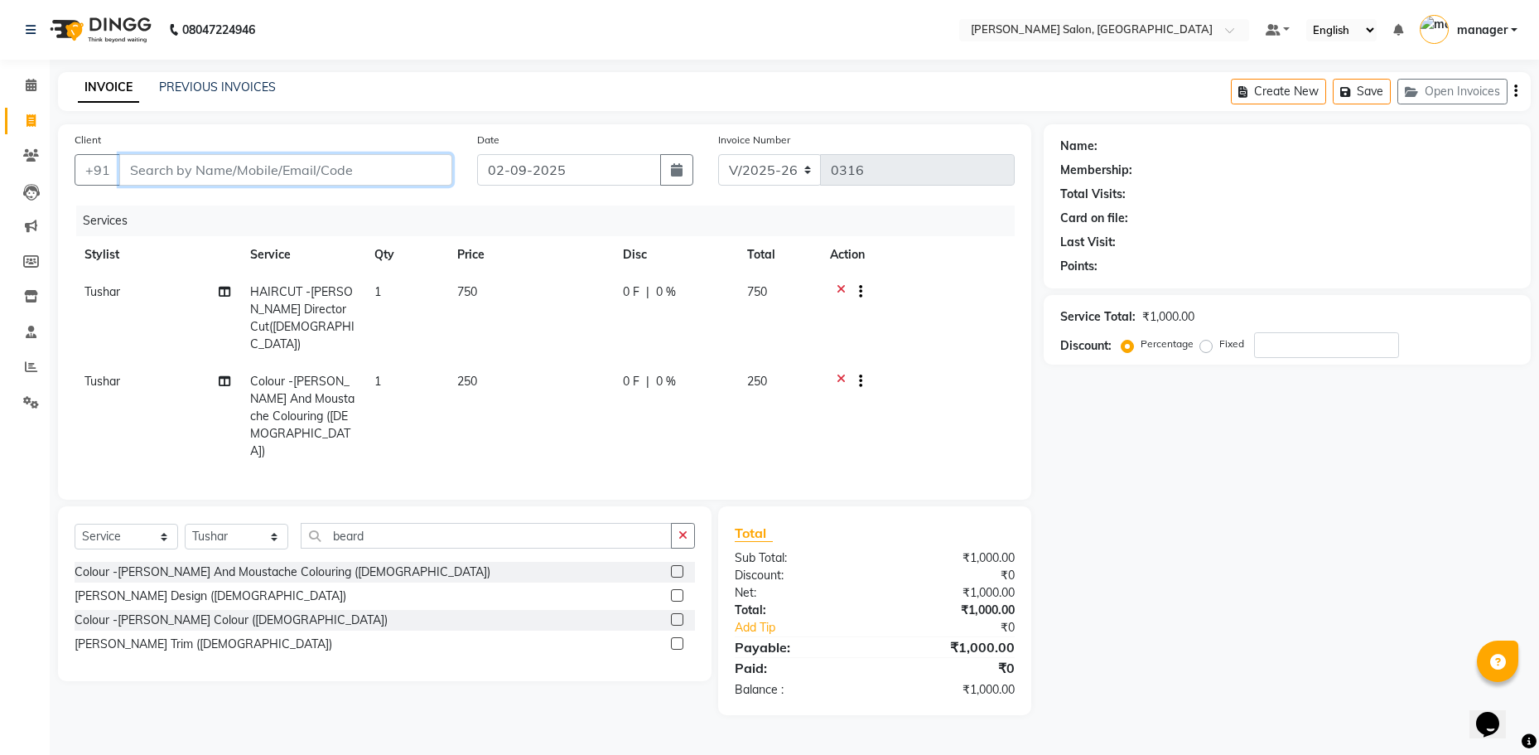
click at [249, 157] on input "Client" at bounding box center [285, 169] width 333 height 31
click at [673, 637] on label at bounding box center [677, 643] width 12 height 12
click at [673, 639] on input "checkbox" at bounding box center [676, 644] width 11 height 11
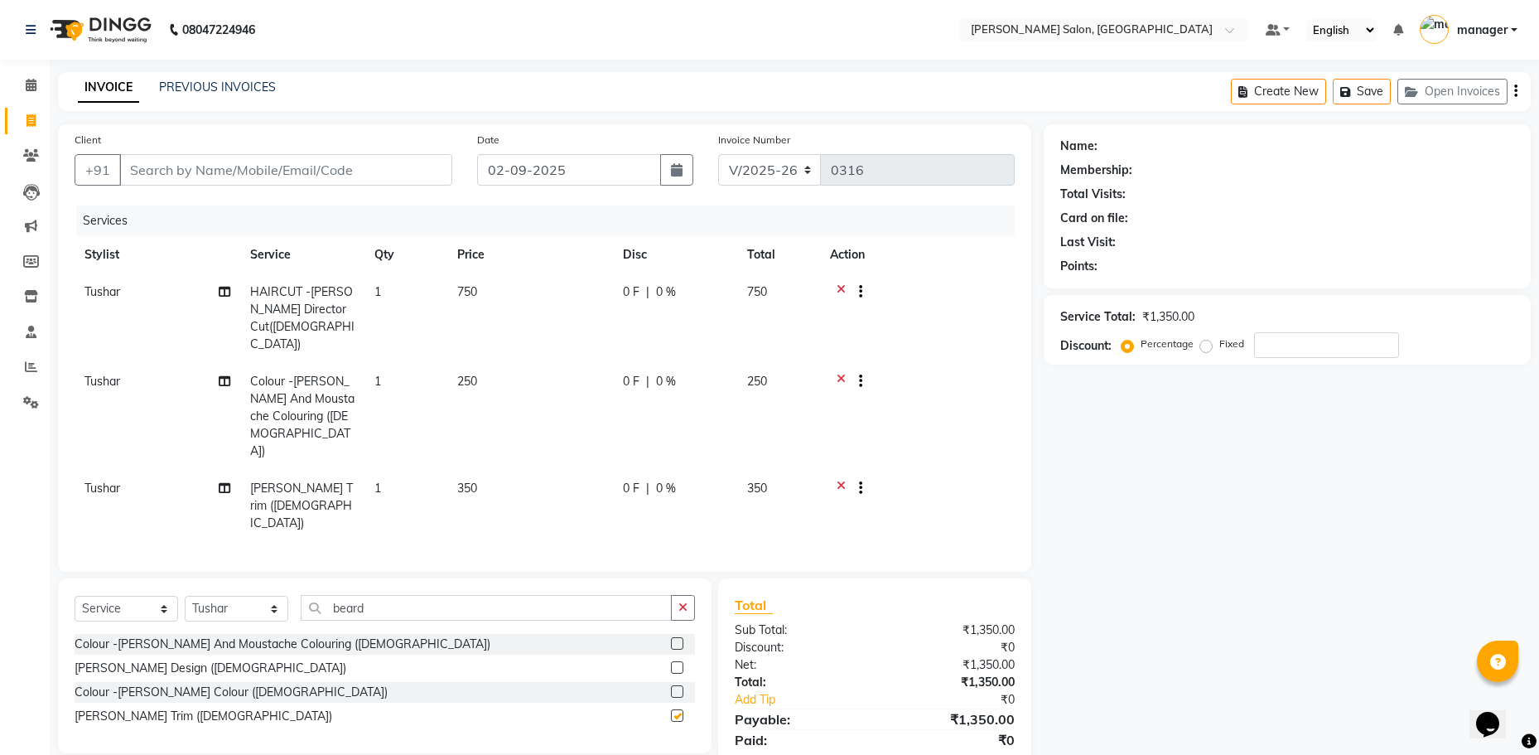
checkbox input "false"
click at [840, 373] on icon at bounding box center [841, 383] width 9 height 21
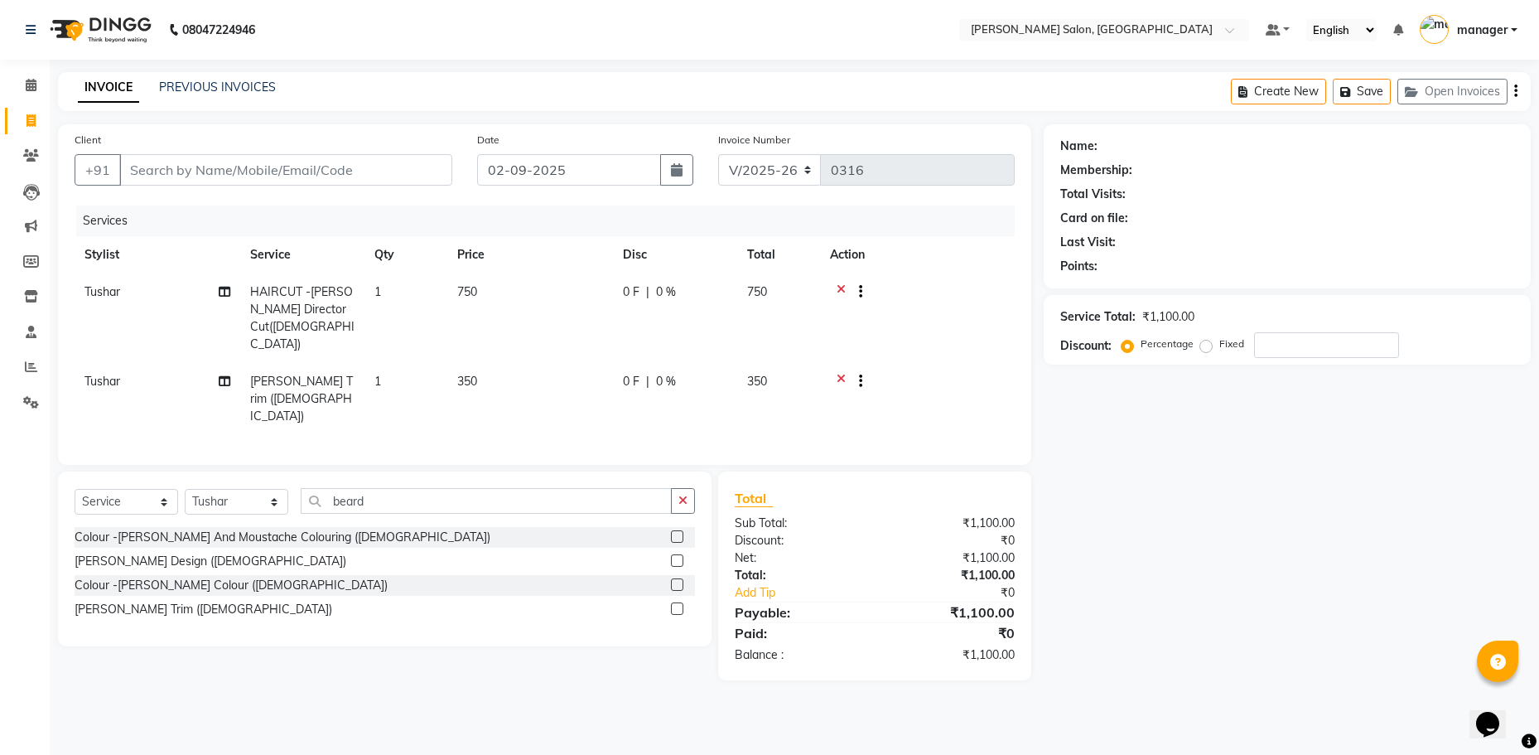
click at [466, 363] on td "350" at bounding box center [530, 399] width 166 height 72
select select "59474"
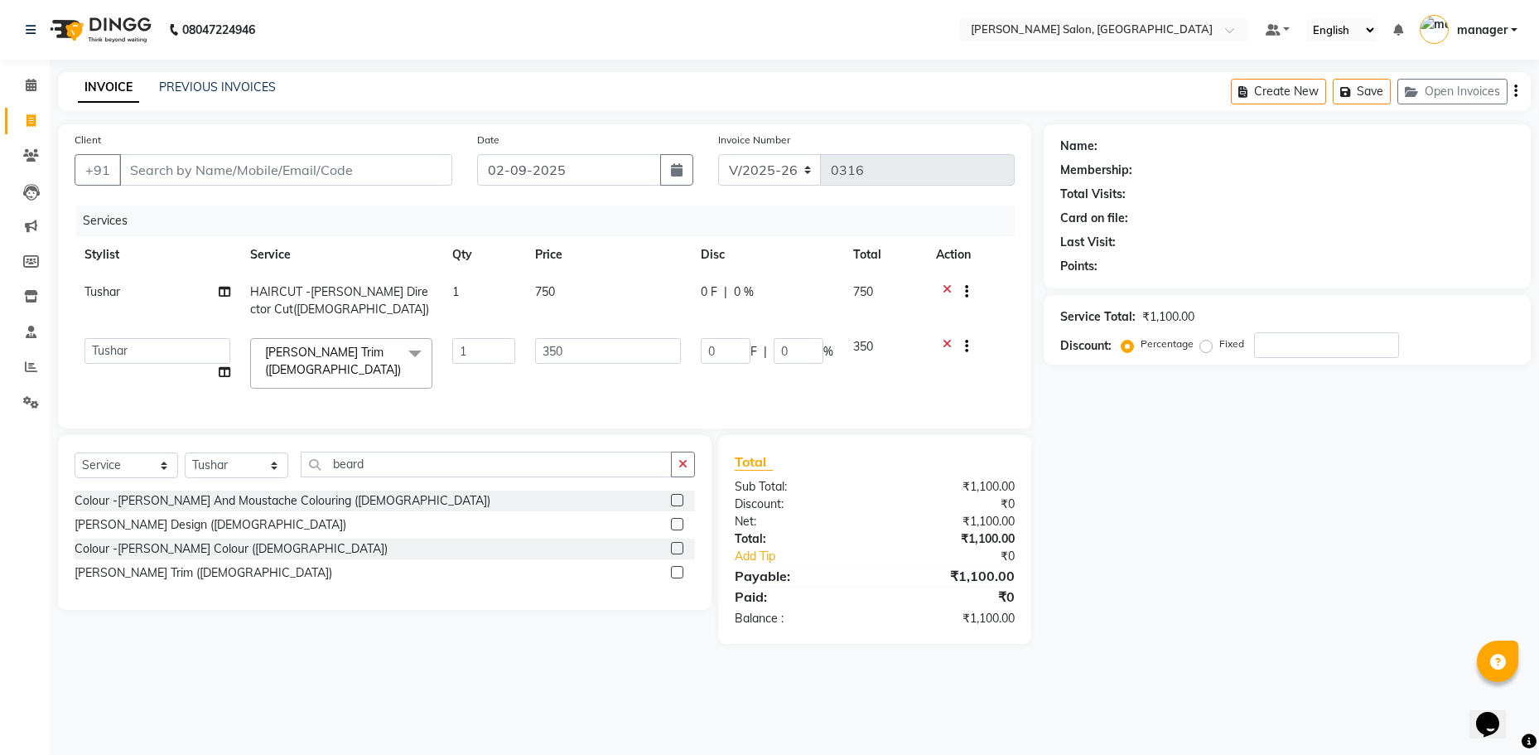
click at [465, 340] on input "1" at bounding box center [483, 351] width 63 height 26
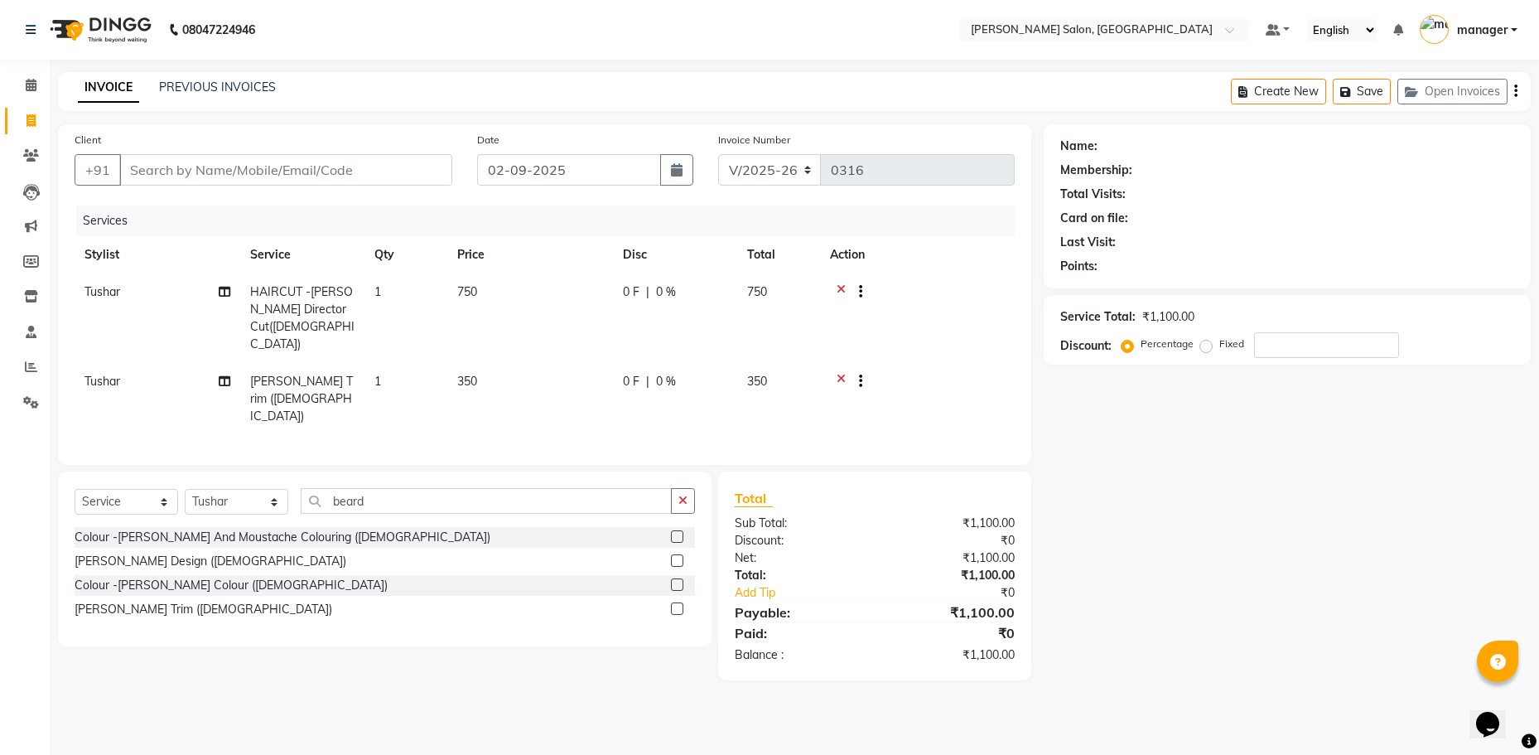
click at [466, 374] on span "350" at bounding box center [467, 381] width 20 height 15
select select "59474"
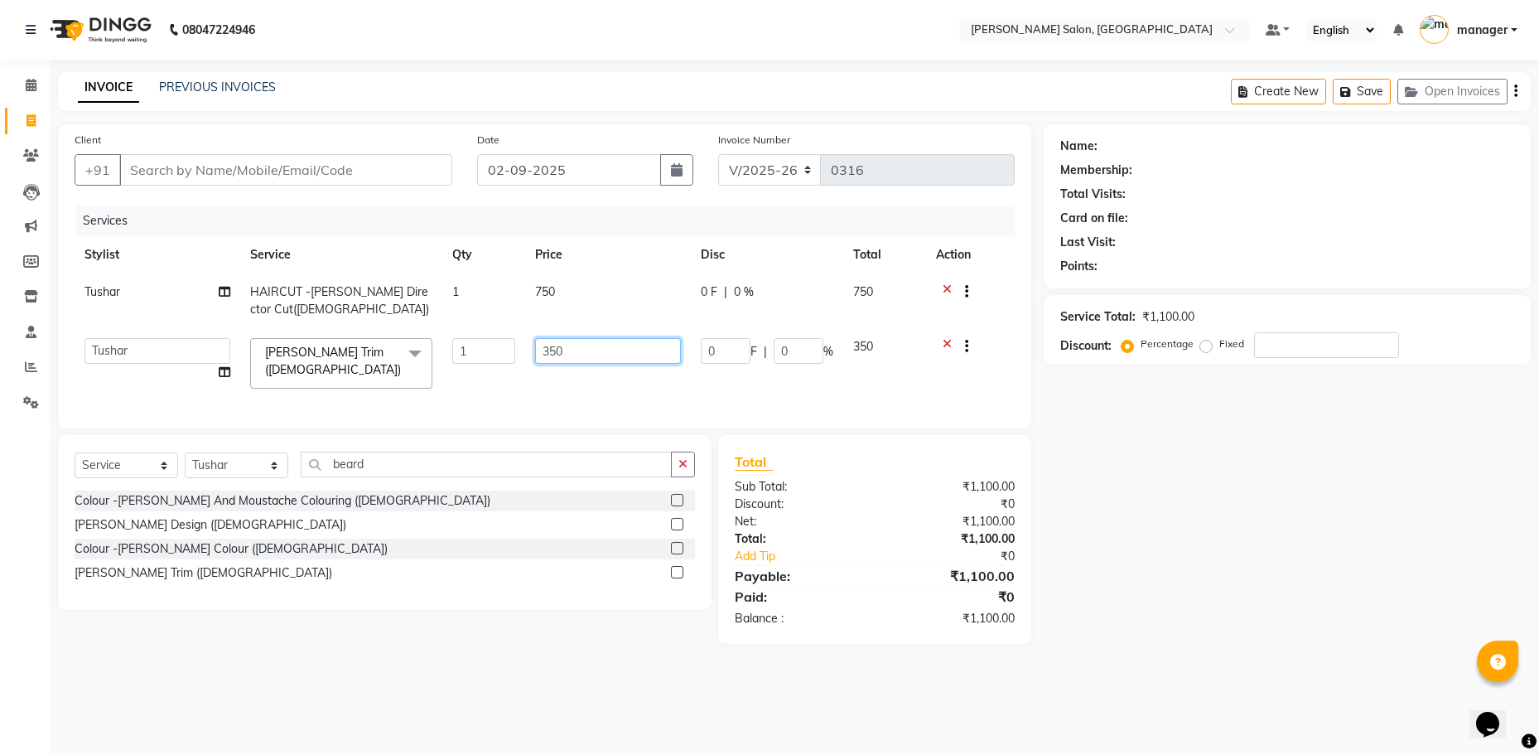
drag, startPoint x: 550, startPoint y: 355, endPoint x: 549, endPoint y: 340, distance: 15.8
click at [549, 340] on input "350" at bounding box center [608, 351] width 146 height 26
type input "250"
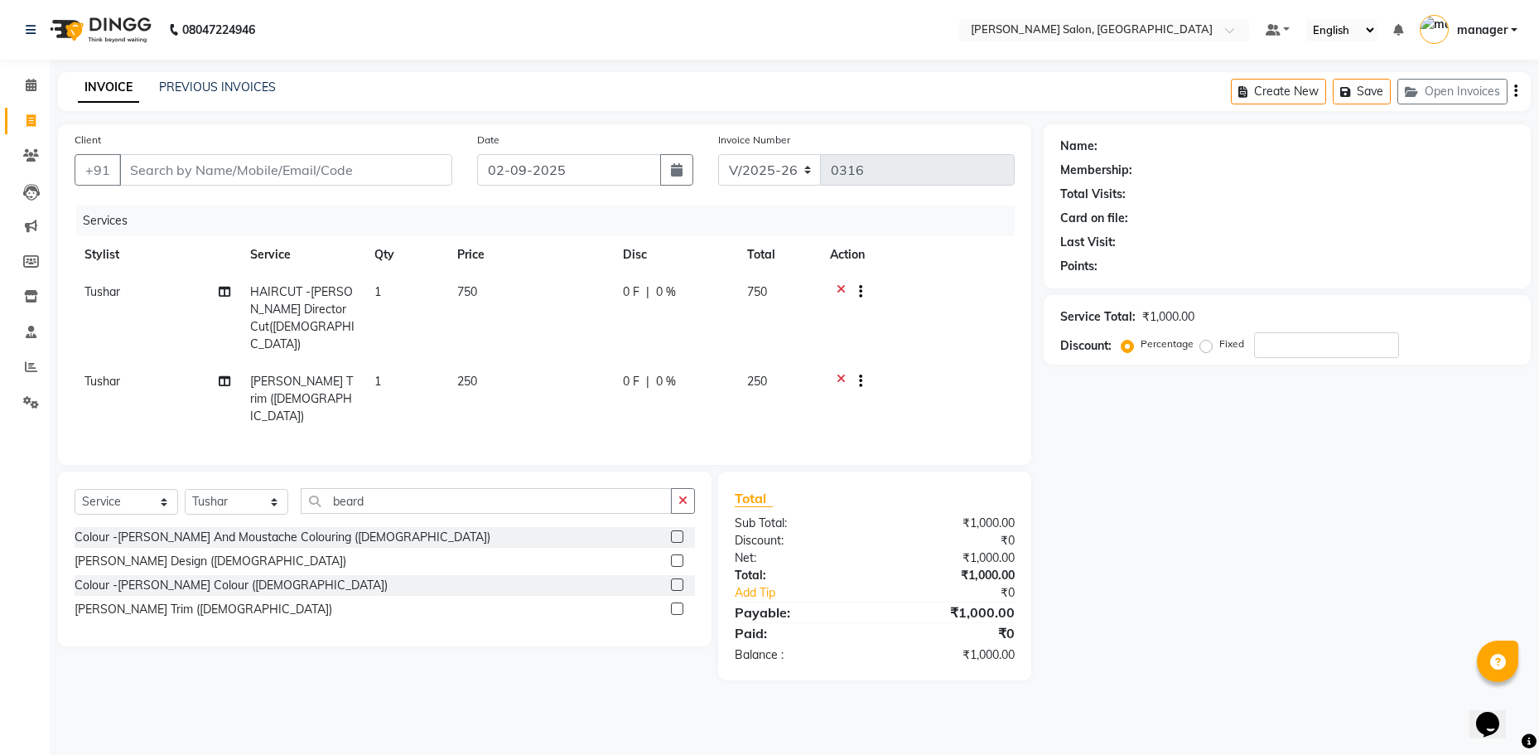
click at [657, 377] on tr "[PERSON_NAME] Trim ([DEMOGRAPHIC_DATA]) 1 250 0 F | 0 % 250" at bounding box center [545, 399] width 940 height 72
click at [243, 169] on input "Client" at bounding box center [285, 169] width 333 height 31
type input "9"
type input "0"
type input "9597766524"
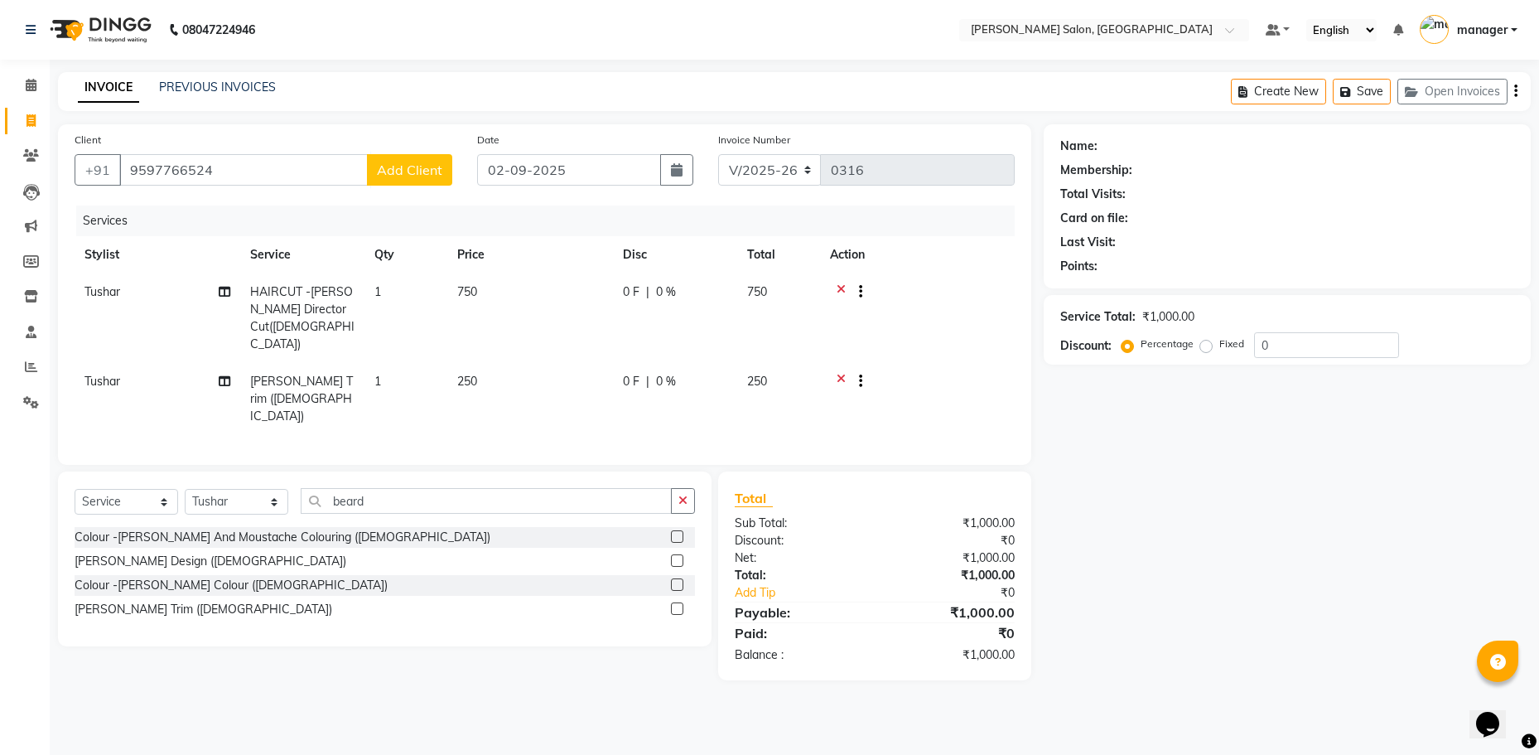
click at [395, 175] on span "Add Client" at bounding box center [409, 170] width 65 height 17
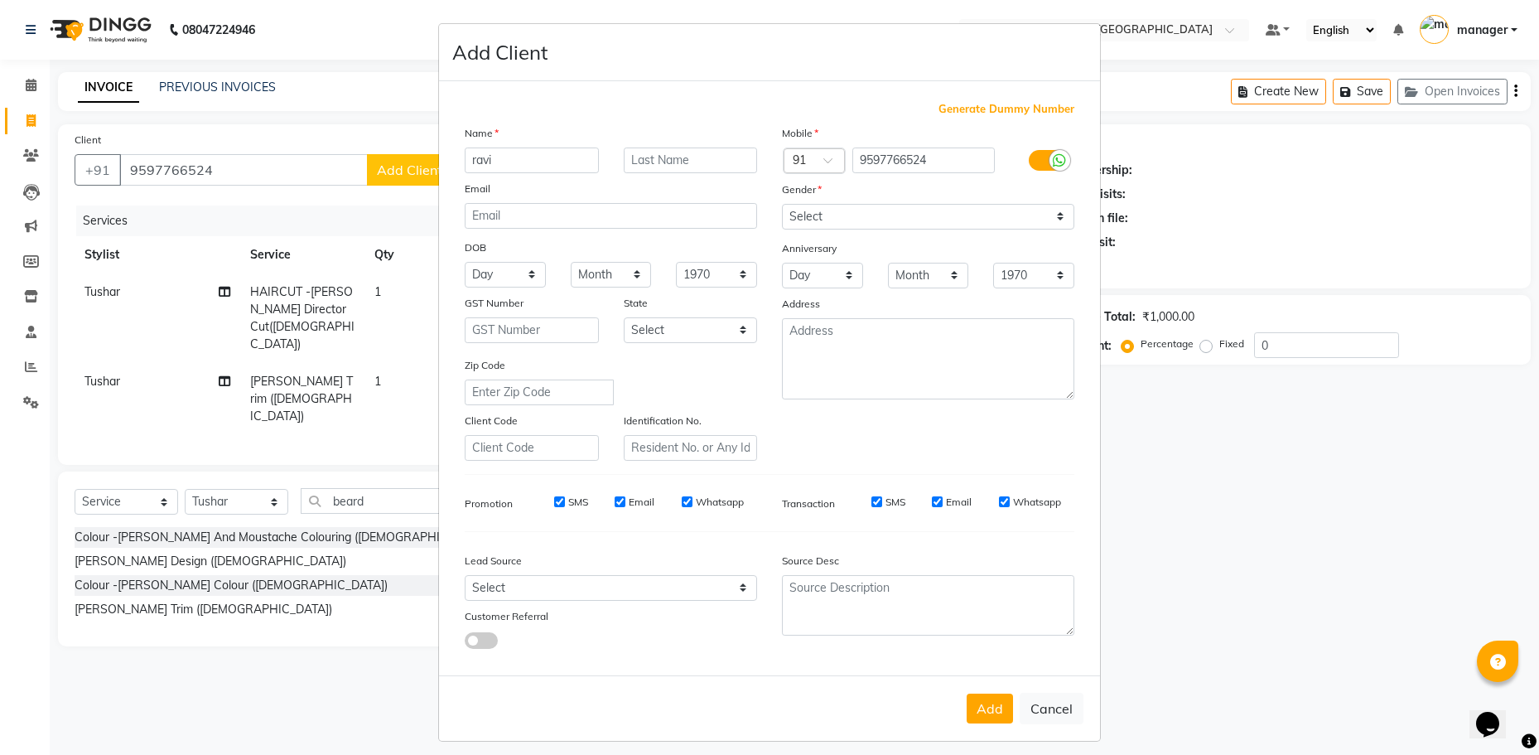
type input "ravi"
click at [944, 210] on select "Select [DEMOGRAPHIC_DATA] [DEMOGRAPHIC_DATA] Other Prefer Not To Say" at bounding box center [928, 217] width 292 height 26
select select "[DEMOGRAPHIC_DATA]"
click at [782, 204] on select "Select [DEMOGRAPHIC_DATA] [DEMOGRAPHIC_DATA] Other Prefer Not To Say" at bounding box center [928, 217] width 292 height 26
click at [737, 585] on select "Select Walk-in Referral Internet Friend Word of Mouth Advertisement Facebook Ju…" at bounding box center [611, 588] width 292 height 26
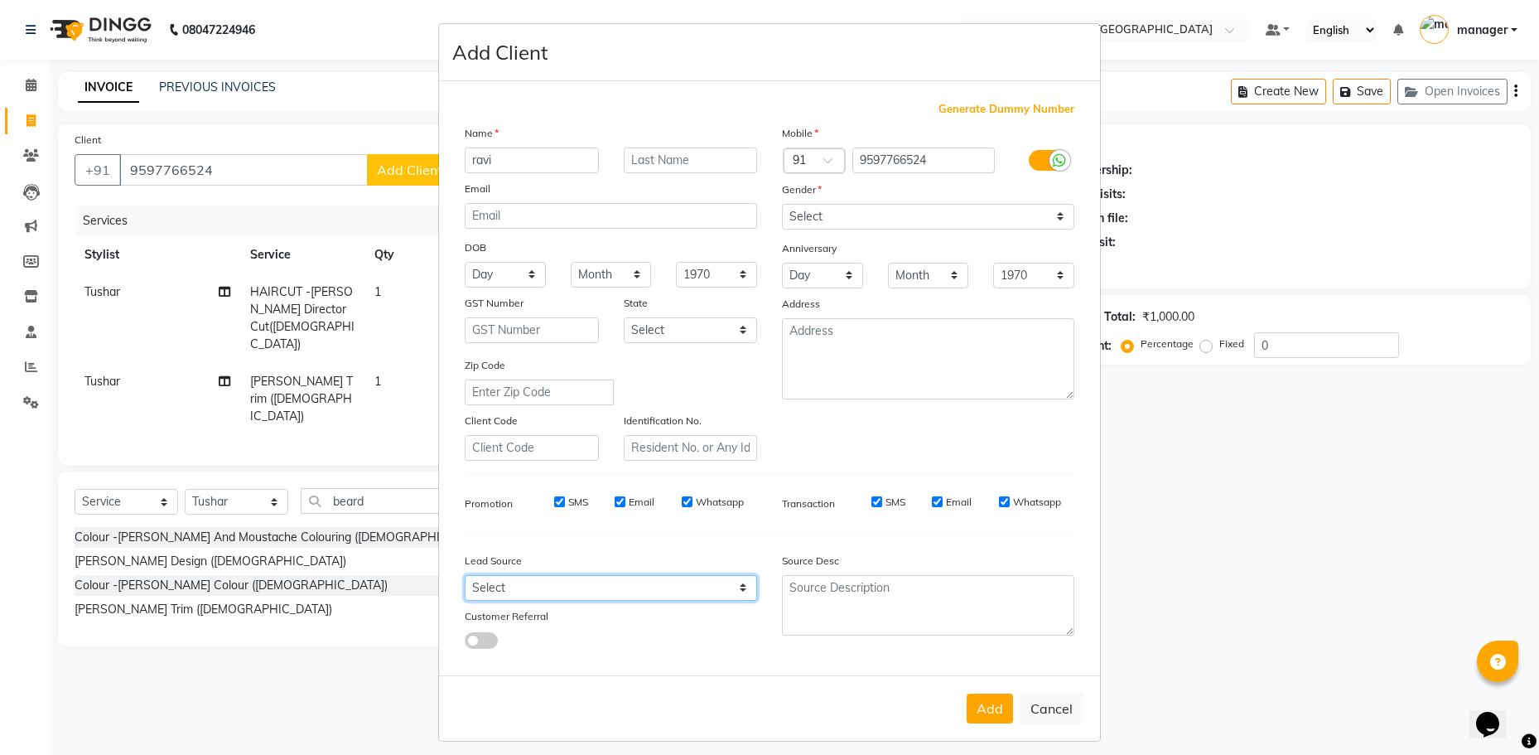
select select "49243"
click at [465, 575] on select "Select Walk-in Referral Internet Friend Word of Mouth Advertisement Facebook Ju…" at bounding box center [611, 588] width 292 height 26
click at [967, 712] on button "Add" at bounding box center [990, 708] width 46 height 30
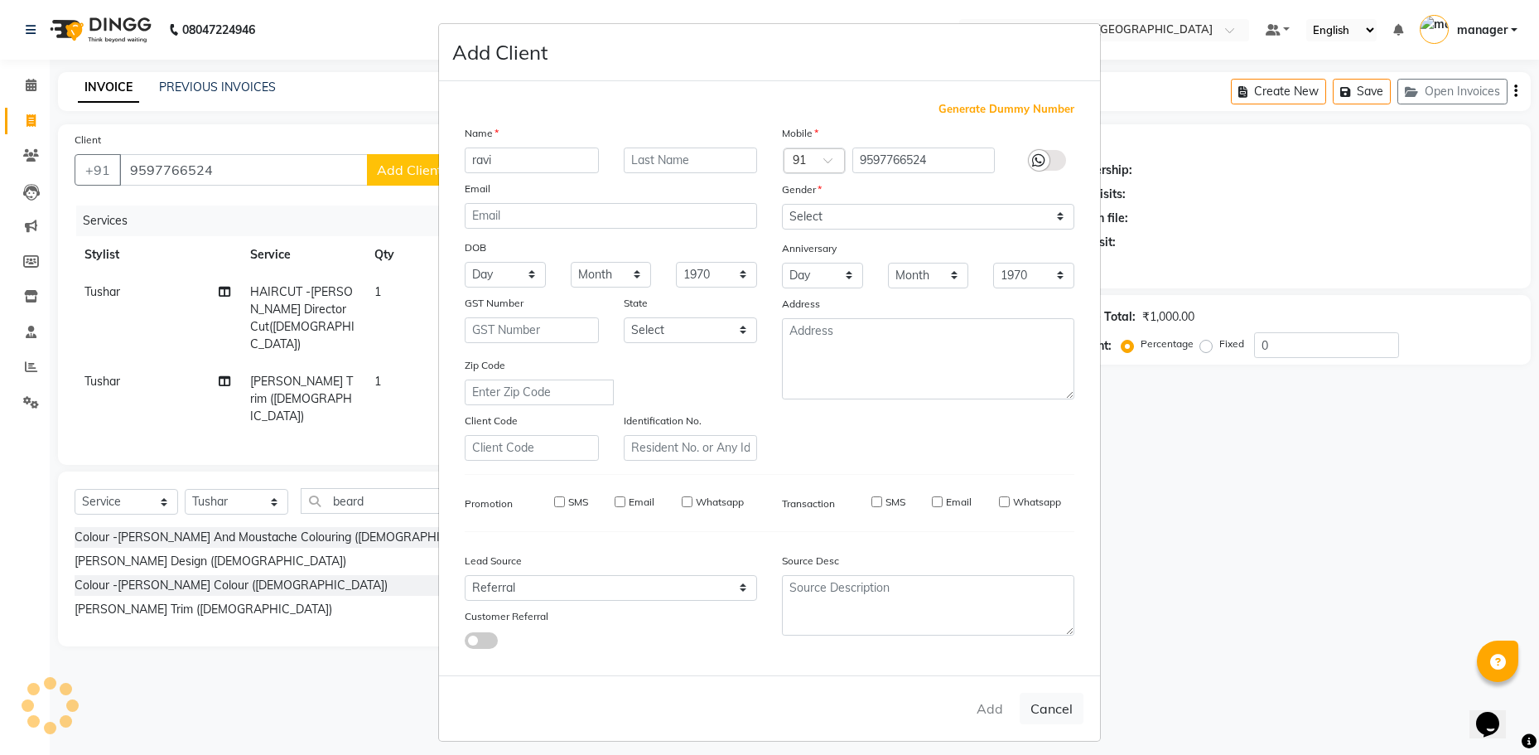
select select
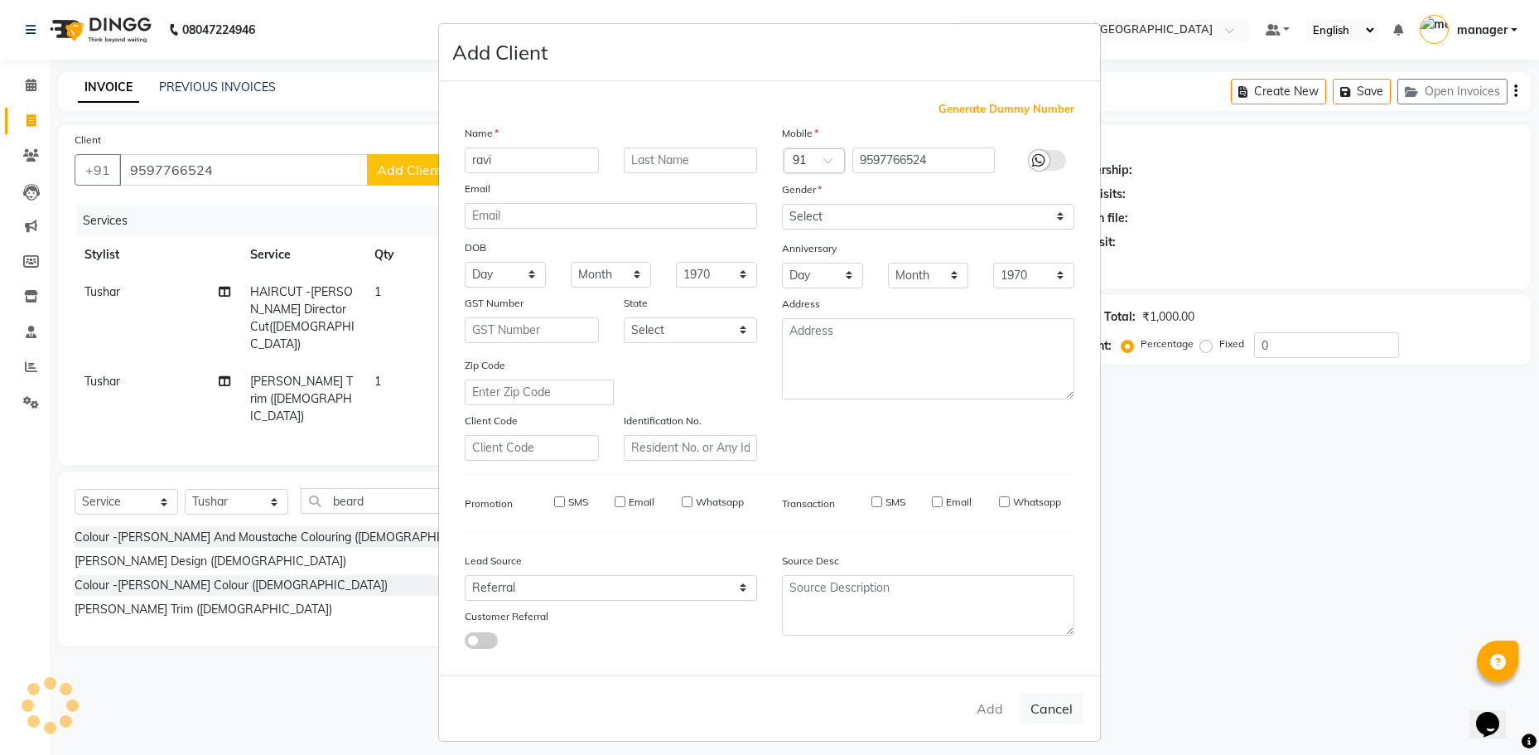
select select
checkbox input "false"
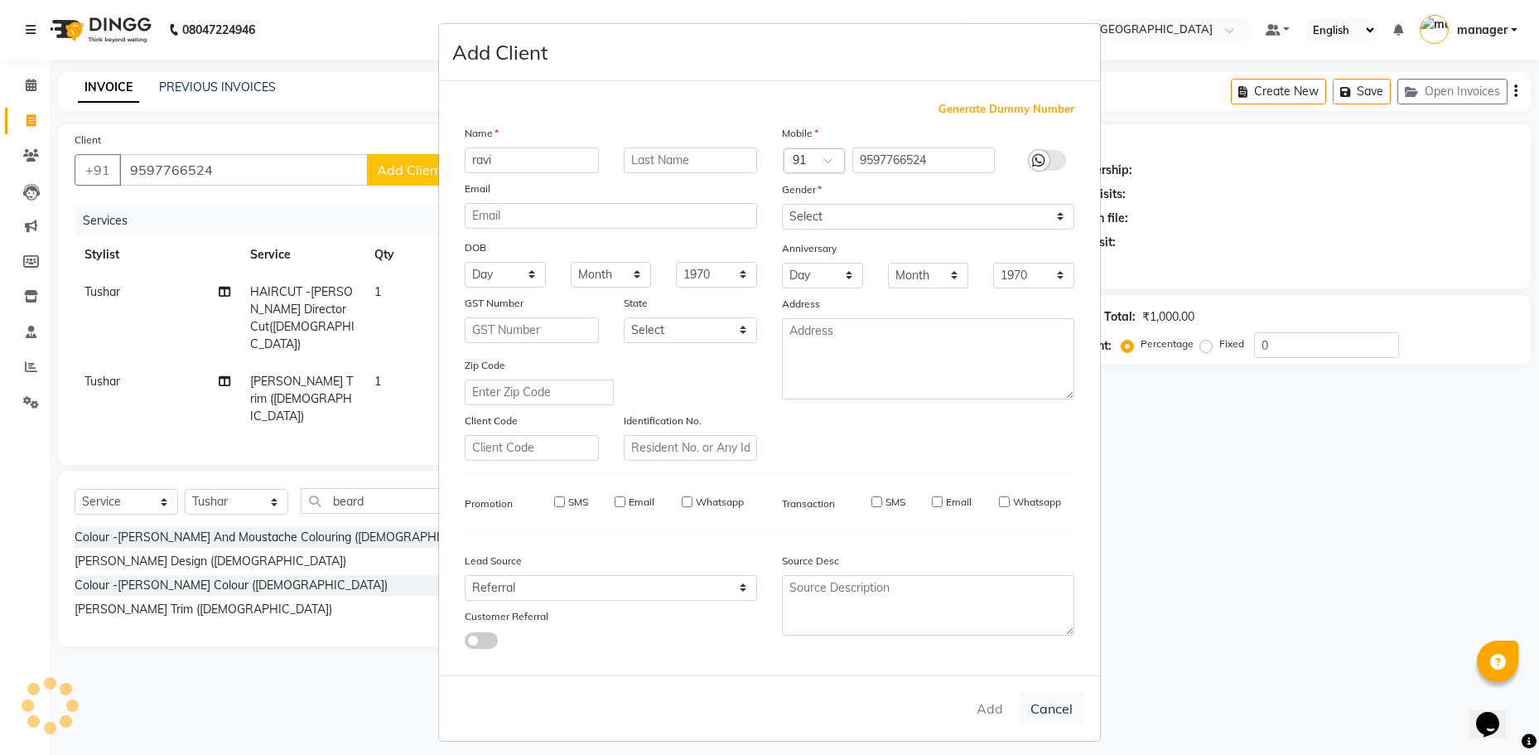
checkbox input "false"
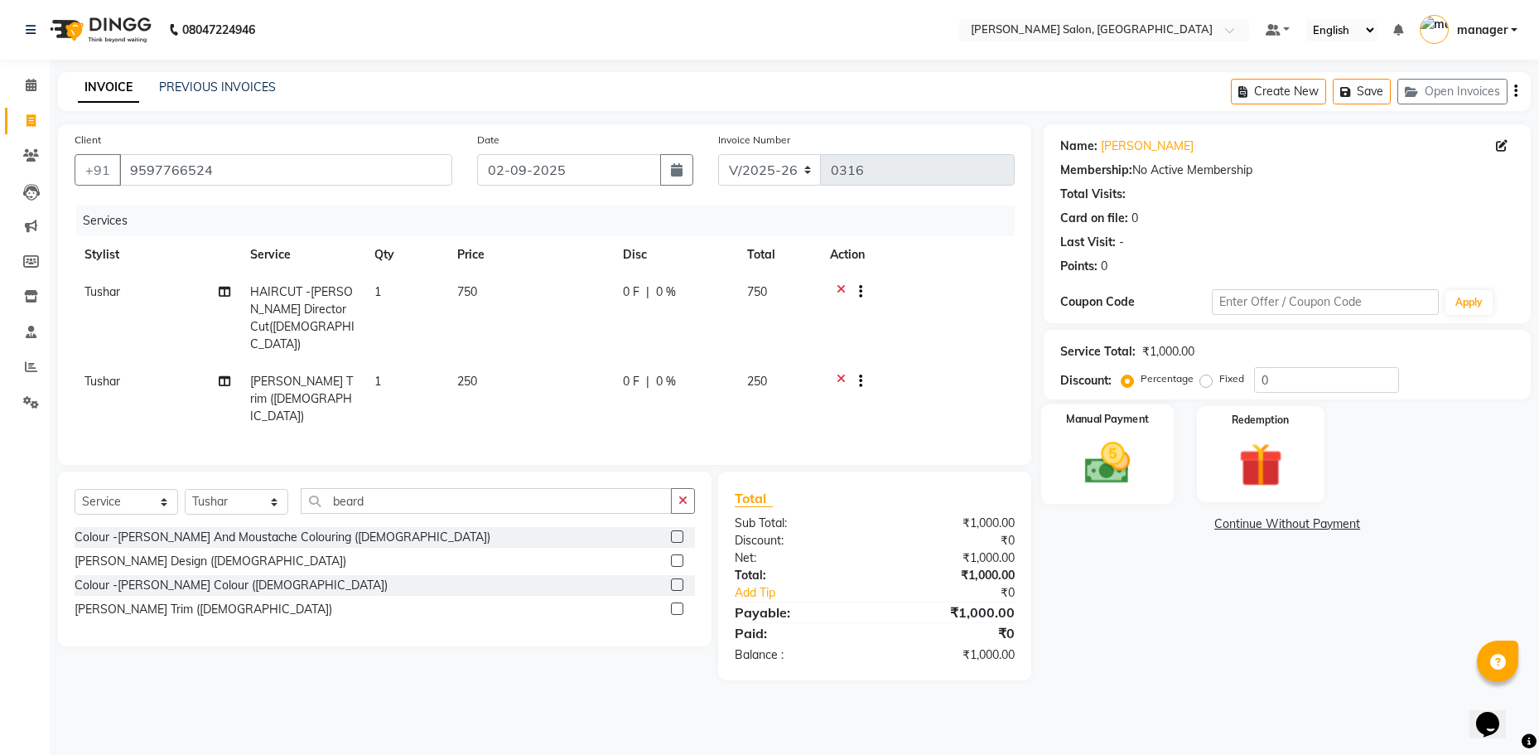
click at [1089, 482] on img at bounding box center [1108, 463] width 74 height 52
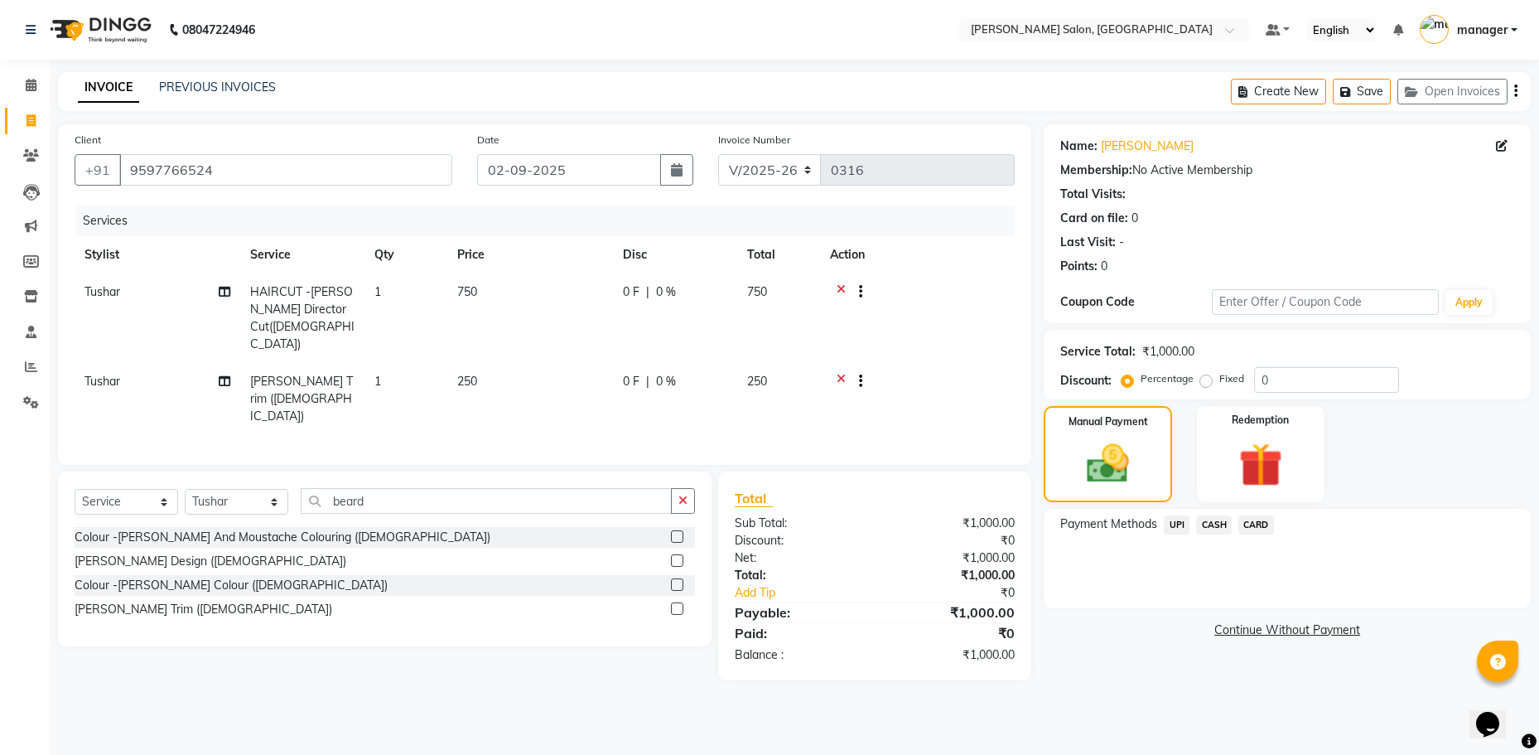
click at [1271, 524] on span "CARD" at bounding box center [1256, 524] width 36 height 19
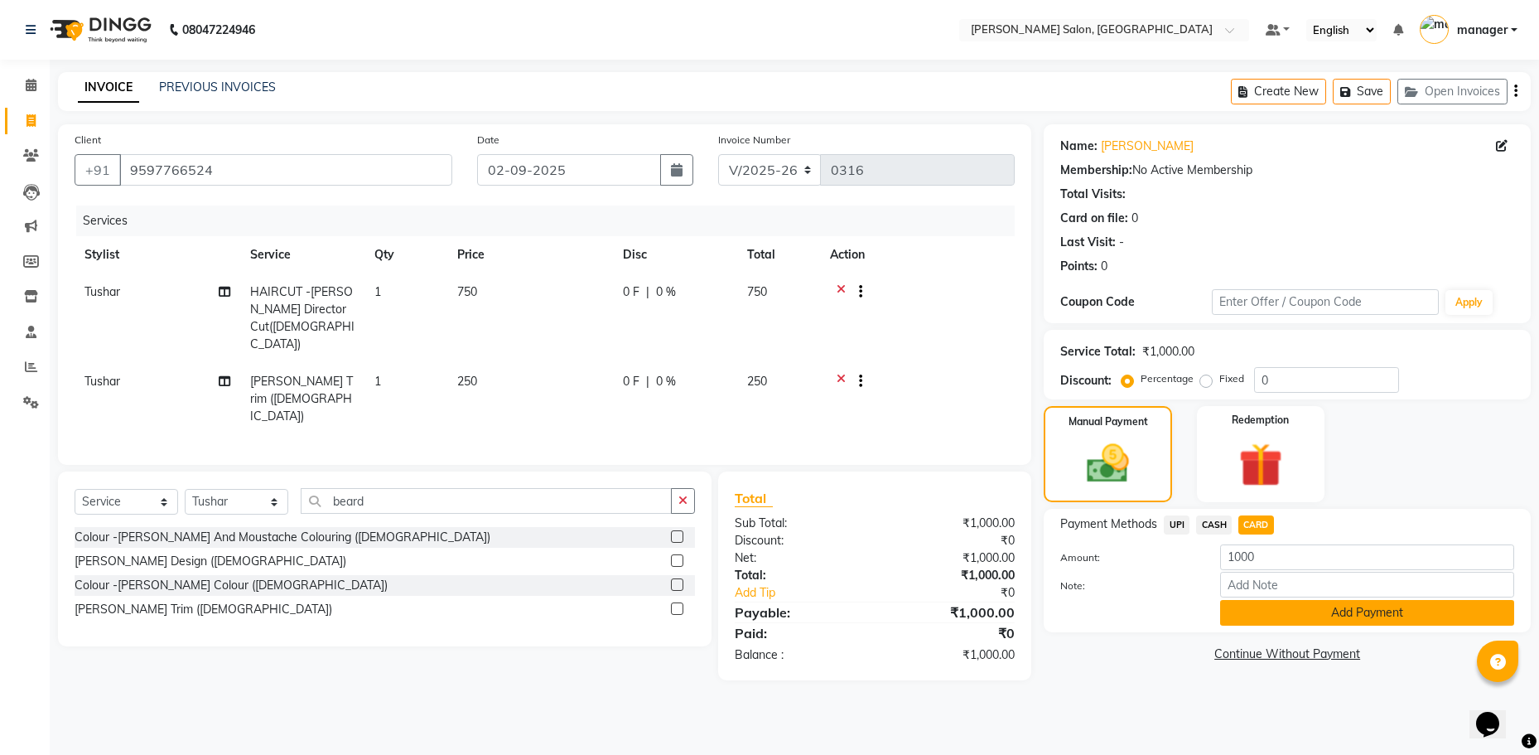
click at [1292, 613] on button "Add Payment" at bounding box center [1367, 613] width 294 height 26
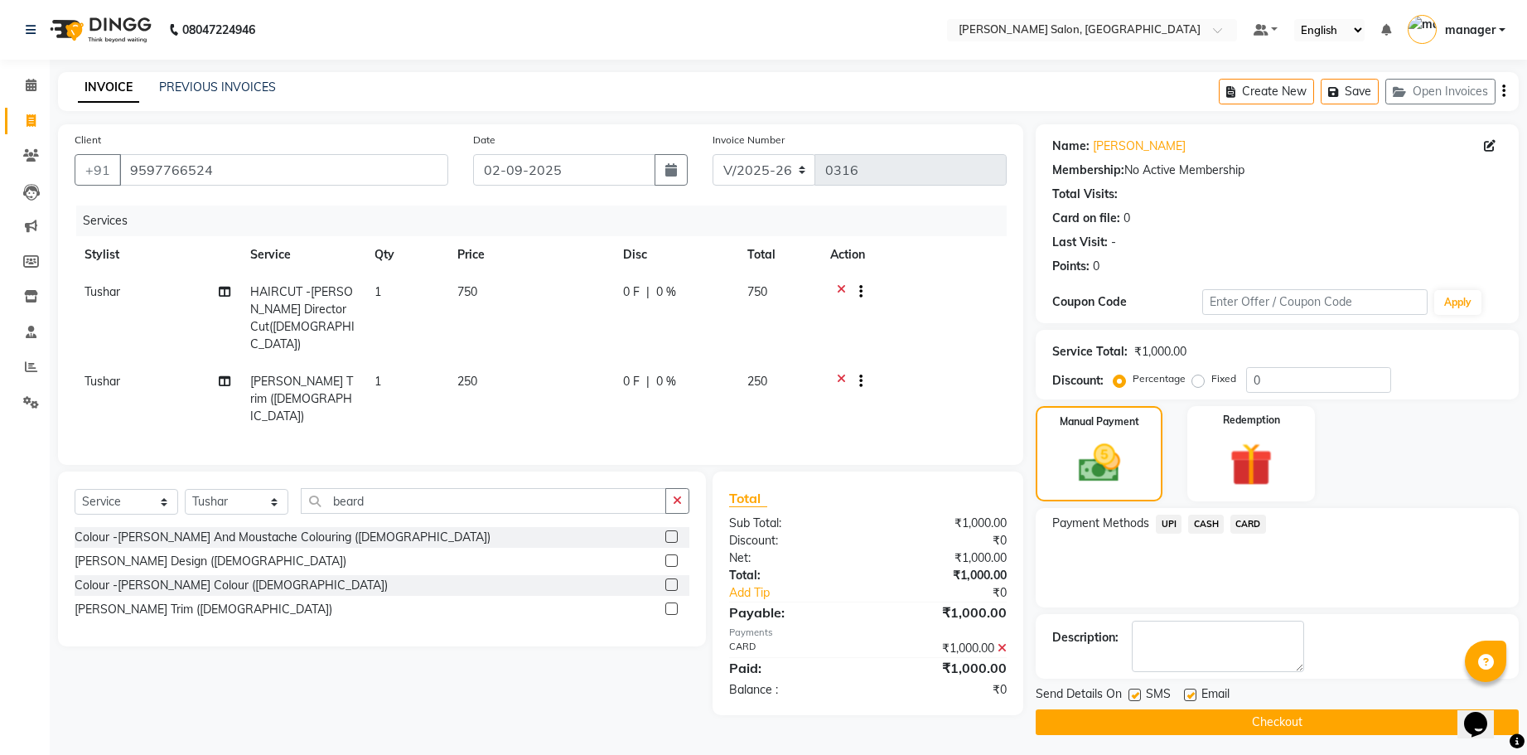
click at [1299, 732] on button "Checkout" at bounding box center [1276, 722] width 483 height 26
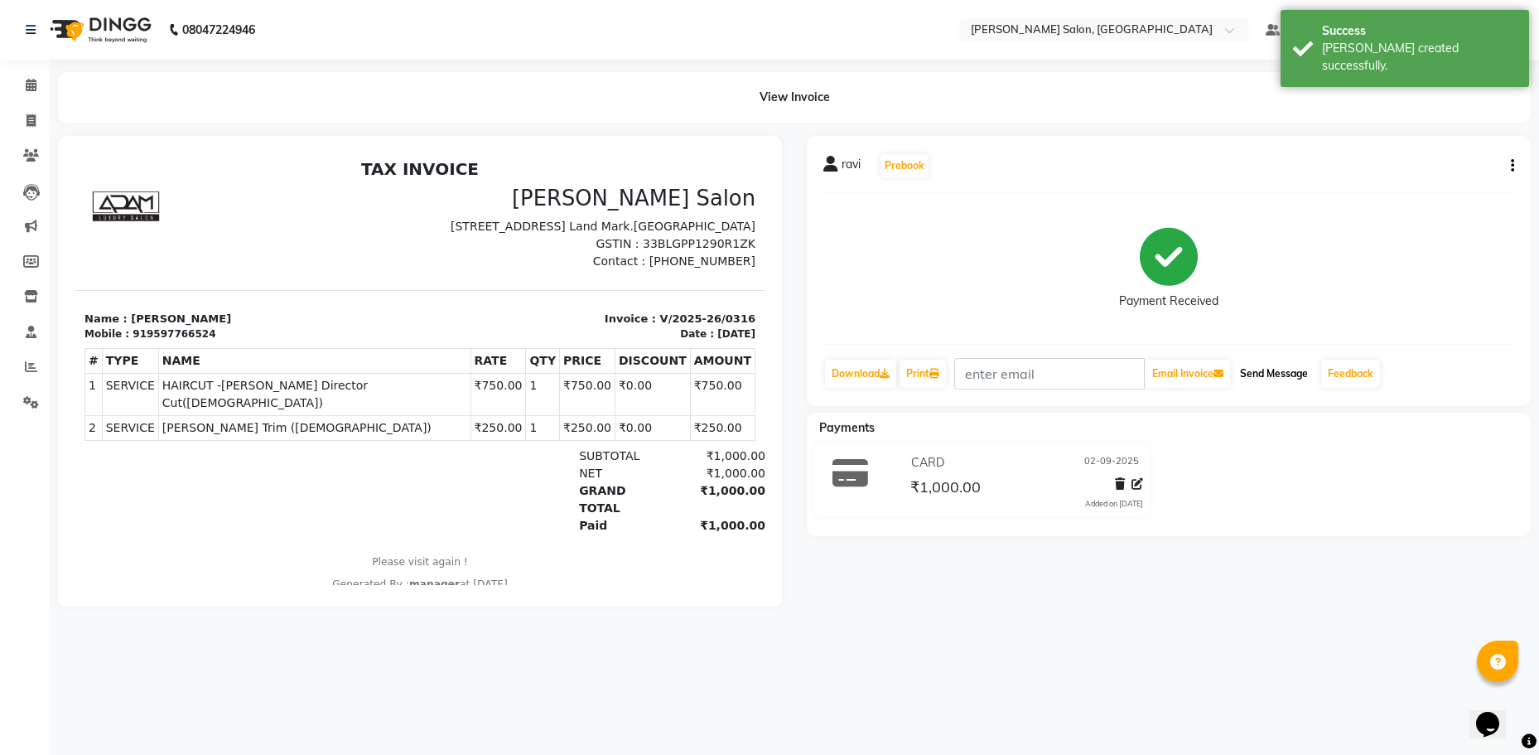
click at [1256, 376] on button "Send Message" at bounding box center [1273, 374] width 81 height 28
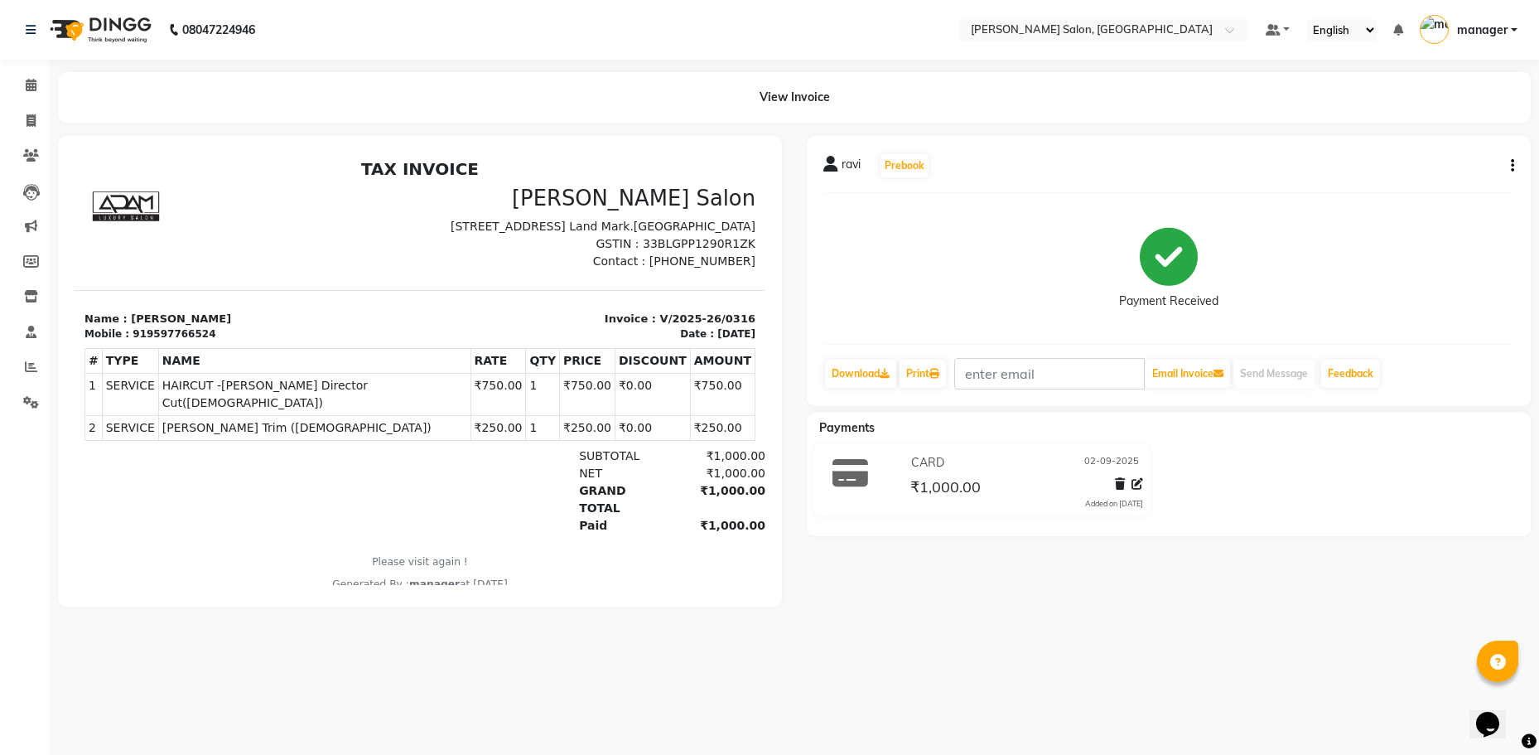
drag, startPoint x: 1522, startPoint y: 34, endPoint x: 1354, endPoint y: 637, distance: 626.0
click at [1522, 40] on ul "Default Panel My Panel English ENGLISH Español العربية मराठी हिंदी ગુજરાતી தமிழ…" at bounding box center [1391, 30] width 268 height 27
click at [37, 124] on span at bounding box center [31, 121] width 29 height 19
select select "service"
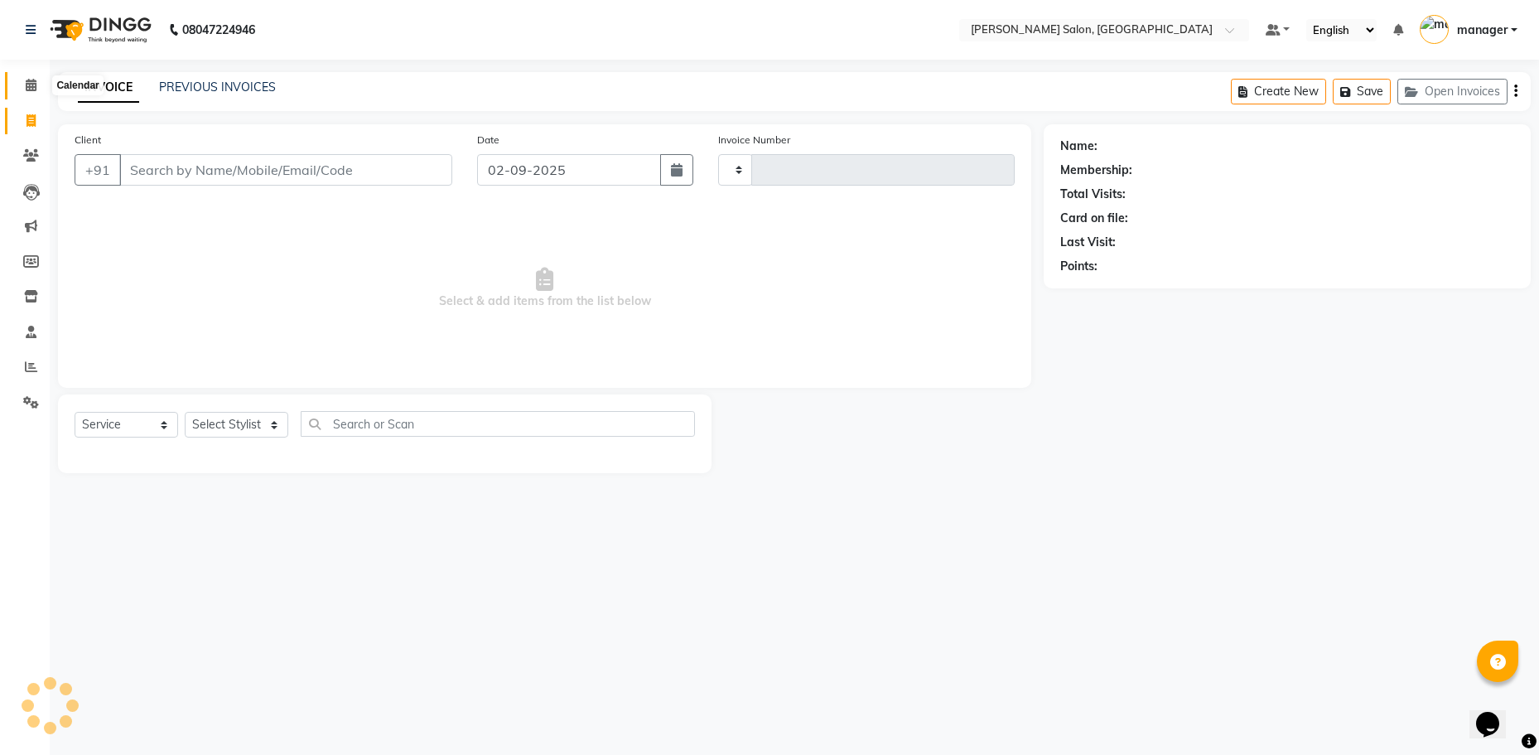
click at [28, 82] on icon at bounding box center [31, 85] width 11 height 12
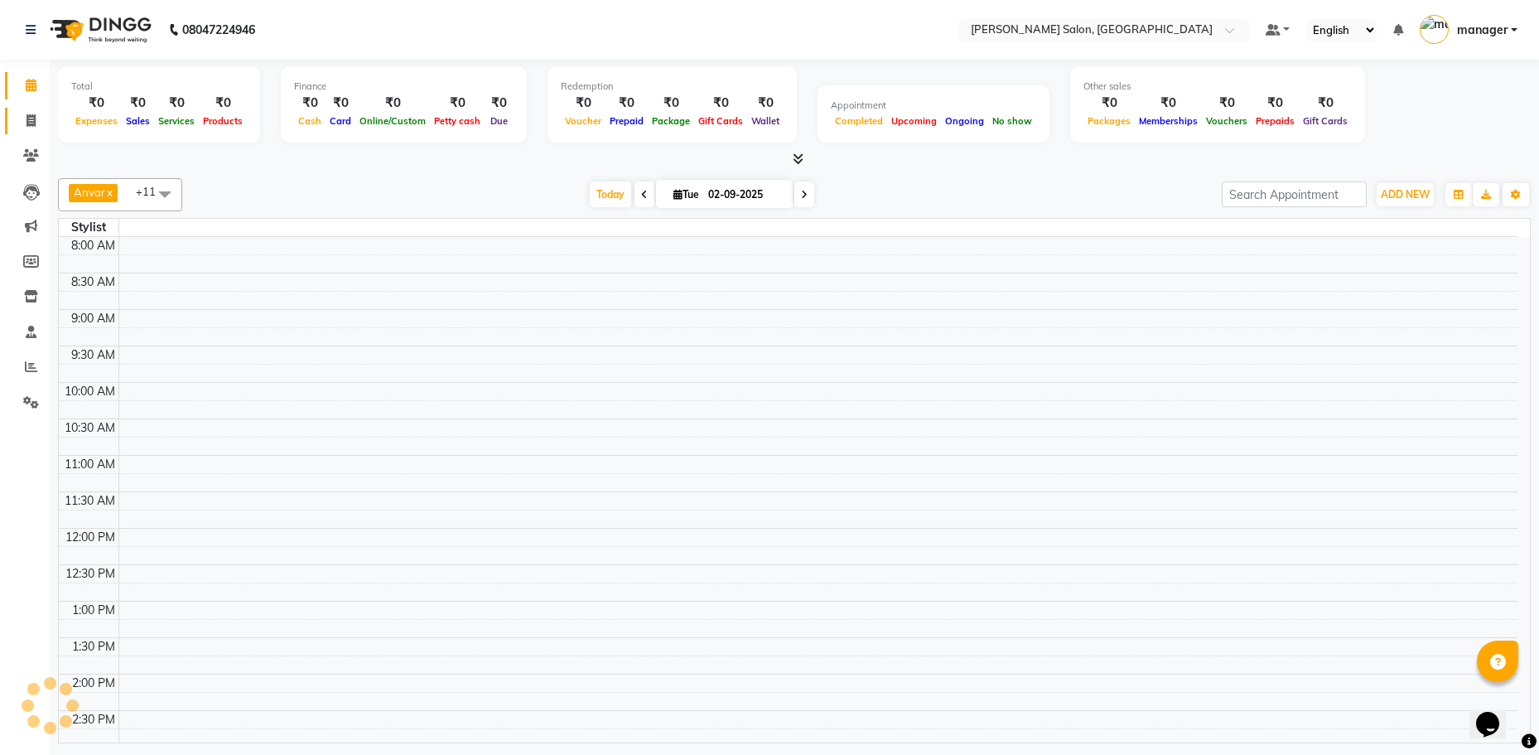
click at [22, 109] on link "Invoice" at bounding box center [25, 121] width 40 height 27
select select "service"
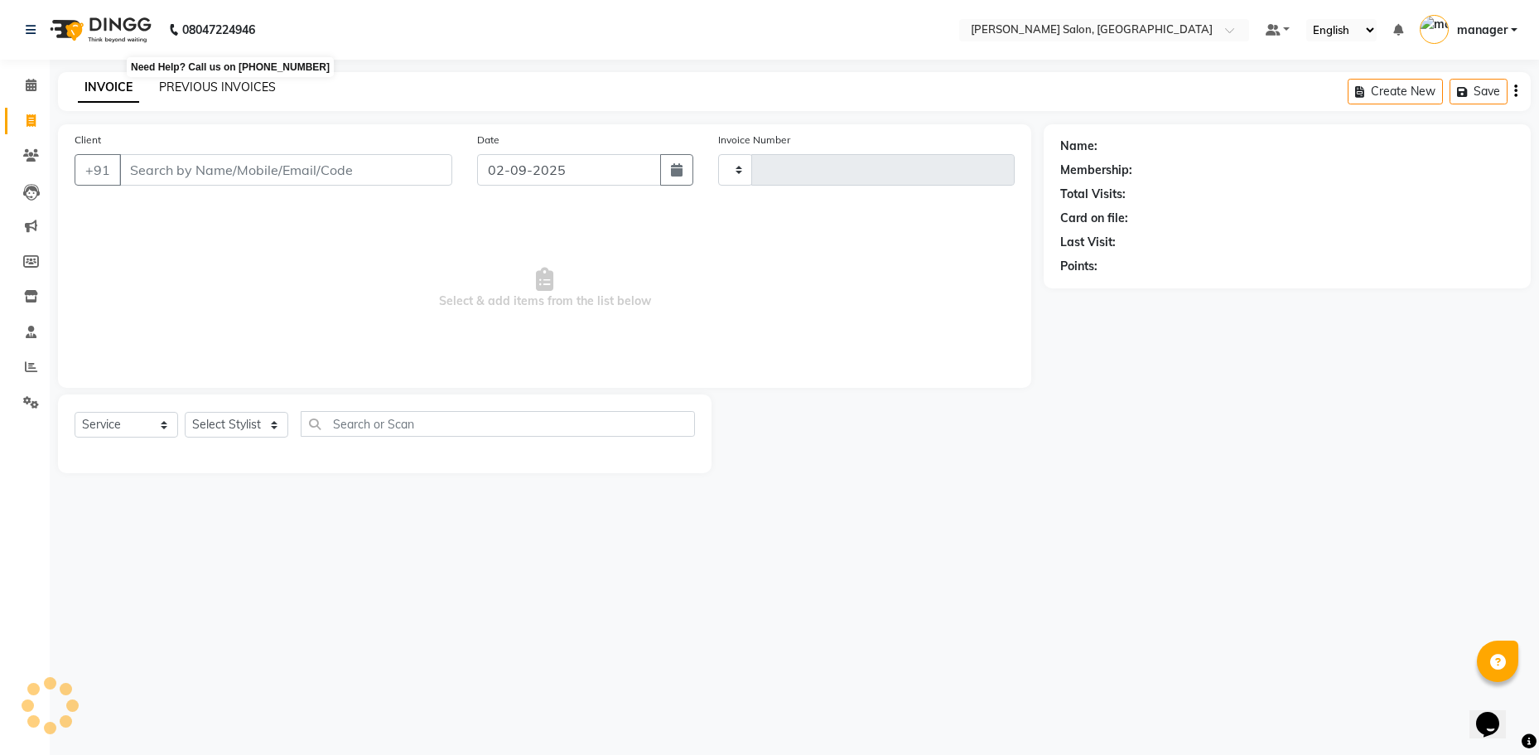
type input "0317"
select select "7119"
click at [239, 86] on link "PREVIOUS INVOICES" at bounding box center [217, 87] width 117 height 15
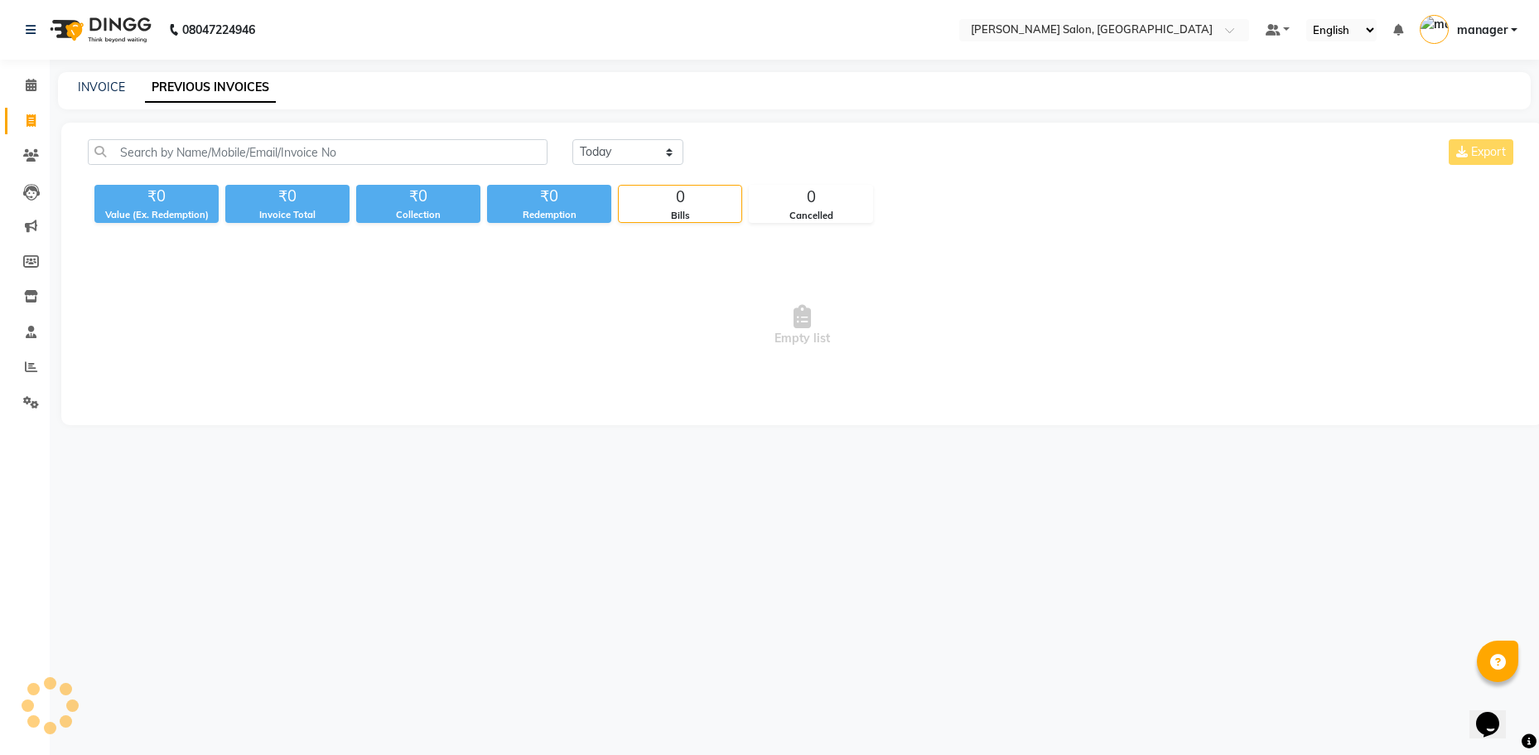
click at [215, 80] on link "PREVIOUS INVOICES" at bounding box center [210, 88] width 131 height 30
click at [302, 79] on div "INVOICE PREVIOUS INVOICES" at bounding box center [784, 87] width 1453 height 17
